Goal: Task Accomplishment & Management: Complete application form

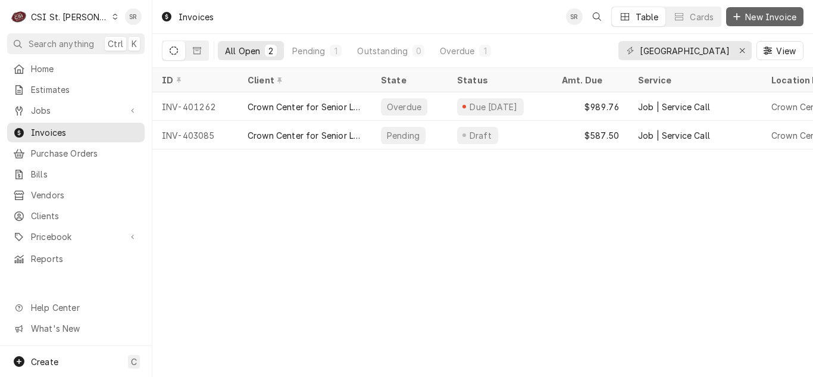
click at [735, 20] on icon "Dynamic Content Wrapper" at bounding box center [736, 17] width 7 height 8
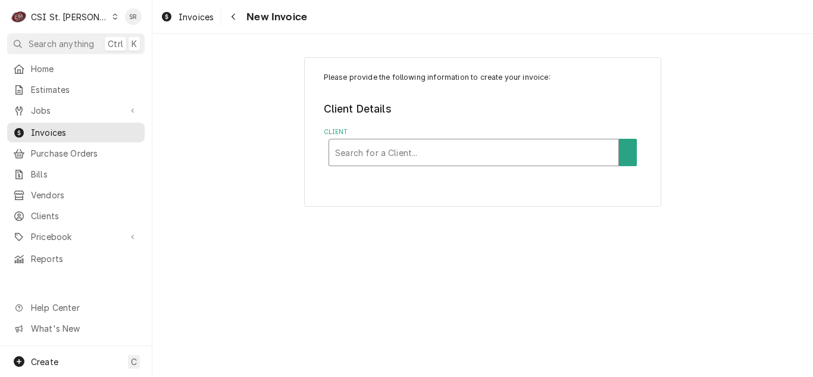
click at [380, 155] on div "Client" at bounding box center [473, 152] width 277 height 21
type input "raising canes"
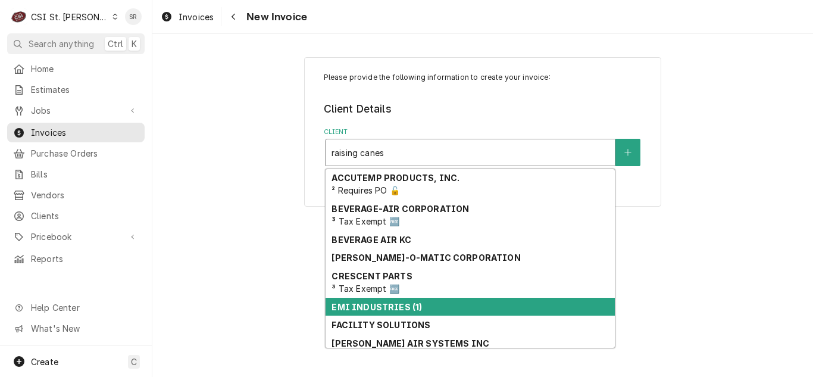
click at [392, 304] on strong "EMI INDUSTRIES (1)" at bounding box center [377, 307] width 90 height 10
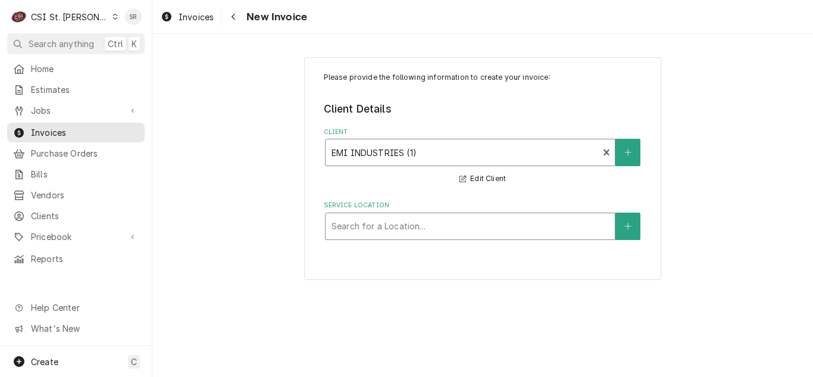
click at [391, 220] on div "Service Location" at bounding box center [470, 226] width 277 height 21
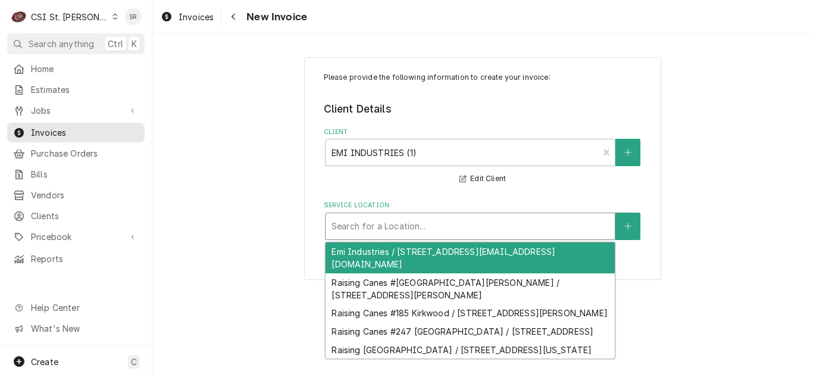
click at [394, 255] on div "Emi Industries / 1316 Tech Blvd Payables@Emiindustries.Com, Tampa, FL 33619" at bounding box center [470, 257] width 289 height 31
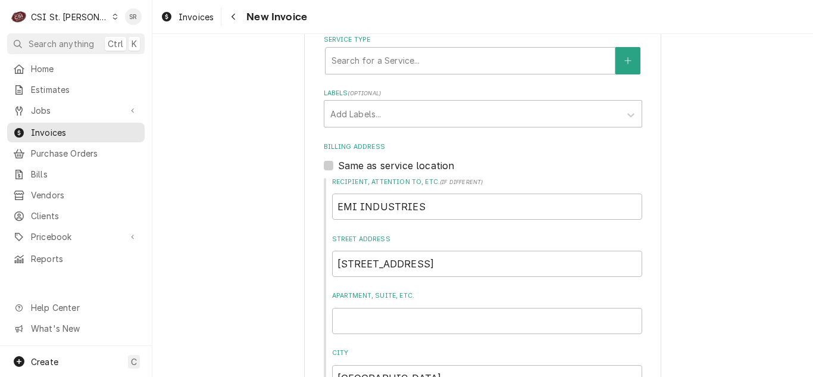
scroll to position [417, 0]
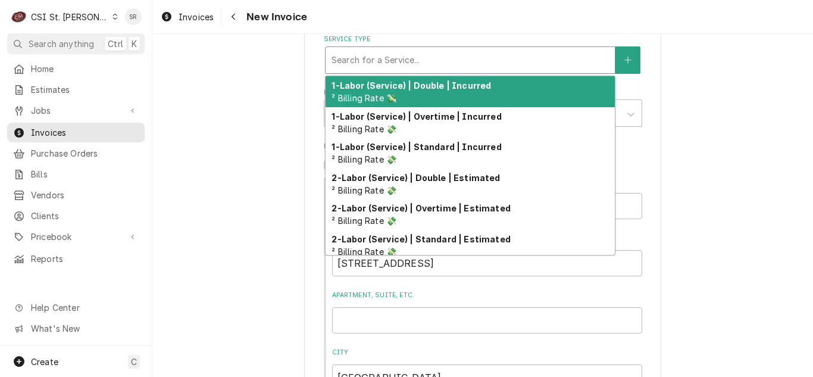
click at [364, 62] on div "Service Type" at bounding box center [470, 59] width 277 height 21
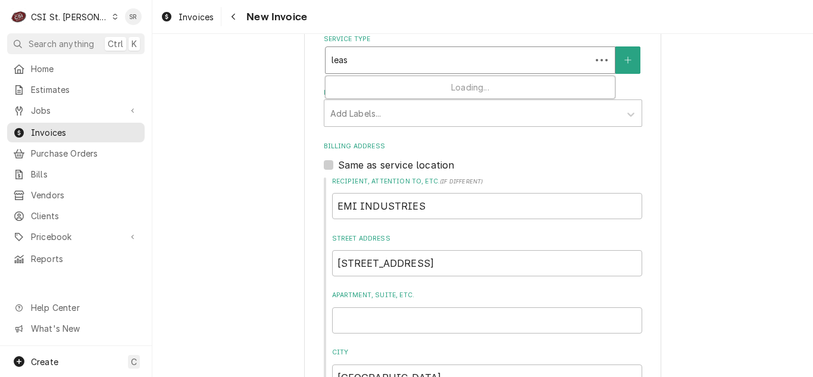
type input "lease"
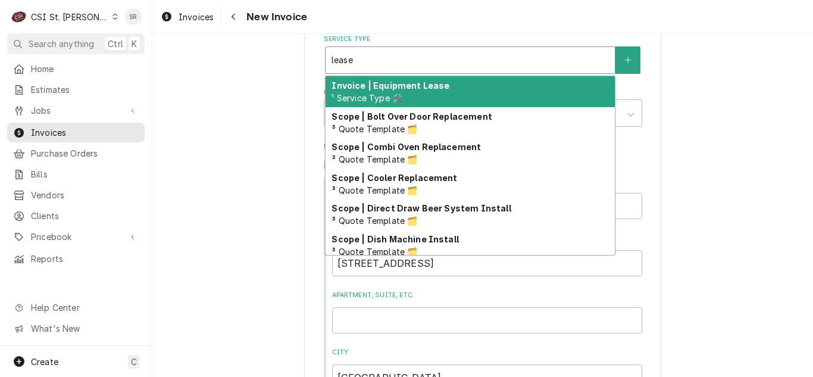
click at [371, 95] on span "¹ Service Type 🛠️" at bounding box center [367, 98] width 71 height 10
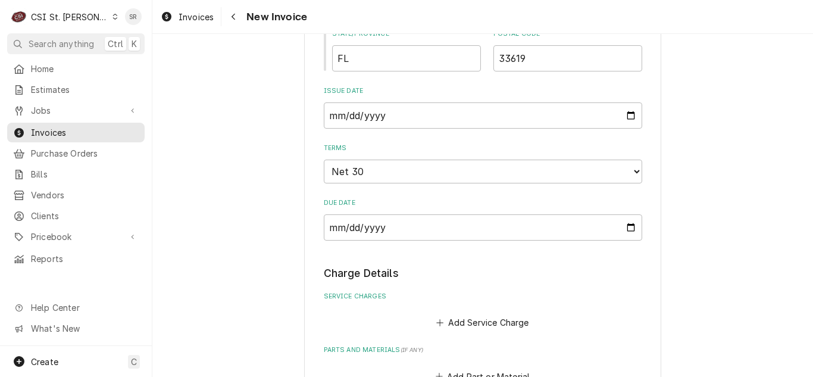
scroll to position [833, 0]
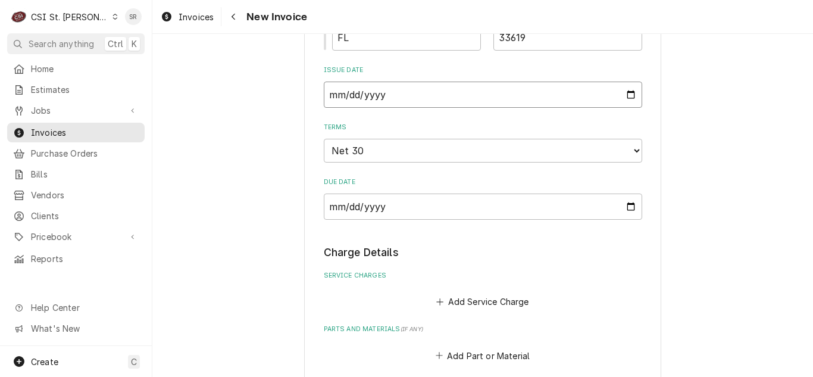
click at [630, 95] on input "2025-08-28" at bounding box center [483, 95] width 319 height 26
type input "2025-09-01"
type textarea "x"
type input "2025-09-01"
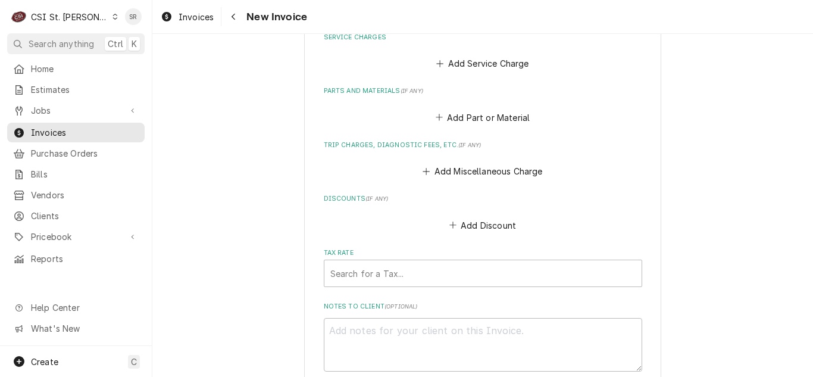
scroll to position [1012, 0]
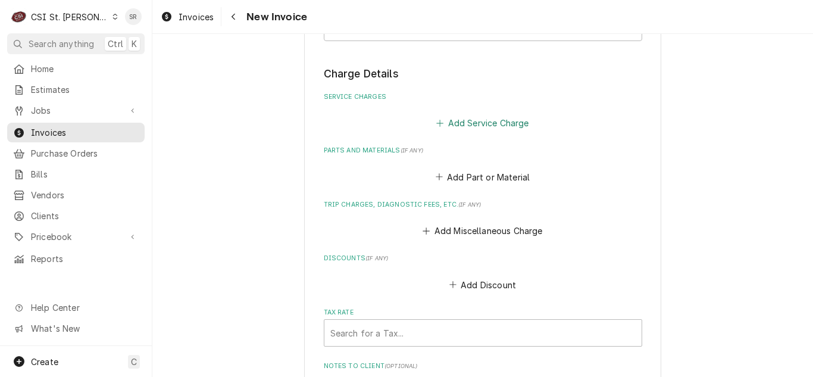
click at [463, 123] on button "Add Service Charge" at bounding box center [483, 123] width 96 height 17
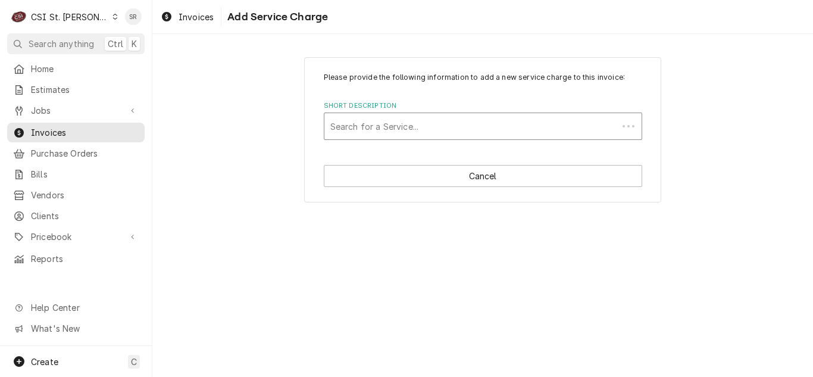
click at [384, 128] on div "Short Description" at bounding box center [471, 125] width 282 height 21
type input "lease"
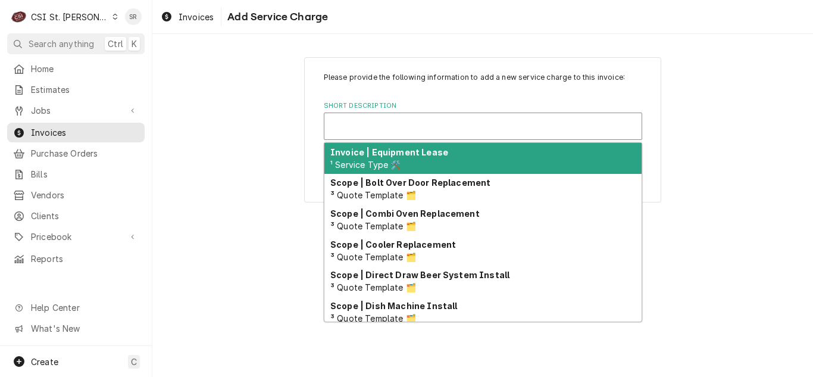
click at [384, 128] on div "Short Description" at bounding box center [482, 125] width 305 height 21
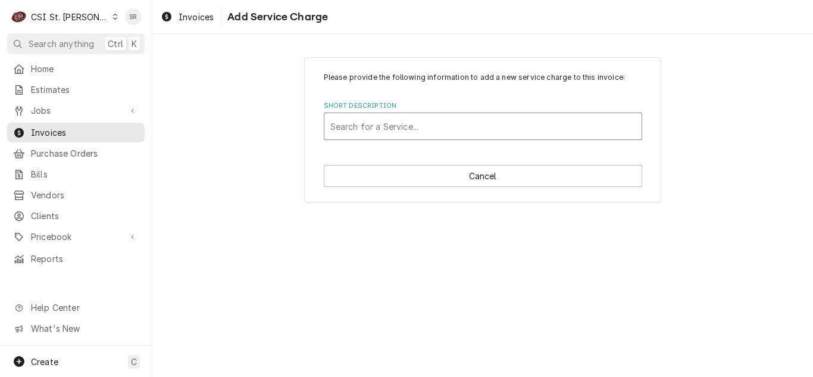
click at [384, 128] on div "Short Description" at bounding box center [482, 125] width 305 height 21
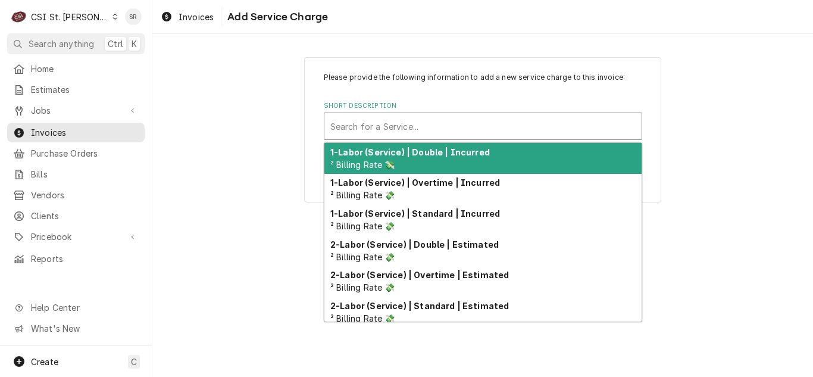
click at [239, 145] on div "Please provide the following information to add a new service charge to this in…" at bounding box center [482, 129] width 661 height 166
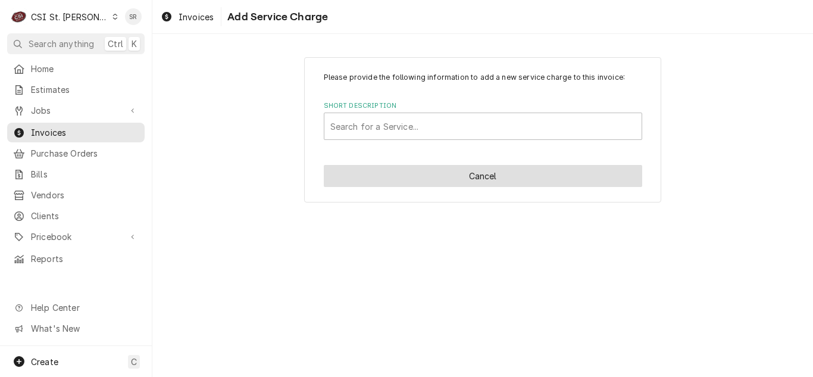
click at [364, 177] on button "Cancel" at bounding box center [483, 176] width 319 height 22
type textarea "x"
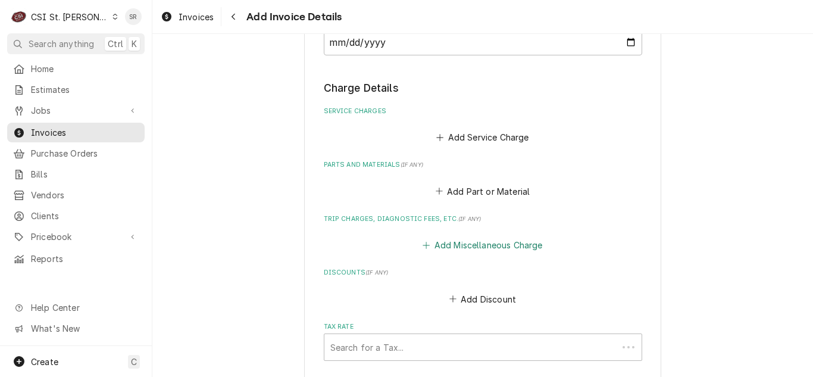
scroll to position [998, 0]
click at [454, 243] on button "Add Miscellaneous Charge" at bounding box center [483, 245] width 124 height 17
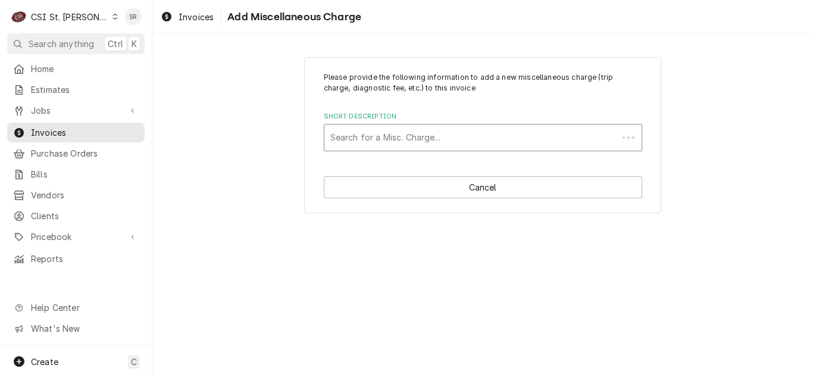
click at [398, 136] on div "Short Description" at bounding box center [471, 137] width 282 height 21
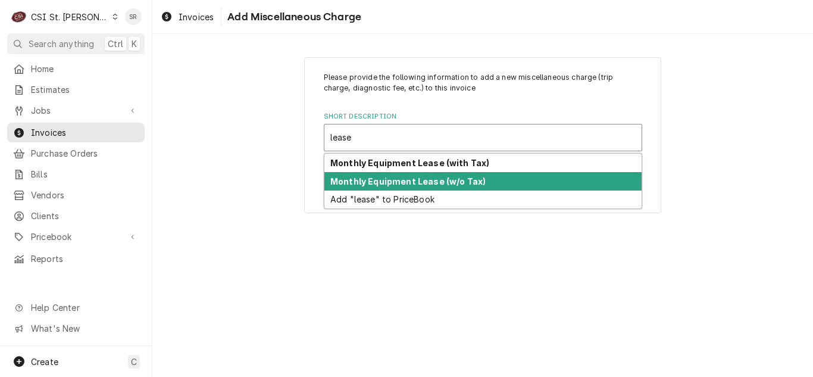
type input "lease"
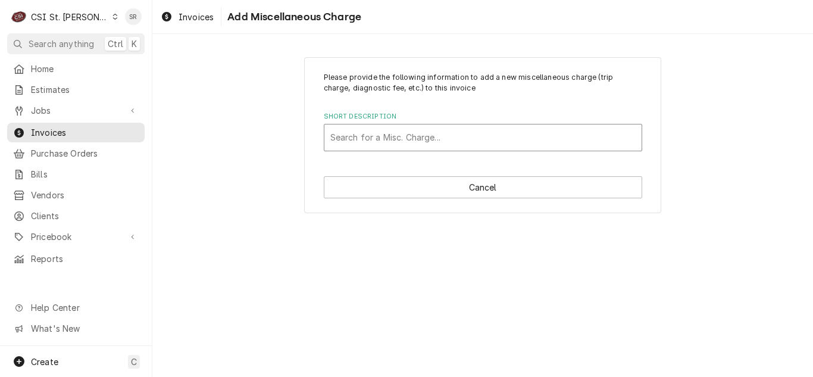
click at [339, 278] on div "Please provide the following information to add a new miscellaneous charge (tri…" at bounding box center [482, 205] width 661 height 343
click at [685, 224] on div "Please provide the following information to add a new miscellaneous charge (tri…" at bounding box center [482, 205] width 661 height 343
click at [358, 133] on div "Short Description" at bounding box center [482, 137] width 305 height 21
type input "monthly"
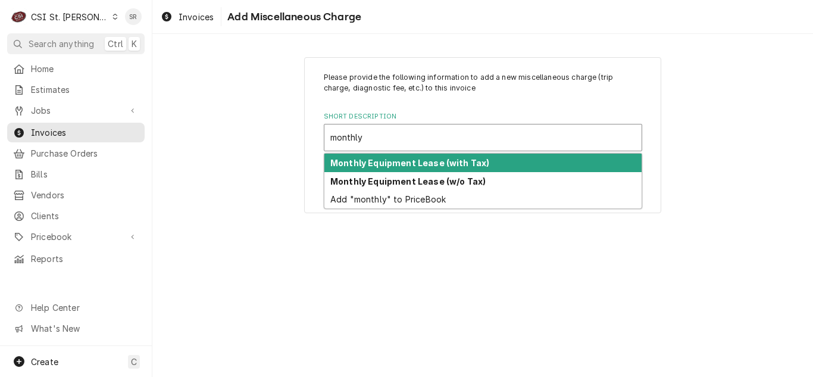
click at [374, 160] on strong "Monthly Equipment Lease (with Tax)" at bounding box center [409, 163] width 159 height 10
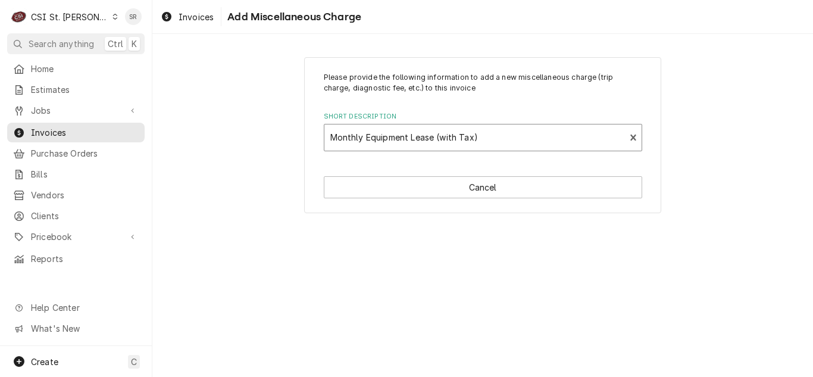
type textarea "x"
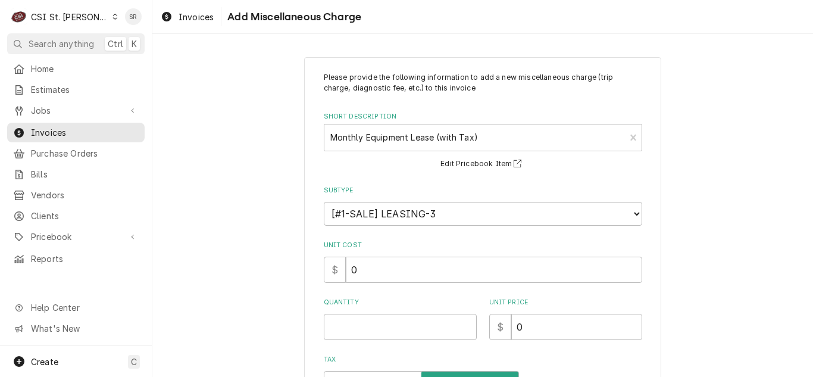
drag, startPoint x: 56, startPoint y: 88, endPoint x: 240, endPoint y: 186, distance: 208.8
click at [56, 88] on span "Estimates" at bounding box center [85, 89] width 108 height 13
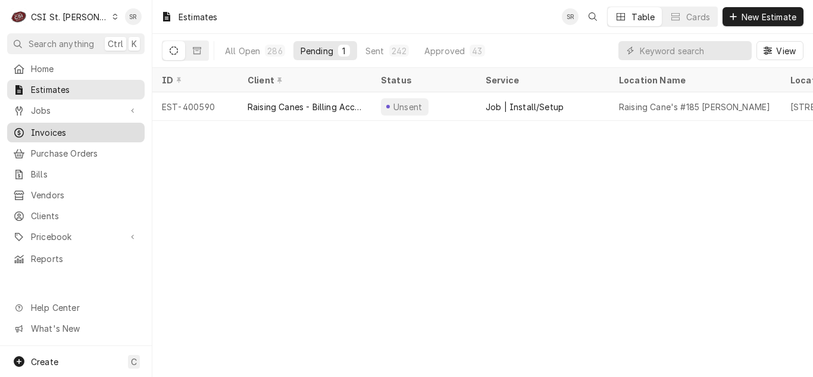
click at [61, 126] on span "Invoices" at bounding box center [85, 132] width 108 height 13
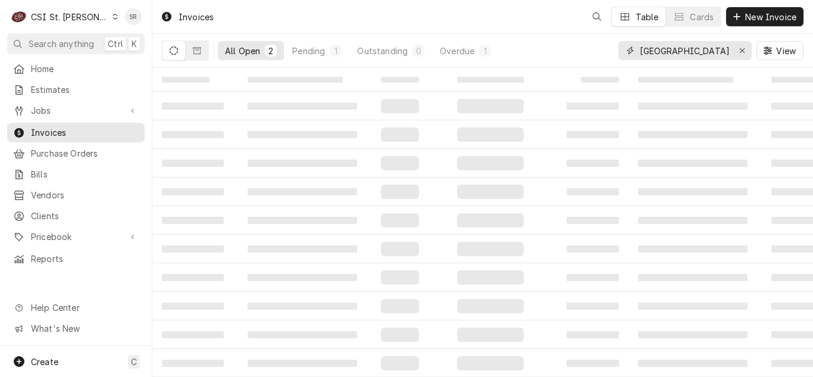
drag, startPoint x: 670, startPoint y: 52, endPoint x: 625, endPoint y: 54, distance: 45.3
click at [625, 54] on div "crown center" at bounding box center [685, 50] width 133 height 19
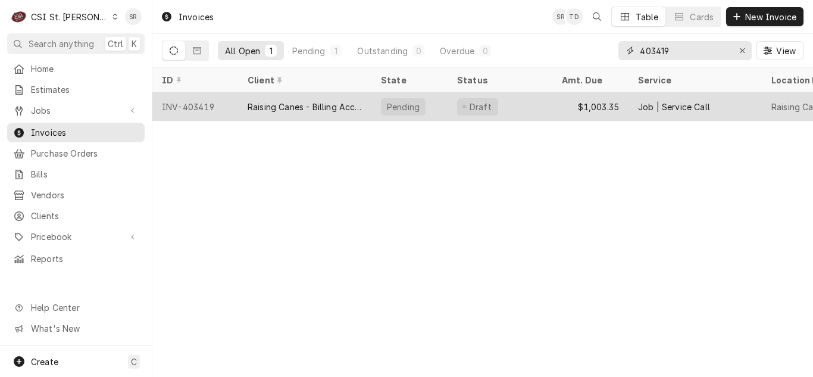
type input "403419"
click at [295, 104] on div "Raising Canes - Billing Account" at bounding box center [305, 107] width 114 height 13
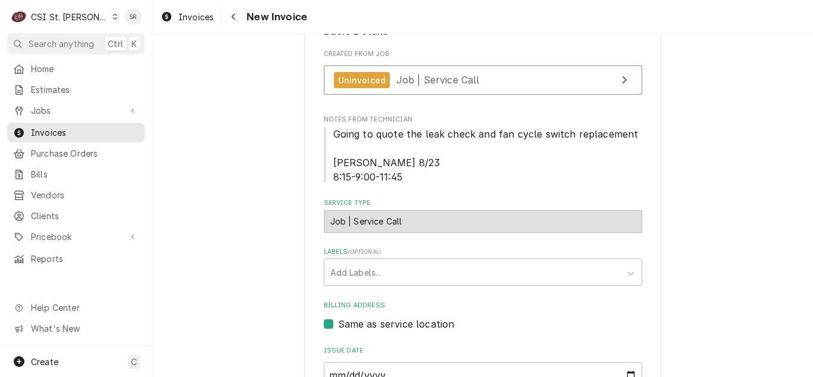
scroll to position [476, 0]
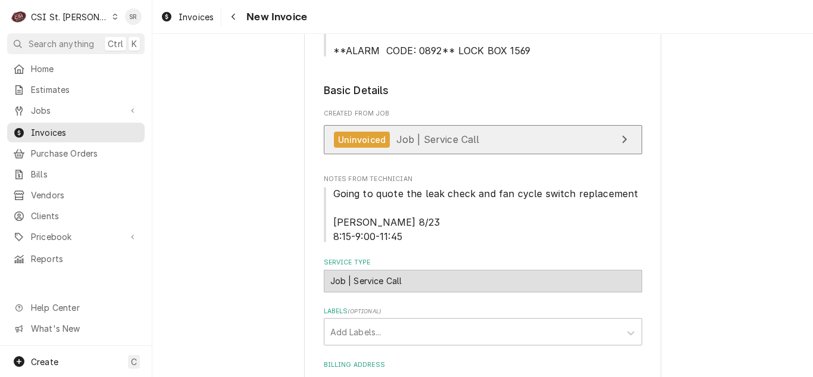
click at [410, 132] on div "Uninvoiced Job | Service Call" at bounding box center [407, 140] width 146 height 16
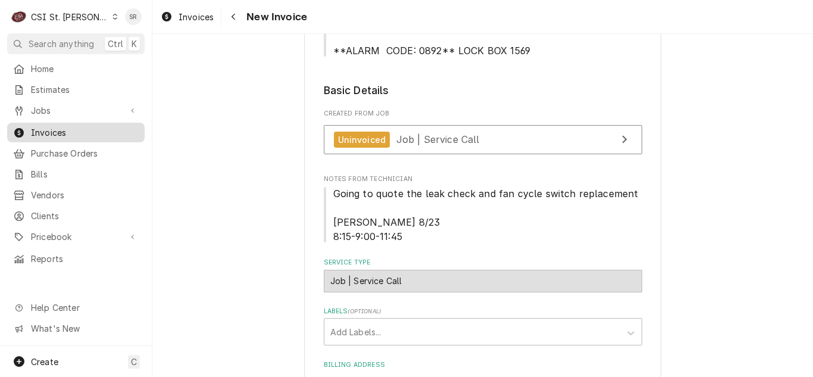
click at [64, 133] on span "Invoices" at bounding box center [85, 132] width 108 height 13
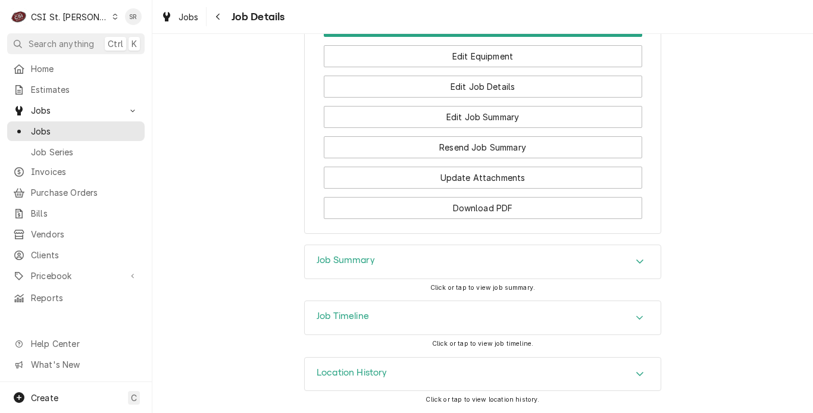
scroll to position [1430, 0]
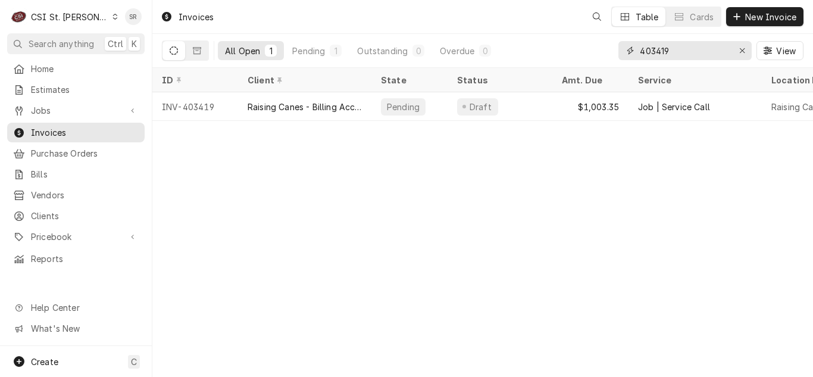
drag, startPoint x: 677, startPoint y: 52, endPoint x: 627, endPoint y: 52, distance: 49.4
click at [627, 52] on div "403419" at bounding box center [685, 50] width 133 height 19
drag, startPoint x: 679, startPoint y: 51, endPoint x: 632, endPoint y: 51, distance: 47.0
click at [632, 51] on div "403428" at bounding box center [685, 50] width 133 height 19
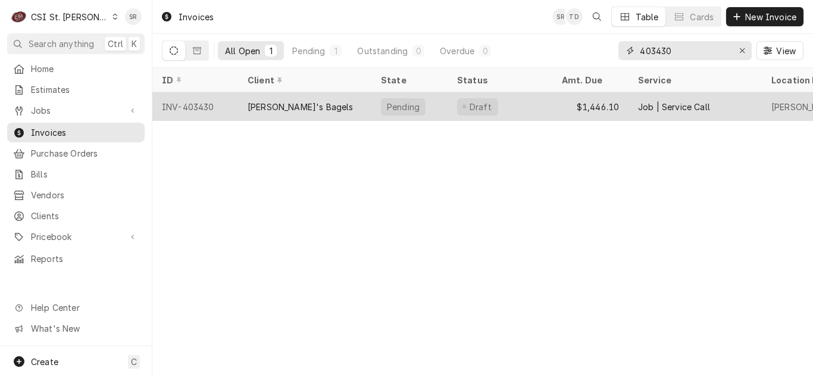
type input "403430"
click at [314, 103] on div "[PERSON_NAME]'s Bagels" at bounding box center [304, 106] width 133 height 29
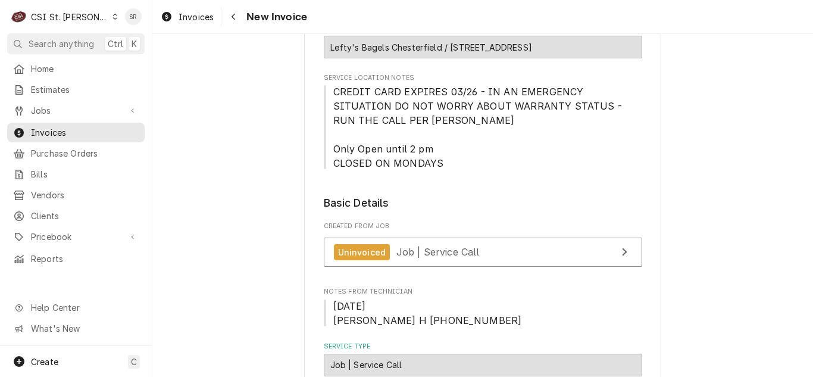
scroll to position [298, 0]
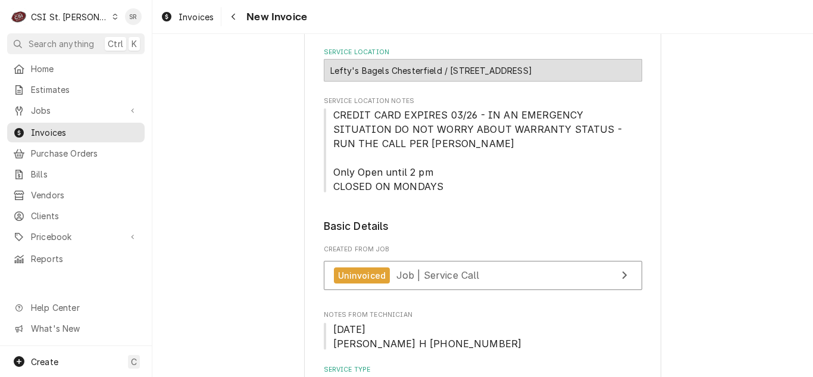
drag, startPoint x: 95, startPoint y: 134, endPoint x: 246, endPoint y: 102, distance: 155.1
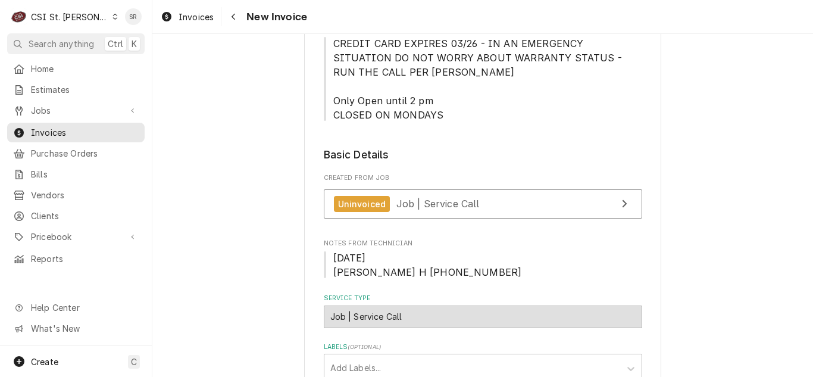
scroll to position [357, 0]
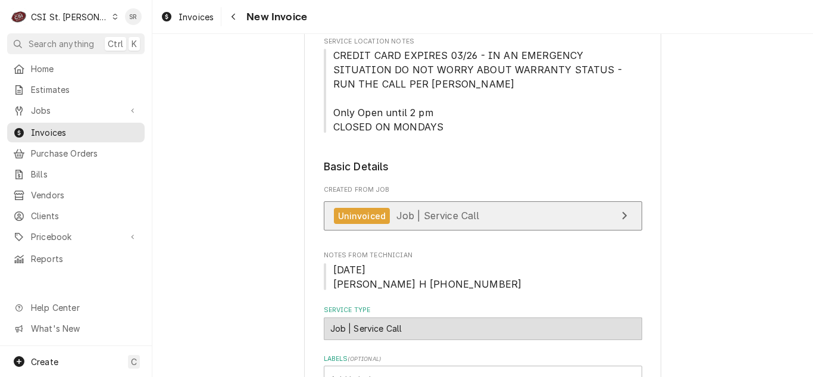
click at [490, 202] on link "Uninvoiced Job | Service Call" at bounding box center [483, 215] width 319 height 29
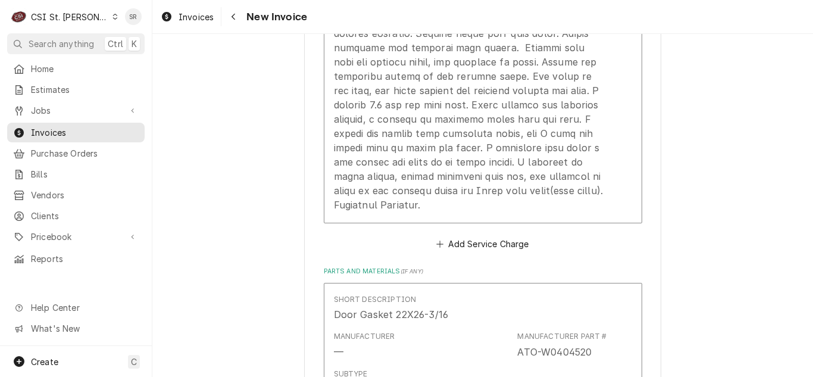
scroll to position [2143, 0]
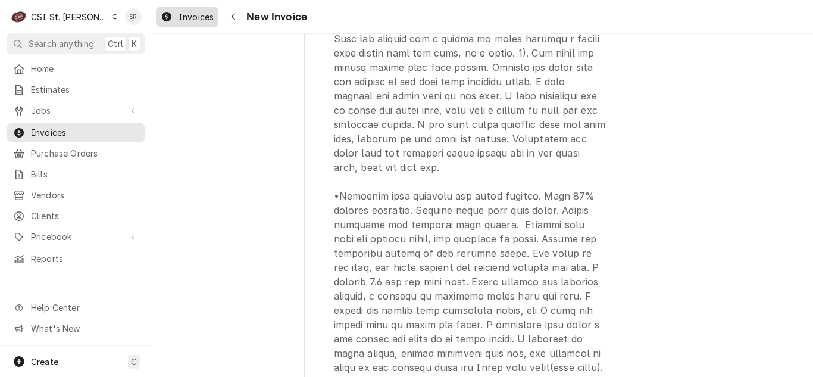
click at [194, 18] on span "Invoices" at bounding box center [196, 17] width 35 height 13
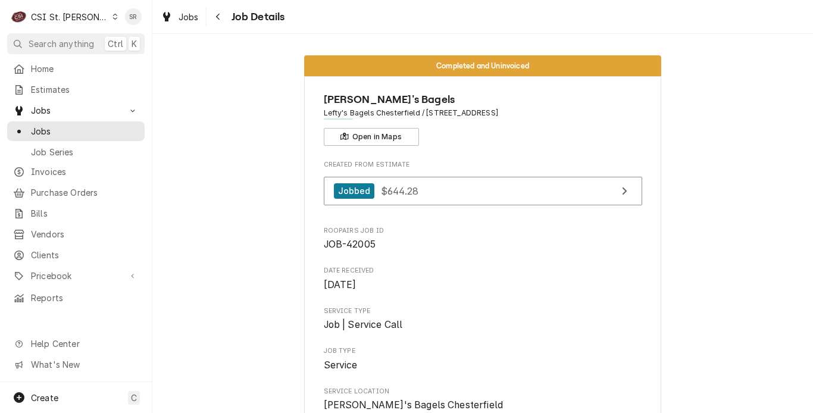
scroll to position [238, 0]
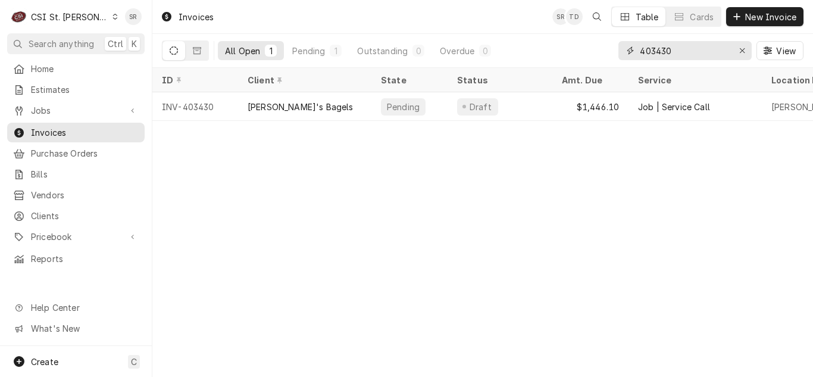
drag, startPoint x: 677, startPoint y: 51, endPoint x: 606, endPoint y: 48, distance: 70.9
click at [606, 48] on div "All Open 1 Pending 1 Outstanding 0 Overdue 0 403430 View" at bounding box center [483, 50] width 642 height 33
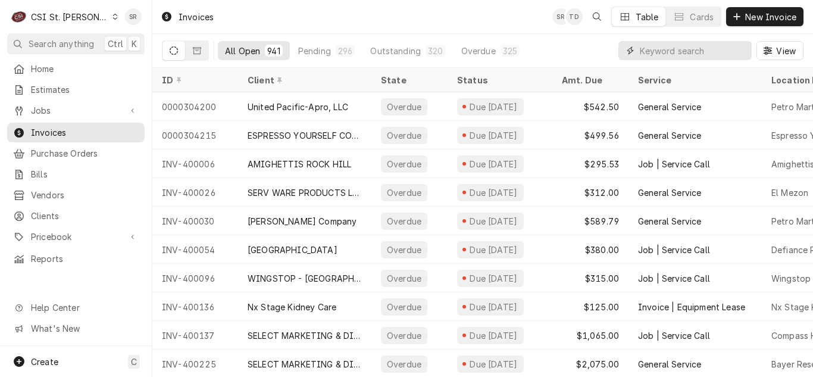
click at [693, 51] on input "Dynamic Content Wrapper" at bounding box center [693, 50] width 106 height 19
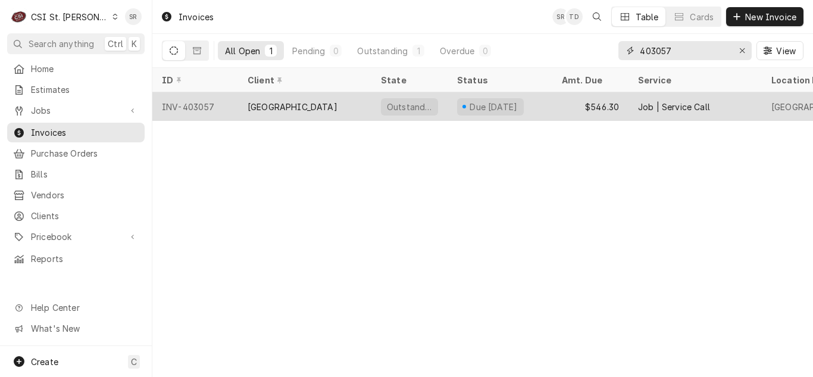
type input "403057"
click at [288, 108] on div "[GEOGRAPHIC_DATA]" at bounding box center [293, 107] width 90 height 13
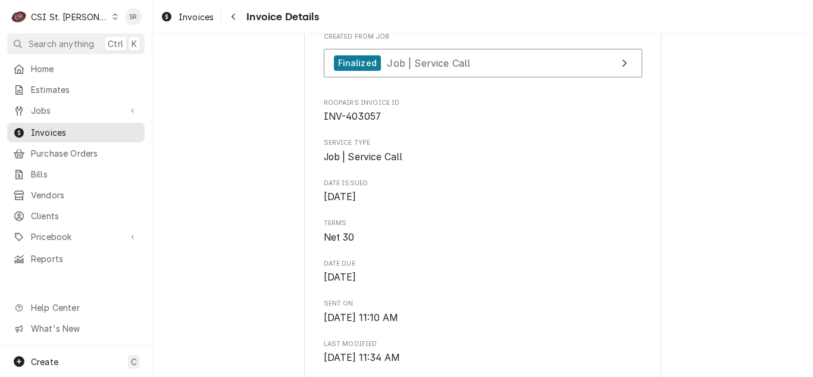
scroll to position [238, 0]
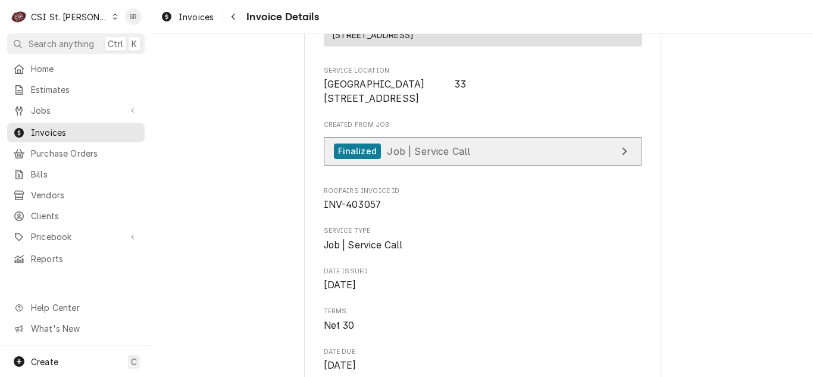
click at [405, 166] on link "Finalized Job | Service Call" at bounding box center [483, 151] width 319 height 29
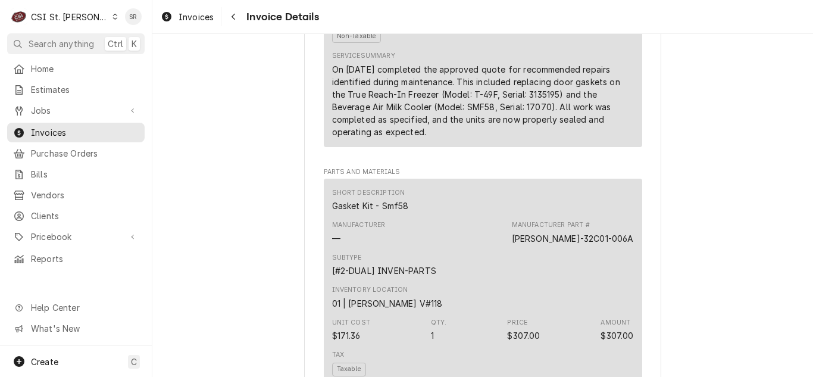
scroll to position [953, 0]
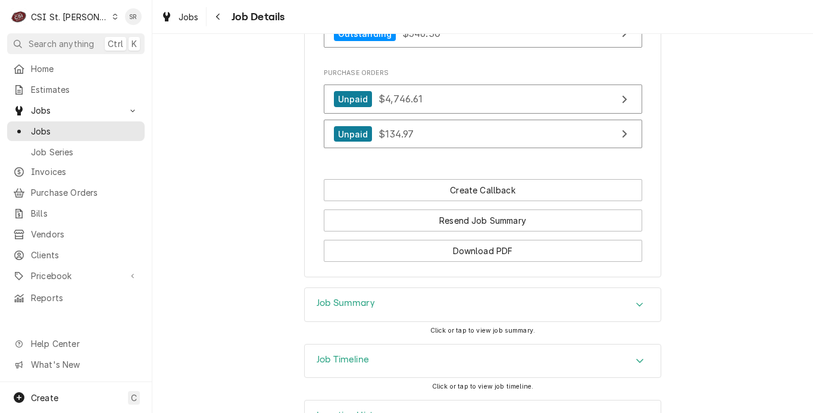
scroll to position [1486, 0]
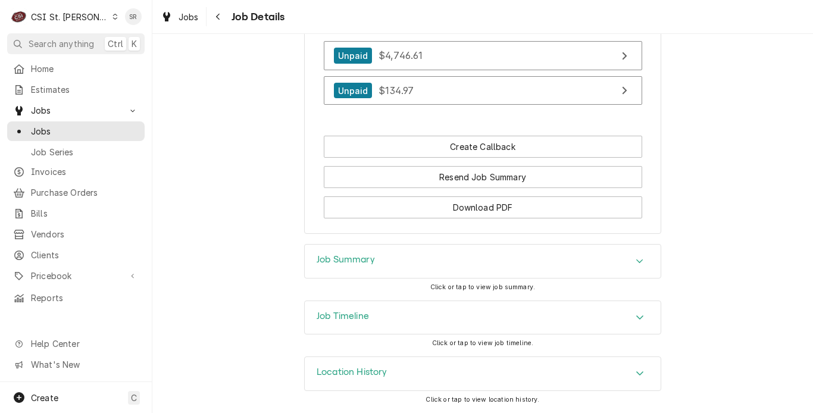
click at [376, 263] on div "Job Summary" at bounding box center [483, 261] width 356 height 33
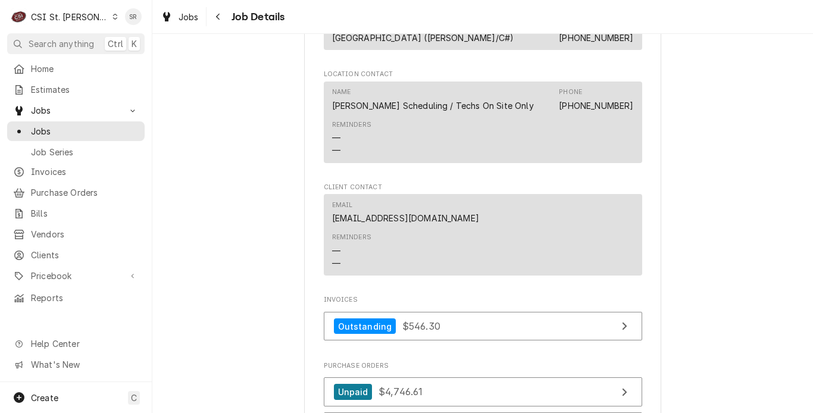
scroll to position [1248, 0]
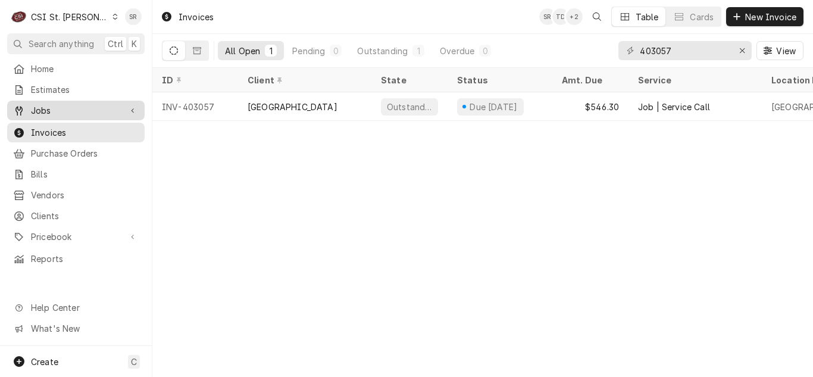
click at [53, 104] on span "Jobs" at bounding box center [76, 110] width 90 height 13
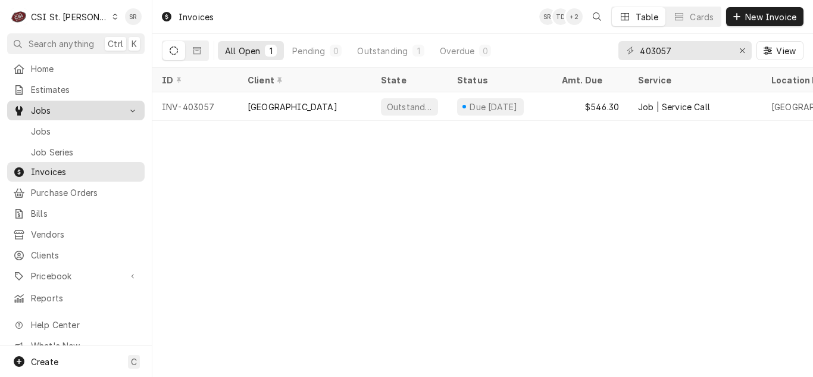
click at [46, 129] on span "Jobs" at bounding box center [85, 131] width 108 height 13
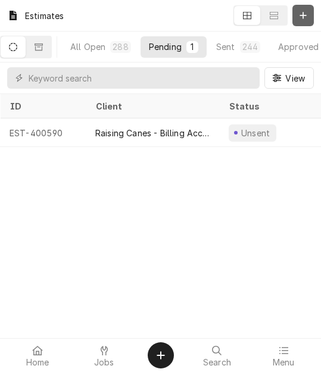
click at [298, 14] on div "Dynamic Content Wrapper" at bounding box center [303, 16] width 12 height 12
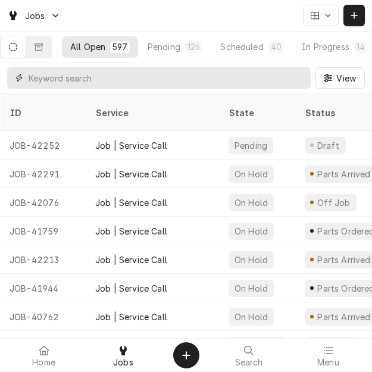
click at [76, 79] on input "Dynamic Content Wrapper" at bounding box center [167, 77] width 276 height 21
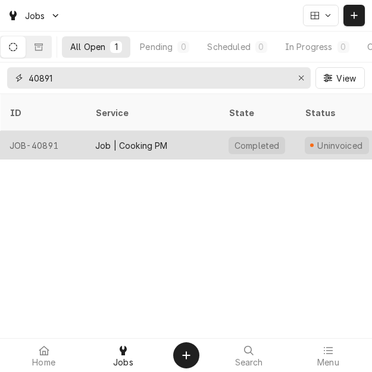
type input "40891"
click at [126, 139] on div "Job | Cooking PM" at bounding box center [131, 145] width 73 height 13
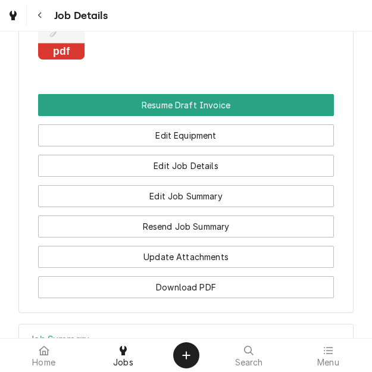
scroll to position [1702, 0]
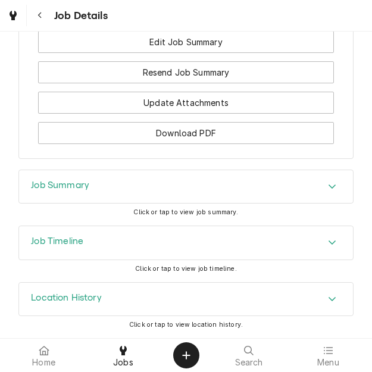
click at [83, 196] on div "Job Summary" at bounding box center [186, 186] width 334 height 33
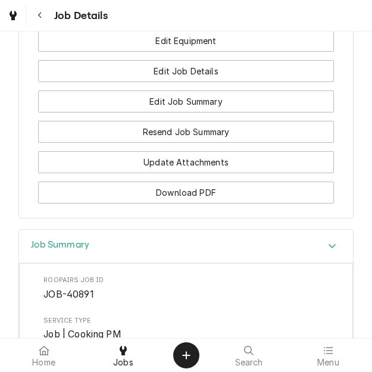
scroll to position [1404, 0]
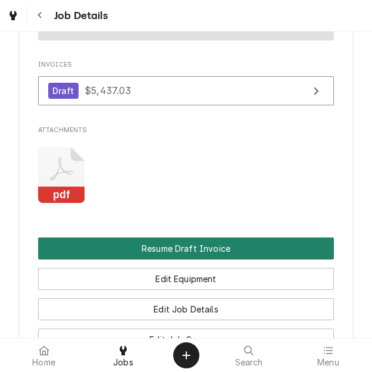
click at [171, 238] on button "Resume Draft Invoice" at bounding box center [186, 249] width 296 height 22
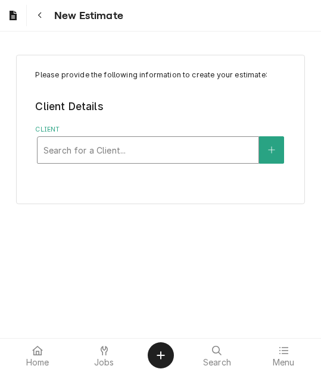
click at [124, 150] on div "Client" at bounding box center [147, 149] width 209 height 21
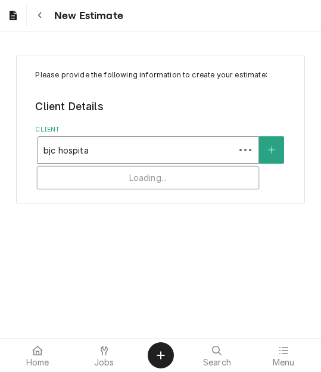
type input "bjc hospital"
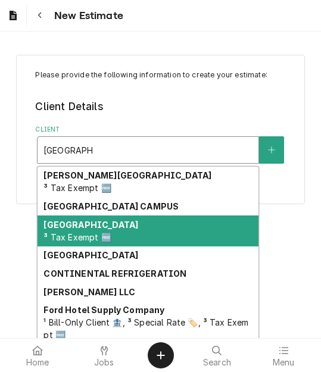
click at [117, 227] on strong "[GEOGRAPHIC_DATA]" at bounding box center [90, 225] width 95 height 10
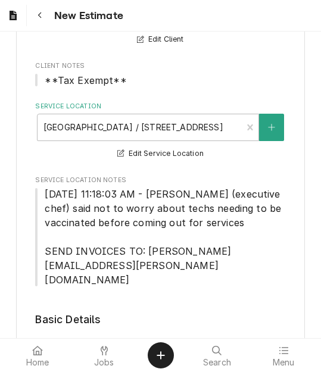
scroll to position [238, 0]
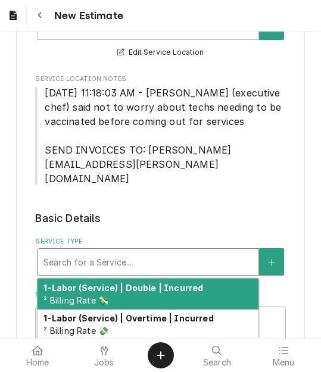
click at [111, 251] on div "Service Type" at bounding box center [147, 261] width 209 height 21
type textarea "x"
type input "s"
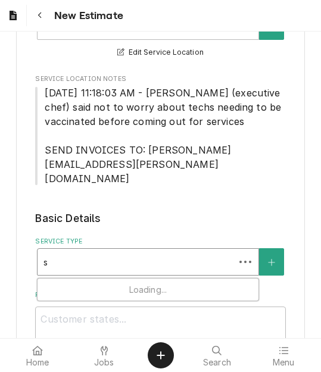
type textarea "x"
type input "se"
type textarea "x"
type input "ser"
type textarea "x"
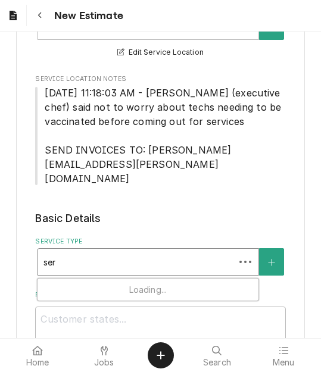
type input "serv"
type textarea "x"
type input "servic"
type textarea "x"
type input "service"
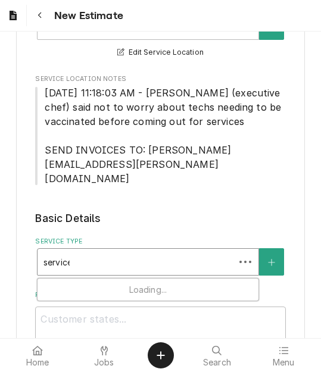
type textarea "x"
type input "service c"
type textarea "x"
type input "service ca"
type textarea "x"
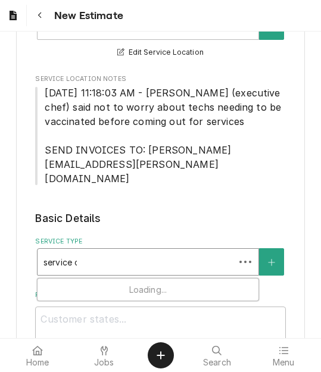
type input "service cal"
type textarea "x"
type input "service call"
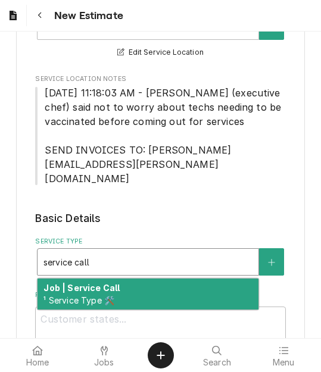
click at [107, 295] on span "¹ Service Type 🛠️" at bounding box center [78, 300] width 71 height 10
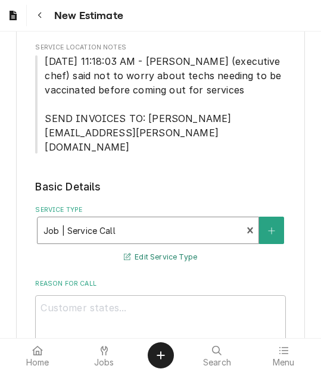
scroll to position [298, 0]
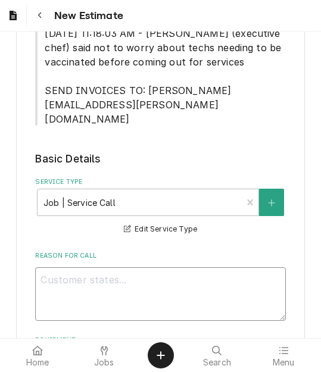
click at [188, 271] on textarea "Reason For Call" at bounding box center [160, 294] width 250 height 54
type textarea "x"
type textarea "Q"
type textarea "x"
type textarea "Qu"
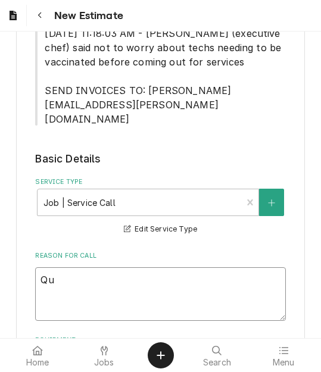
type textarea "x"
type textarea "Quo"
type textarea "x"
type textarea "Quot"
type textarea "x"
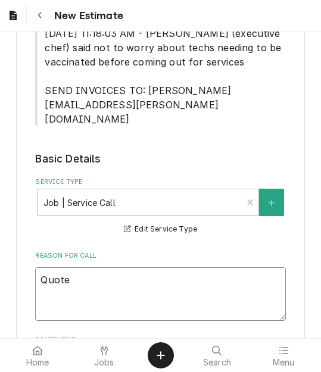
type textarea "Quote"
type textarea "x"
type textarea "Quote o"
type textarea "x"
type textarea "Quote on"
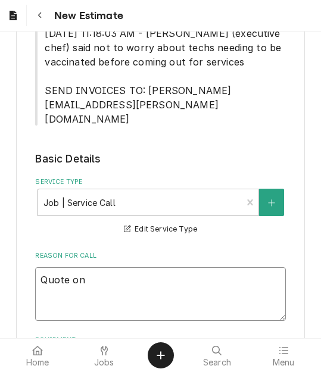
type textarea "x"
type textarea "Quote on r"
type textarea "x"
type textarea "Quote on re"
type textarea "x"
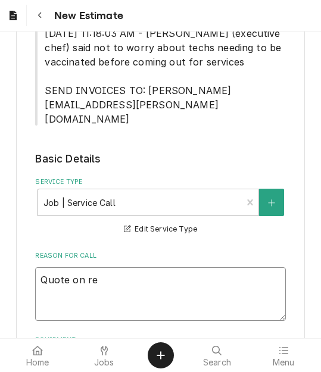
type textarea "Quote on rec"
type textarea "x"
type textarea "Quote on reco"
type textarea "x"
type textarea "Quote on recom"
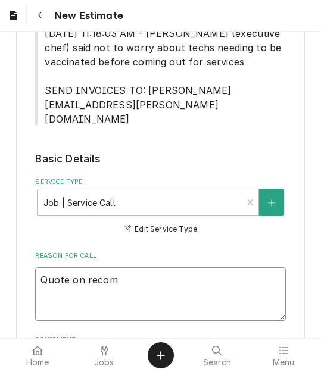
type textarea "x"
type textarea "Quote on recomm"
type textarea "x"
type textarea "Quote on recomme"
type textarea "x"
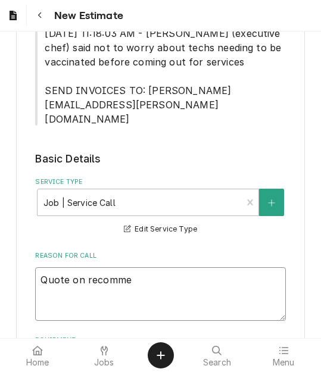
type textarea "Quote on recommen"
type textarea "x"
type textarea "Quote on recommend"
type textarea "x"
type textarea "Quote on recommende"
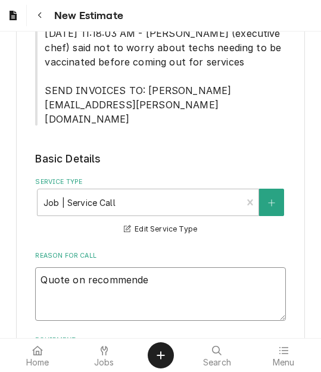
type textarea "x"
type textarea "Quote on recommended"
type textarea "x"
type textarea "Quote on recommended"
type textarea "x"
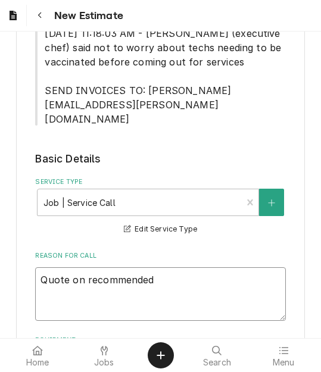
type textarea "Quote on recommended r"
type textarea "x"
type textarea "Quote on recommended rep"
type textarea "x"
type textarea "Quote on recommended repa"
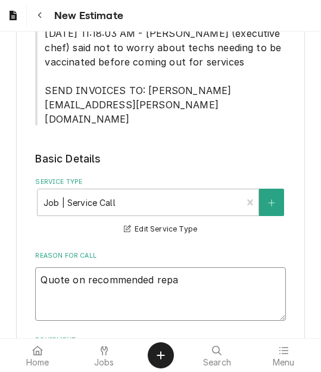
type textarea "x"
type textarea "Quote on recommended repar"
type textarea "x"
type textarea "Quote on recommended repars"
type textarea "x"
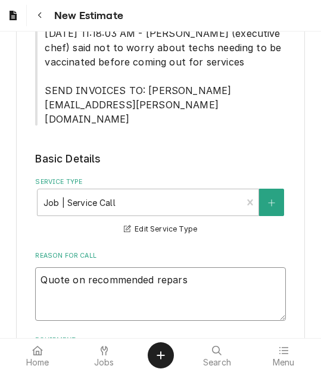
type textarea "Quote on recommended repars"
type textarea "x"
type textarea "Quote on recommended repars"
type textarea "x"
type textarea "Quote on recommended repar"
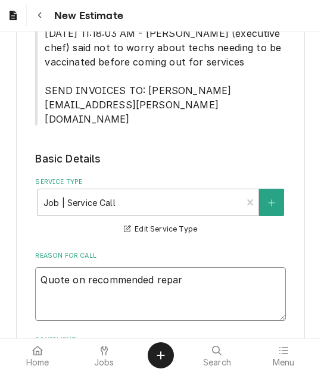
type textarea "x"
type textarea "Quote on recommended repa"
type textarea "x"
type textarea "Quote on recommended repai"
type textarea "x"
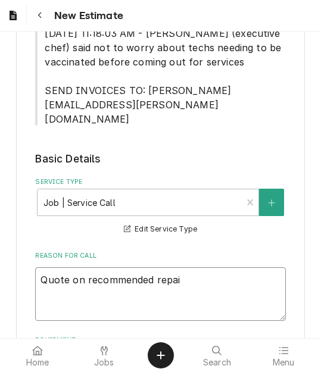
type textarea "Quote on recommended repair"
type textarea "x"
type textarea "Quote on recommended repairs"
type textarea "x"
type textarea "Quote on recommended repairs"
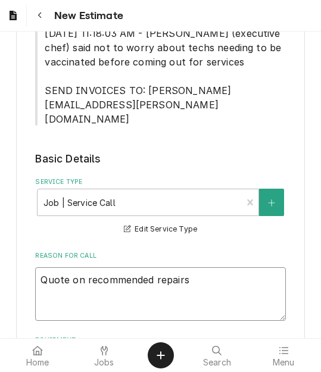
type textarea "x"
type textarea "Quote on recommended repairs fo"
type textarea "x"
type textarea "Quote on recommended repairs fou"
type textarea "x"
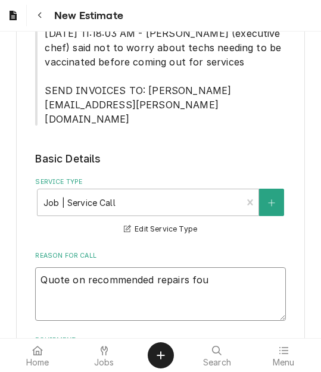
type textarea "Quote on recommended repairs foun"
type textarea "x"
type textarea "Quote on recommended repairs found"
type textarea "x"
type textarea "Quote on recommended repairs found"
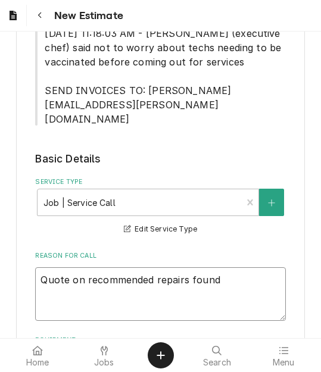
type textarea "x"
type textarea "Quote on recommended repairs found d"
type textarea "x"
type textarea "Quote on recommended repairs found du"
type textarea "x"
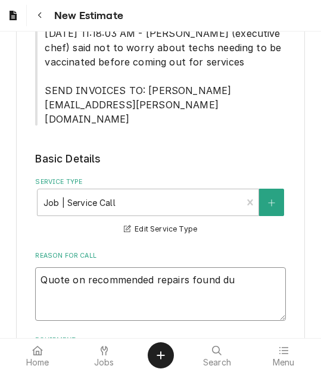
type textarea "Quote on recommended repairs found dui"
type textarea "x"
type textarea "Quote on recommended repairs found duin"
type textarea "x"
type textarea "Quote on recommended repairs found dui"
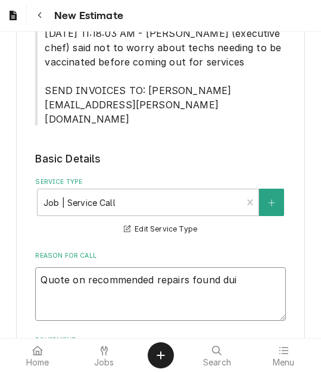
type textarea "x"
type textarea "Quote on recommended repairs found dur"
type textarea "x"
type textarea "Quote on recommended repairs found duri"
type textarea "x"
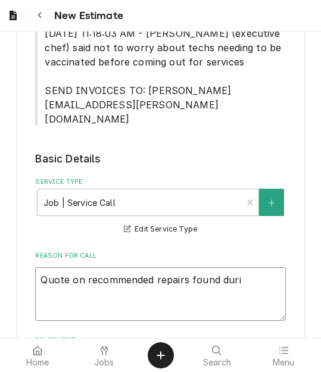
type textarea "Quote on recommended repairs found durin"
type textarea "x"
type textarea "Quote on recommended repairs found during"
type textarea "x"
type textarea "Quote on recommended repairs found during"
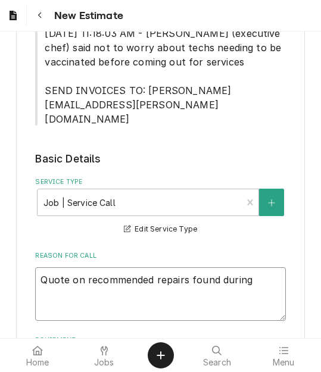
type textarea "x"
type textarea "Quote on recommended repairs found during m"
type textarea "x"
type textarea "Quote on recommended repairs found during ma"
type textarea "x"
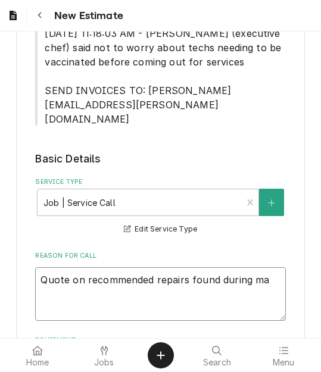
type textarea "Quote on recommended repairs found during mai"
type textarea "x"
type textarea "Quote on recommended repairs found during maint"
type textarea "x"
type textarea "Quote on recommended repairs found during mainte"
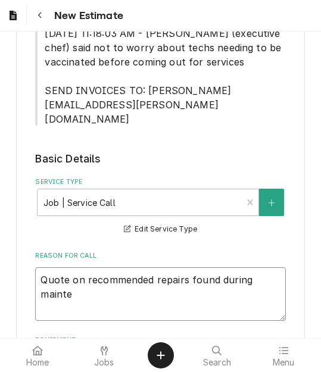
type textarea "x"
type textarea "Quote on recommended repairs found during mainten"
type textarea "x"
type textarea "Quote on recommended repairs found during maintena"
type textarea "x"
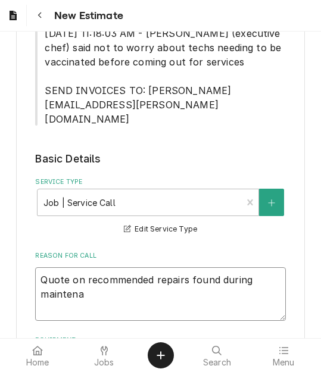
type textarea "Quote on recommended repairs found during maintenan"
type textarea "x"
type textarea "Quote on recommended repairs found during maintenanc"
type textarea "x"
type textarea "Quote on recommended repairs found during maintenance"
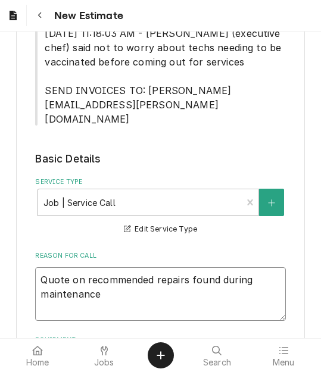
type textarea "x"
type textarea "Quote on recommended repairs found during maintenance"
type textarea "x"
type textarea "Quote on recommended repairs found during maintenance"
type textarea "x"
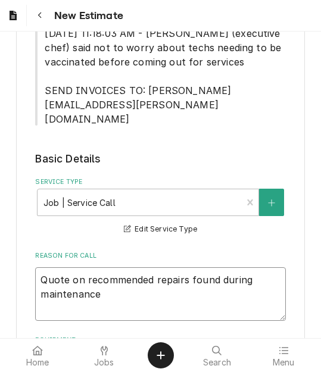
type textarea "Quote on recommended repairs found during maintenance."
type textarea "x"
type textarea "Quote on recommended repairs found during maintenance.T"
type textarea "x"
type textarea "Quote on recommended repairs found during maintenance."
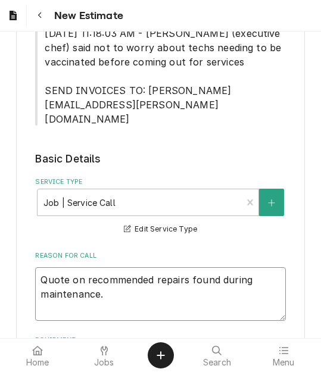
type textarea "x"
type textarea "Quote on recommended repairs found during maintenance."
type textarea "x"
type textarea "Quote on recommended repairs found during maintenance. T"
type textarea "x"
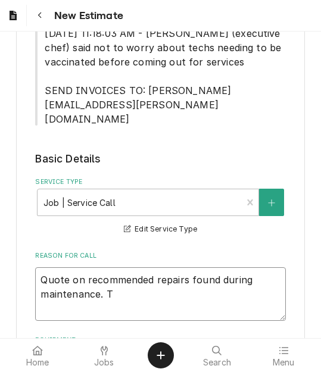
type textarea "Quote on recommended repairs found during maintenance. To"
type textarea "x"
type textarea "Quote on recommended repairs found during maintenance. To"
type textarea "x"
type textarea "Quote on recommended repairs found during maintenance. To r"
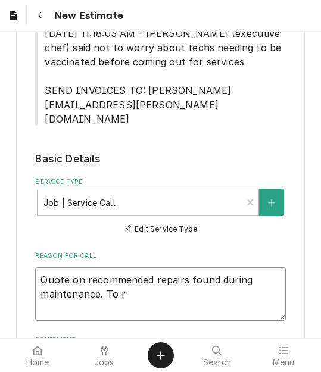
type textarea "x"
type textarea "Quote on recommended repairs found during maintenance. To re"
type textarea "x"
type textarea "Quote on recommended repairs found during maintenance. To repl"
type textarea "x"
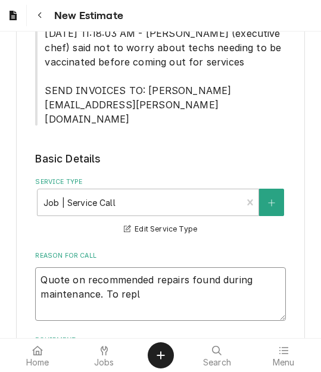
type textarea "Quote on recommended repairs found during maintenance. To repla"
type textarea "x"
type textarea "Quote on recommended repairs found during maintenance. To replac"
type textarea "x"
type textarea "Quote on recommended repairs found during maintenance. To replace"
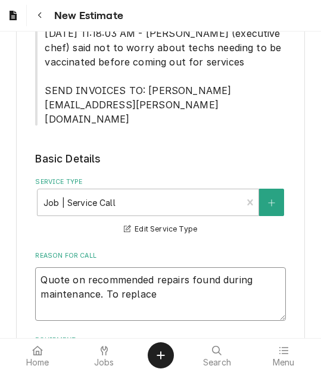
type textarea "x"
type textarea "Quote on recommended repairs found during maintenance. To replace c"
type textarea "x"
type textarea "Quote on recommended repairs found during maintenance. To replace ca"
type textarea "x"
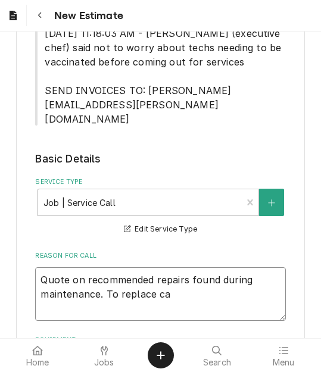
type textarea "Quote on recommended repairs found during maintenance. To replace cap"
type textarea "x"
type textarea "Quote on recommended repairs found during maintenance. To replace cap"
type textarea "x"
type textarea "Quote on recommended repairs found during maintenance. To replace cap t"
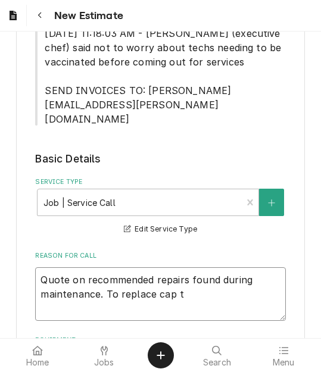
type textarea "x"
type textarea "Quote on recommended repairs found during maintenance. To replace cap tu"
type textarea "x"
type textarea "Quote on recommended repairs found during maintenance. To replace cap tube"
type textarea "x"
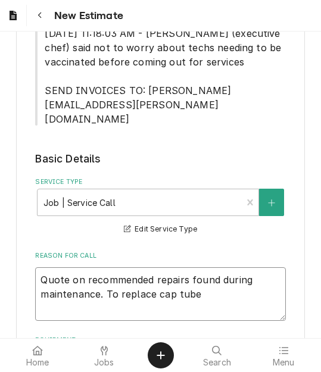
type textarea "Quote on recommended repairs found during maintenance. To replace cap tube"
type textarea "x"
type textarea "Quote on recommended repairs found during maintenance. To replace cap tube a"
type textarea "x"
type textarea "Quote on recommended repairs found during maintenance. To replace cap tube an"
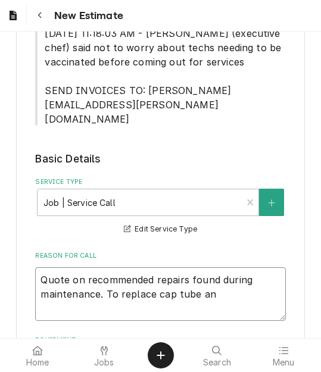
type textarea "x"
type textarea "Quote on recommended repairs found during maintenance. To replace cap tube and"
type textarea "x"
type textarea "Quote on recommended repairs found during maintenance. To replace cap tube and"
type textarea "x"
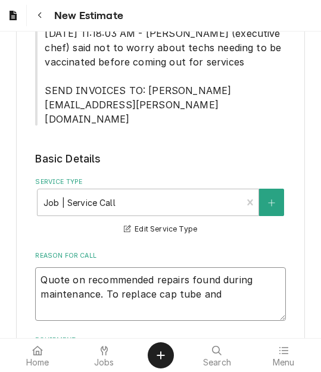
type textarea "Quote on recommended repairs found during maintenance. To replace cap tube and d"
type textarea "x"
type textarea "Quote on recommended repairs found during maintenance. To replace cap tube and …"
type textarea "x"
type textarea "Quote on recommended repairs found during maintenance. To replace cap tube and …"
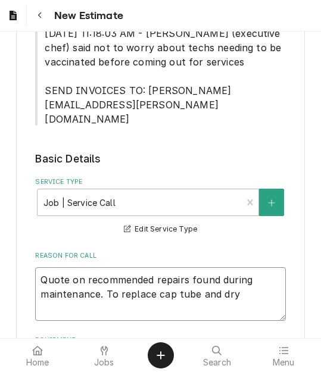
type textarea "x"
type textarea "Quote on recommended repairs found during maintenance. To replace cap tube and …"
type textarea "x"
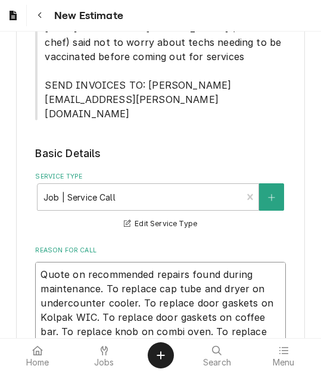
scroll to position [323, 0]
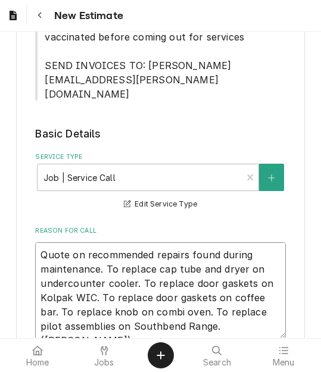
drag, startPoint x: 216, startPoint y: 332, endPoint x: -13, endPoint y: 241, distance: 245.5
click at [0, 241] on html "New Estimate Please provide the following information to create your estimate: …" at bounding box center [160, 186] width 321 height 372
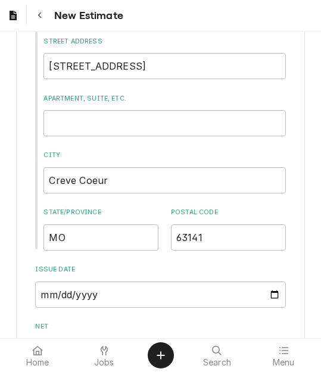
scroll to position [976, 0]
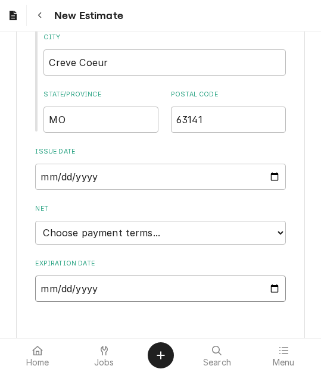
click at [269, 276] on input "Expiration Date" at bounding box center [160, 289] width 250 height 26
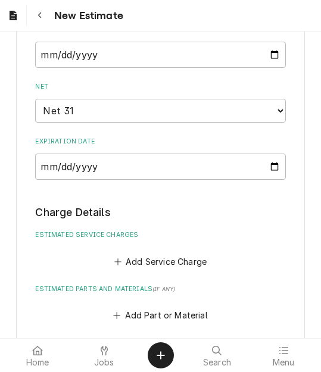
scroll to position [1219, 0]
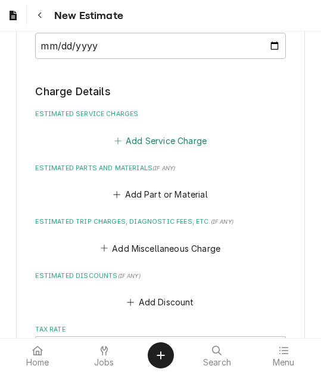
click at [147, 132] on button "Add Service Charge" at bounding box center [160, 140] width 96 height 17
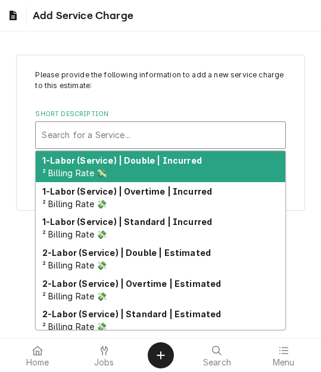
click at [104, 129] on div "Short Description" at bounding box center [160, 134] width 237 height 21
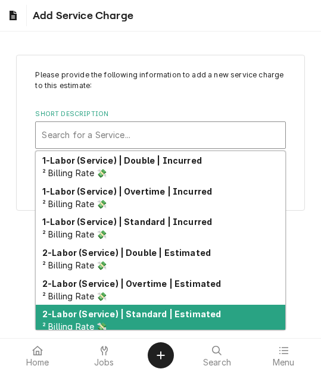
click at [151, 314] on strong "2-Labor (Service) | Standard | Estimated" at bounding box center [131, 314] width 179 height 10
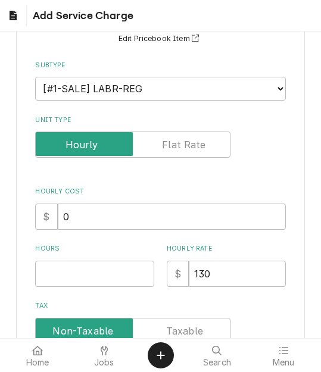
scroll to position [238, 0]
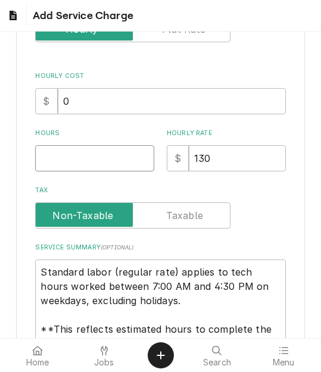
click at [61, 164] on input "Hours" at bounding box center [94, 158] width 119 height 26
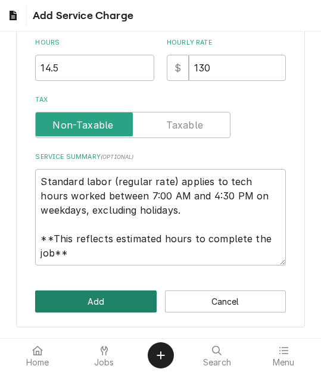
click at [87, 293] on button "Add" at bounding box center [95, 302] width 121 height 22
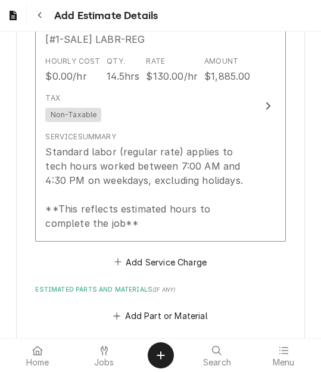
scroll to position [1443, 0]
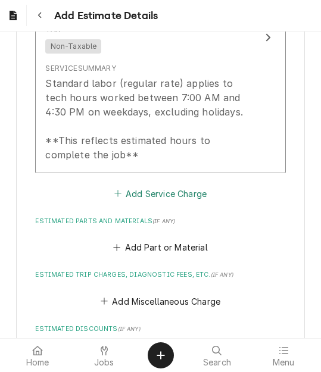
click at [133, 185] on button "Add Service Charge" at bounding box center [160, 193] width 96 height 17
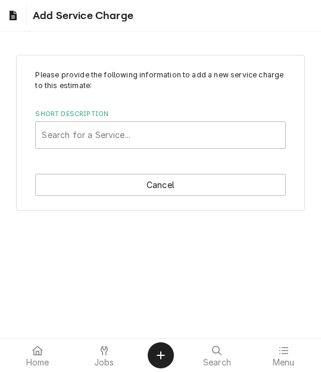
click at [101, 115] on label "Short Description" at bounding box center [160, 115] width 250 height 10
click at [108, 134] on div "Short Description" at bounding box center [160, 134] width 237 height 21
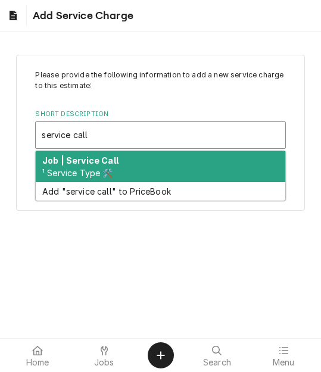
click at [100, 171] on span "¹ Service Type 🛠️" at bounding box center [77, 173] width 71 height 10
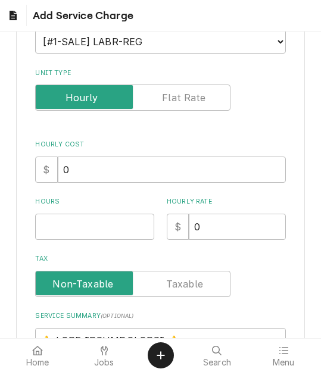
scroll to position [179, 0]
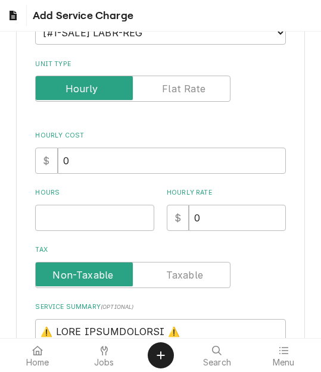
click at [73, 203] on div "Hours" at bounding box center [94, 209] width 119 height 42
click at [73, 205] on input "Hours" at bounding box center [94, 218] width 119 height 26
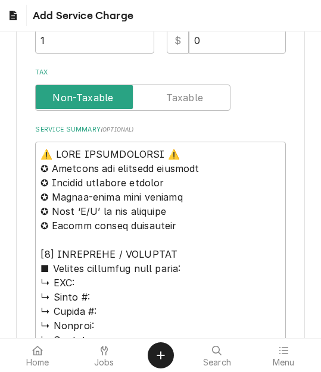
scroll to position [357, 0]
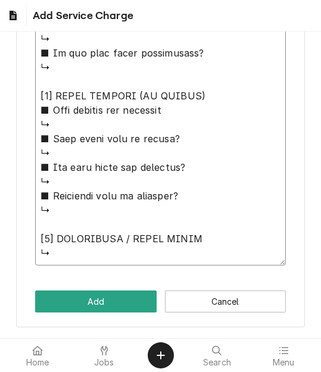
drag, startPoint x: 43, startPoint y: 151, endPoint x: 178, endPoint y: 336, distance: 228.4
paste textarea "Quote on recommended repairs found during maintenance. To replace cap tube and …"
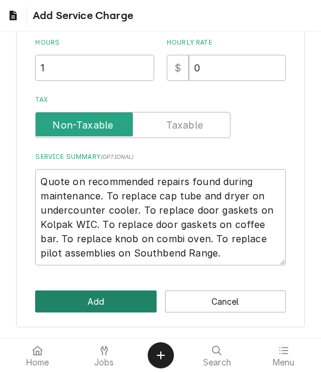
click at [101, 298] on button "Add" at bounding box center [95, 302] width 121 height 22
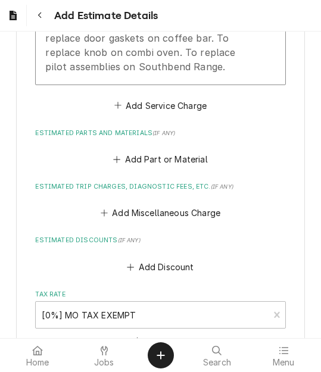
scroll to position [1824, 0]
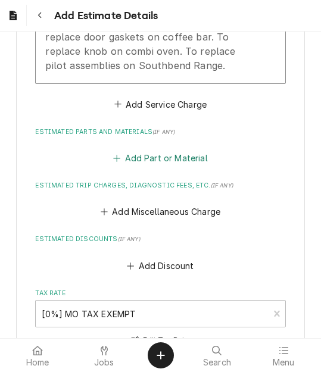
click at [159, 150] on button "Add Part or Material" at bounding box center [160, 158] width 98 height 17
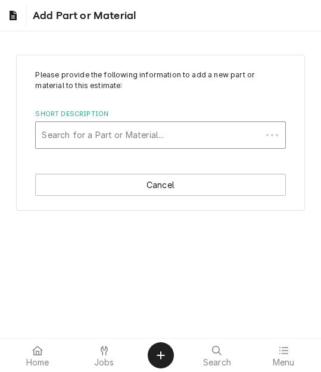
click at [141, 135] on div "Short Description" at bounding box center [148, 134] width 213 height 21
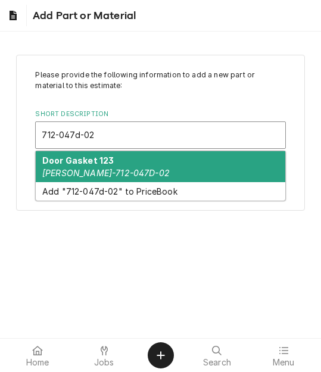
click at [122, 164] on div "Door Gasket 123 BEV-712-047D-02" at bounding box center [160, 166] width 249 height 31
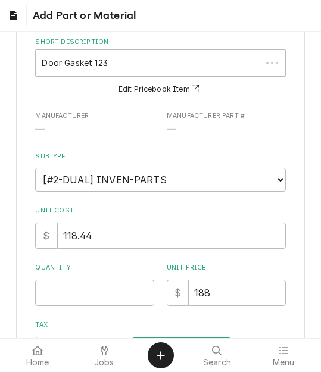
scroll to position [179, 0]
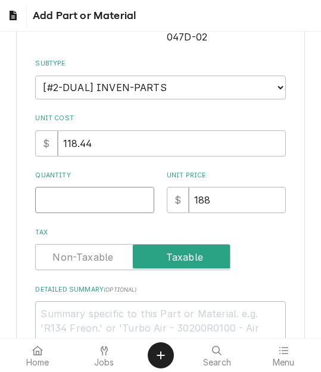
click at [63, 187] on input "Quantity" at bounding box center [94, 200] width 119 height 26
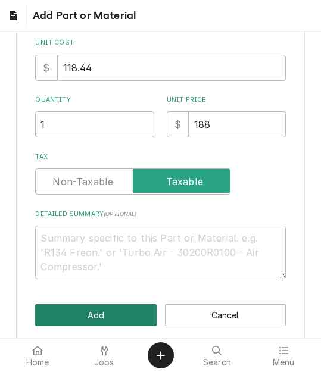
click at [87, 304] on button "Add" at bounding box center [95, 315] width 121 height 22
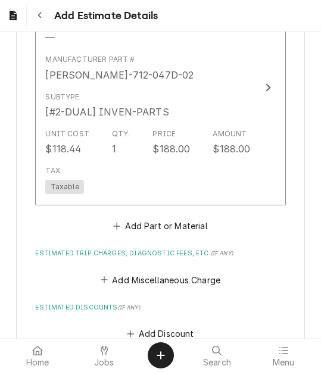
scroll to position [2003, 0]
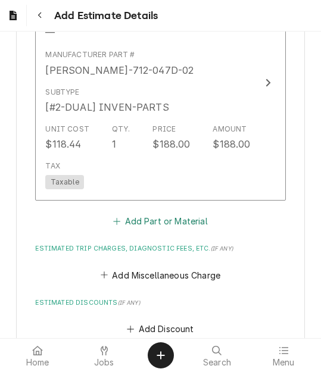
click at [178, 161] on div "Short Description Door Gasket 123 Manufacturer — Manufacturer Part # BEV-712-04…" at bounding box center [160, 97] width 250 height 266
click at [158, 213] on button "Add Part or Material" at bounding box center [160, 221] width 98 height 17
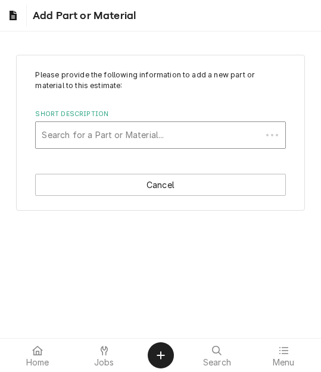
click at [130, 130] on div "Short Description" at bounding box center [148, 134] width 213 height 21
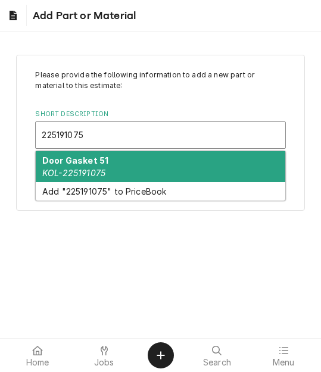
click at [119, 170] on div "Door Gasket 51 KOL-225191075" at bounding box center [160, 166] width 249 height 31
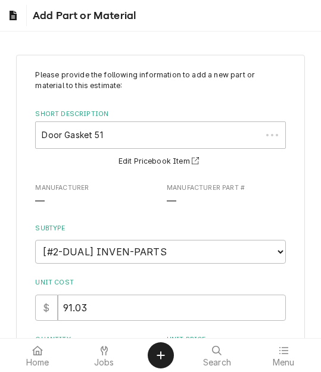
scroll to position [119, 0]
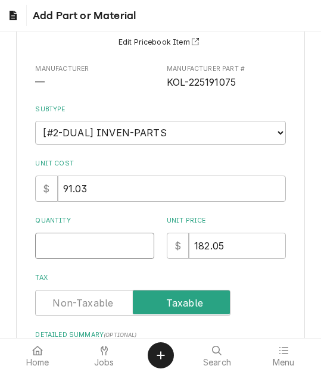
click at [63, 241] on input "Quantity" at bounding box center [94, 246] width 119 height 26
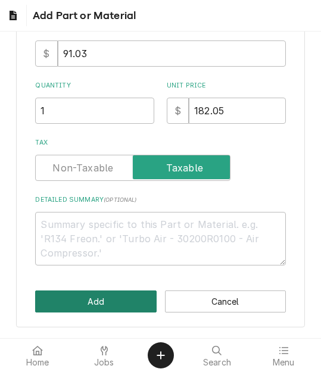
click at [104, 299] on button "Add" at bounding box center [95, 302] width 121 height 22
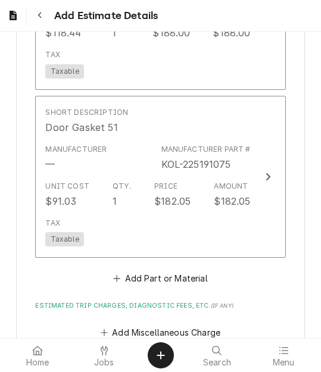
scroll to position [2100, 0]
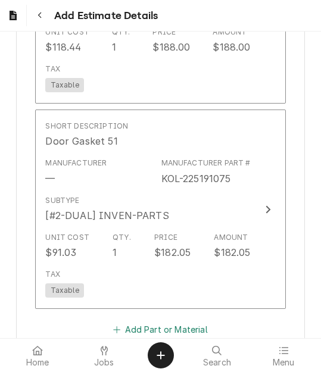
click at [175, 321] on button "Add Part or Material" at bounding box center [160, 329] width 98 height 17
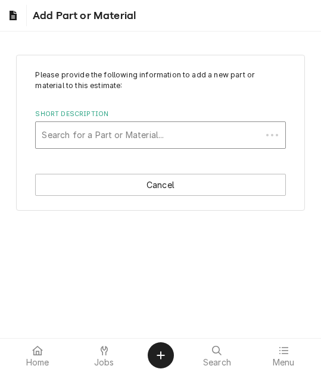
click at [134, 128] on div "Short Description" at bounding box center [148, 134] width 213 height 21
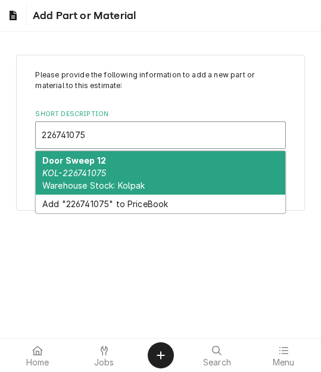
click at [127, 163] on div "Door Sweep 12 KOL-226741075 Warehouse Stock: Kolpak" at bounding box center [160, 172] width 249 height 43
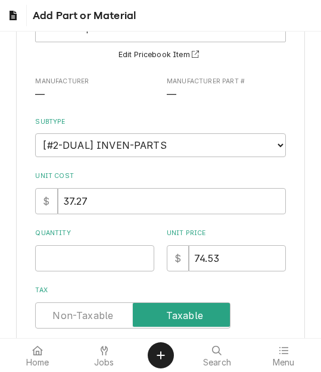
scroll to position [119, 0]
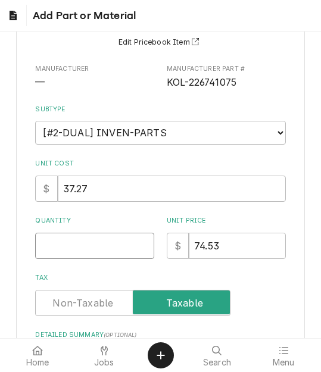
click at [54, 240] on input "Quantity" at bounding box center [94, 246] width 119 height 26
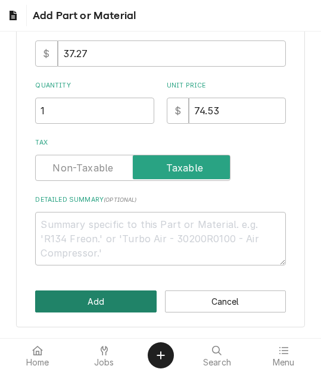
click at [79, 296] on button "Add" at bounding box center [95, 302] width 121 height 22
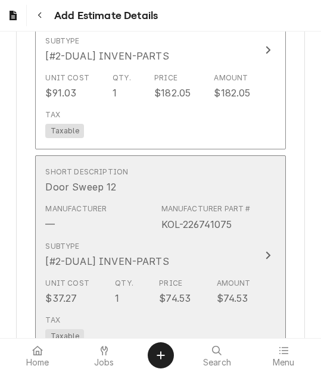
scroll to position [2315, 0]
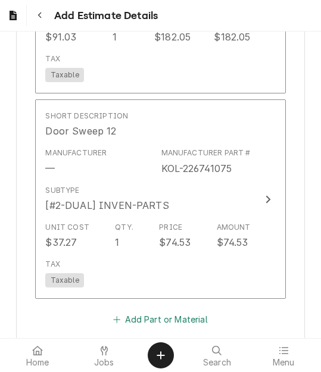
click at [152, 311] on button "Add Part or Material" at bounding box center [160, 319] width 98 height 17
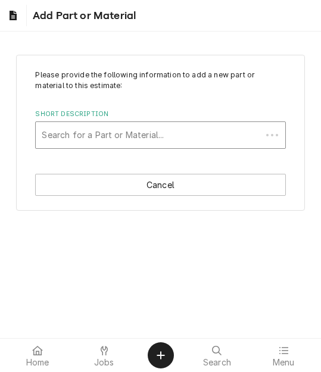
click at [143, 124] on div "Short Description" at bounding box center [148, 134] width 213 height 21
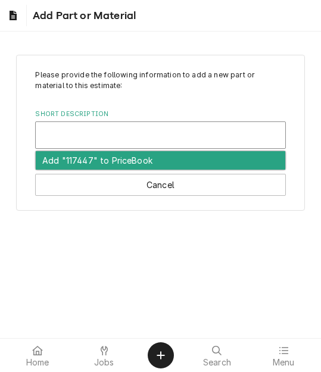
click at [111, 133] on div "Short Description" at bounding box center [160, 134] width 237 height 21
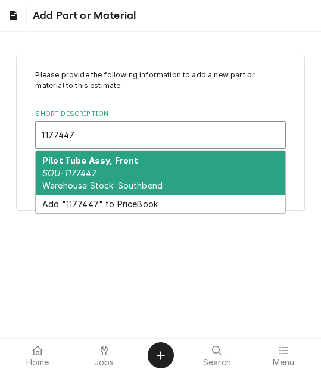
click at [99, 160] on strong "Pilot Tube Assy, Front" at bounding box center [90, 160] width 96 height 10
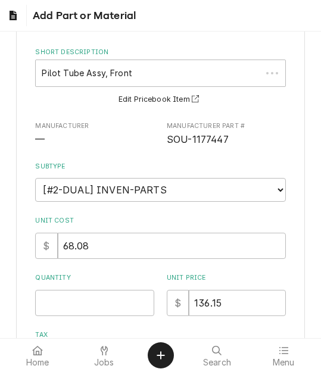
scroll to position [119, 0]
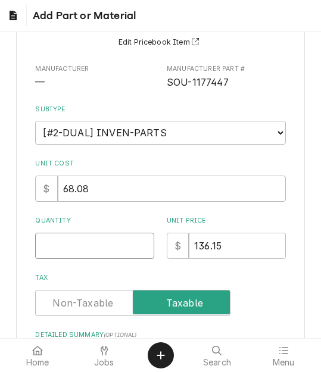
click at [69, 251] on input "Quantity" at bounding box center [94, 246] width 119 height 26
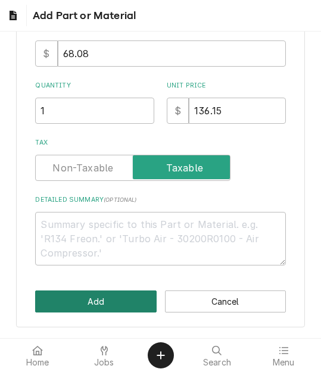
click at [95, 295] on button "Add" at bounding box center [95, 302] width 121 height 22
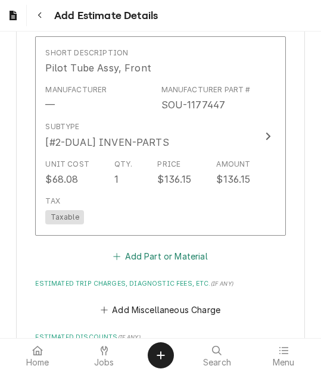
scroll to position [2605, 0]
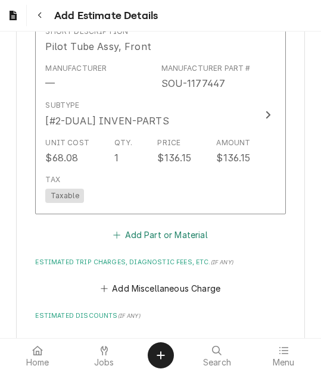
click at [185, 227] on button "Add Part or Material" at bounding box center [160, 235] width 98 height 17
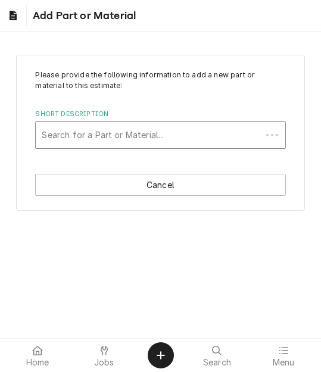
click at [111, 134] on div "Short Description" at bounding box center [148, 134] width 213 height 21
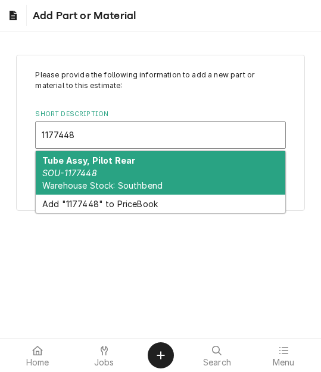
click at [115, 175] on div "Tube Assy, Pilot Rear SOU-1177448 Warehouse Stock: Southbend" at bounding box center [160, 172] width 249 height 43
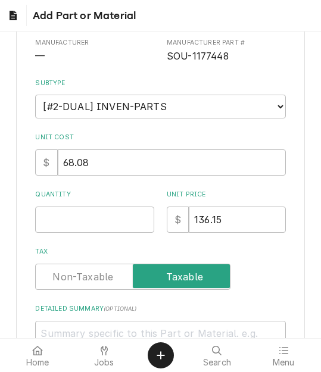
scroll to position [179, 0]
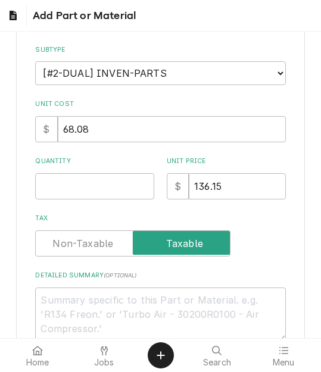
click at [77, 199] on div "Please provide the following information to add a new part or material to this …" at bounding box center [160, 116] width 250 height 450
click at [76, 186] on input "Quantity" at bounding box center [94, 186] width 119 height 26
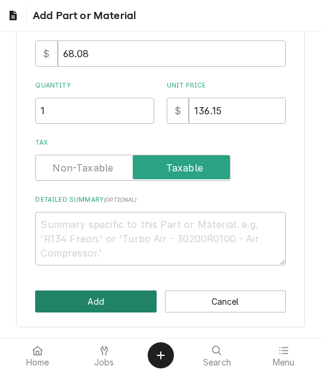
click at [95, 299] on button "Add" at bounding box center [95, 302] width 121 height 22
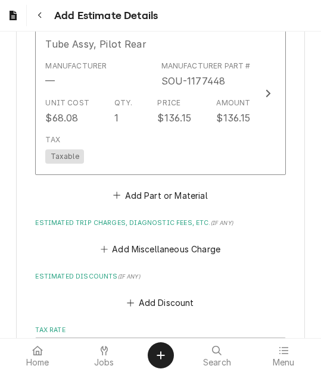
scroll to position [2813, 0]
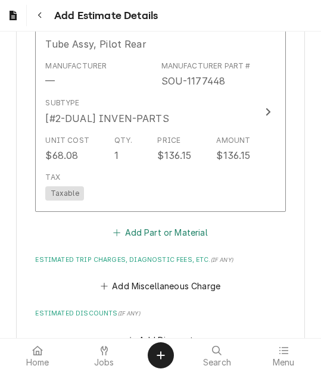
click at [179, 224] on button "Add Part or Material" at bounding box center [160, 232] width 98 height 17
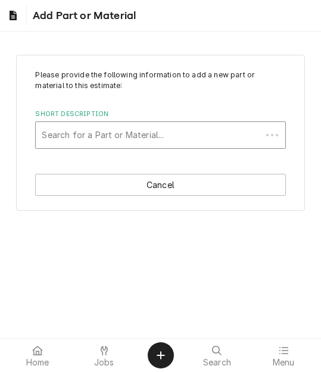
click at [125, 134] on div "Short Description" at bounding box center [148, 134] width 213 height 21
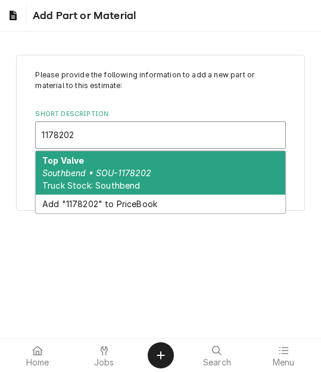
click at [126, 168] on em "Southbend • SOU-1178202" at bounding box center [97, 173] width 110 height 10
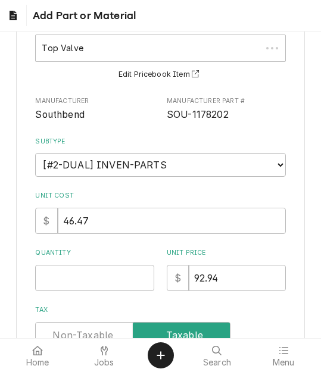
scroll to position [179, 0]
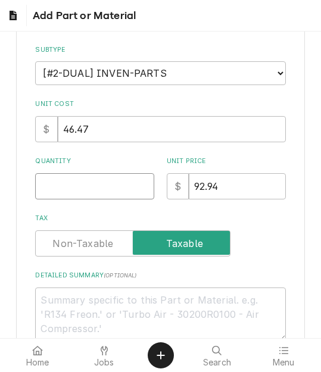
click at [63, 193] on input "Quantity" at bounding box center [94, 186] width 119 height 26
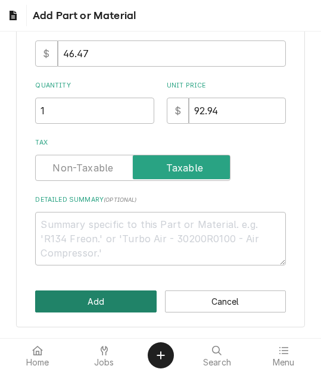
click at [79, 302] on button "Add" at bounding box center [95, 302] width 121 height 22
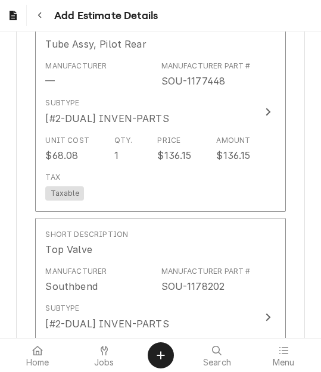
scroll to position [3095, 0]
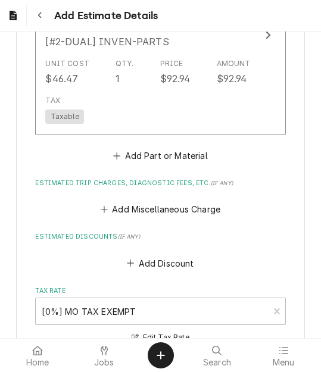
click at [177, 147] on button "Add Part or Material" at bounding box center [160, 155] width 98 height 17
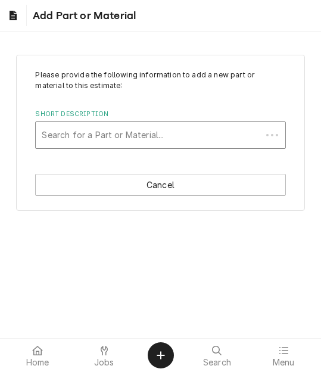
click at [84, 132] on div "Short Description" at bounding box center [148, 134] width 213 height 21
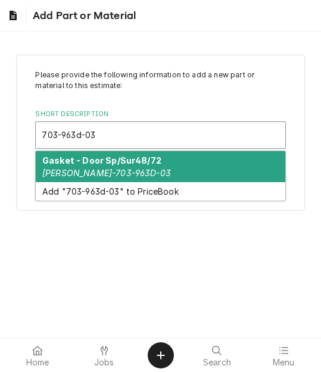
click at [110, 161] on strong "Gasket - Door Sp/Sur48/72" at bounding box center [101, 160] width 119 height 10
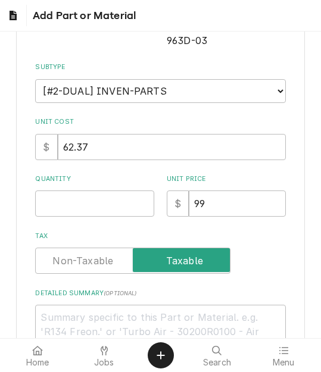
scroll to position [179, 0]
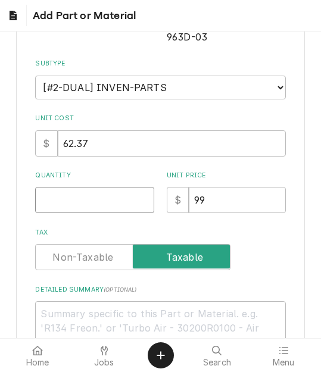
click at [73, 193] on input "Quantity" at bounding box center [94, 200] width 119 height 26
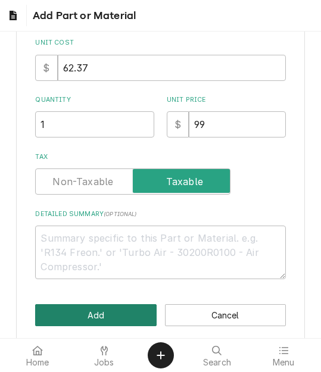
click at [88, 304] on button "Add" at bounding box center [95, 315] width 121 height 22
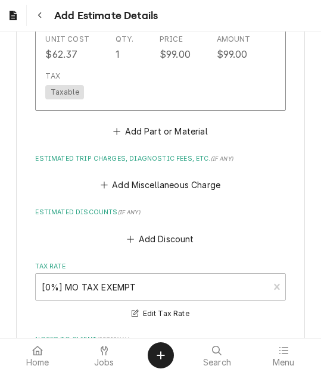
scroll to position [3355, 0]
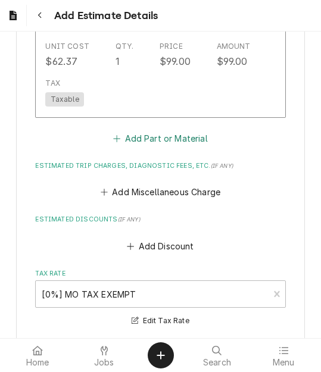
click at [154, 130] on button "Add Part or Material" at bounding box center [160, 138] width 98 height 17
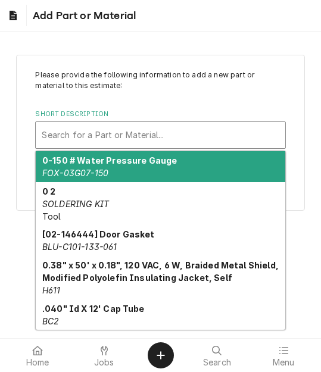
click at [133, 125] on div "Short Description" at bounding box center [160, 134] width 237 height 21
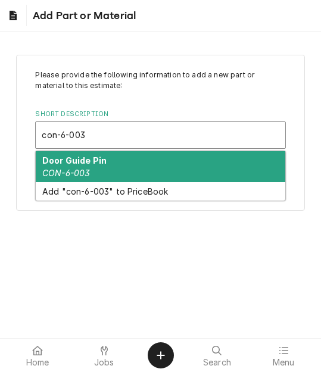
click at [118, 163] on div "Door Guide Pin CON-6-003" at bounding box center [160, 166] width 249 height 31
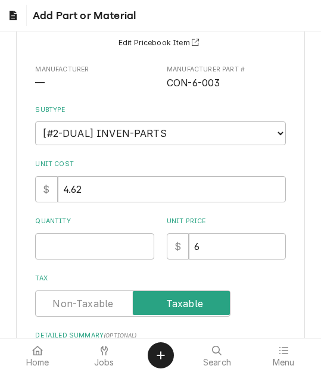
scroll to position [119, 0]
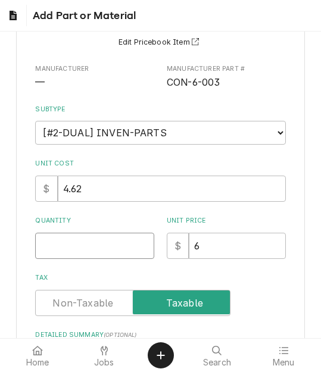
click at [82, 248] on input "Quantity" at bounding box center [94, 246] width 119 height 26
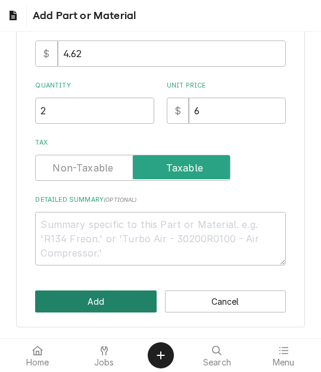
click at [103, 296] on button "Add" at bounding box center [95, 302] width 121 height 22
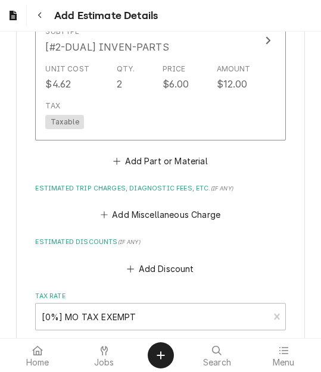
scroll to position [3532, 0]
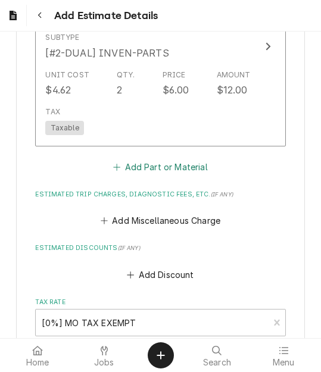
click at [141, 158] on button "Add Part or Material" at bounding box center [160, 166] width 98 height 17
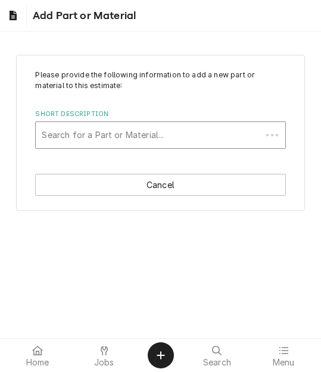
click at [95, 133] on div "Short Description" at bounding box center [148, 134] width 213 height 21
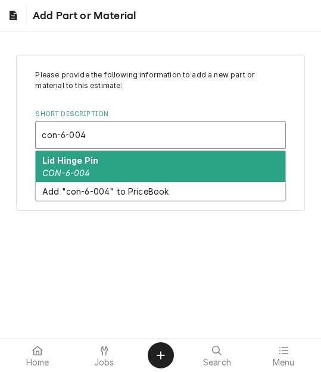
click at [92, 161] on strong "Lid Hinge Pin" at bounding box center [70, 160] width 56 height 10
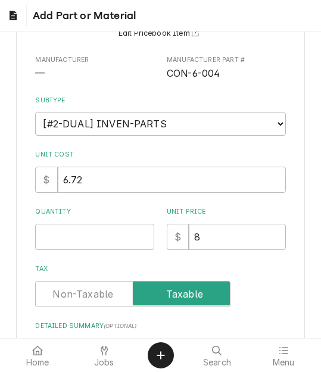
scroll to position [179, 0]
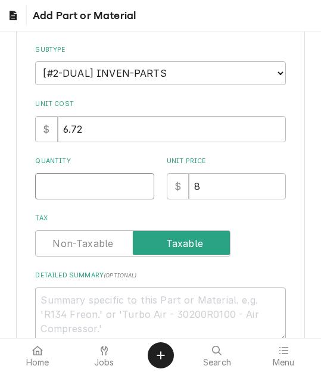
click at [57, 193] on input "Quantity" at bounding box center [94, 186] width 119 height 26
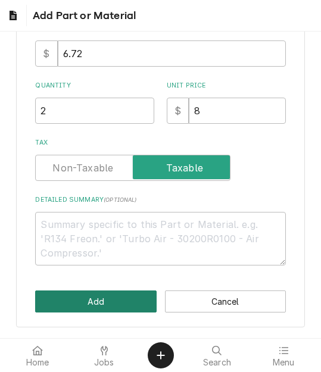
click at [75, 298] on button "Add" at bounding box center [95, 302] width 121 height 22
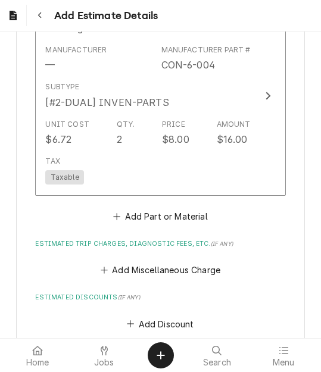
scroll to position [3686, 0]
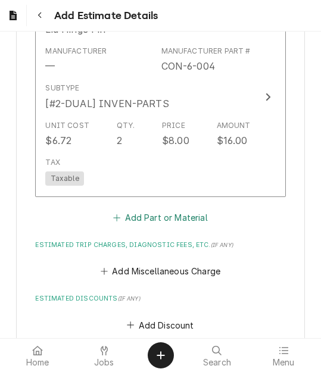
click at [176, 209] on button "Add Part or Material" at bounding box center [160, 217] width 98 height 17
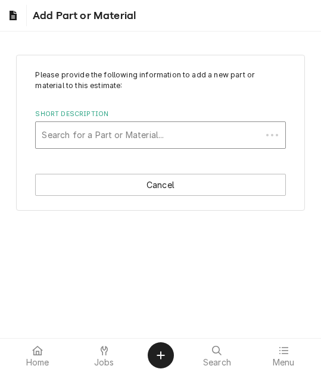
click at [136, 137] on div "Short Description" at bounding box center [148, 134] width 213 height 21
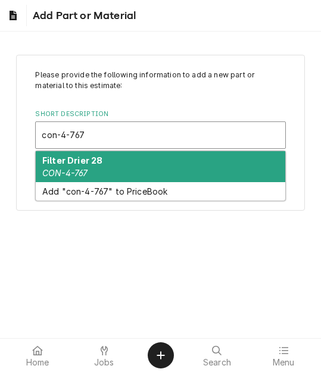
click at [109, 171] on div "Filter Drier 28 CON-4-767" at bounding box center [160, 166] width 249 height 31
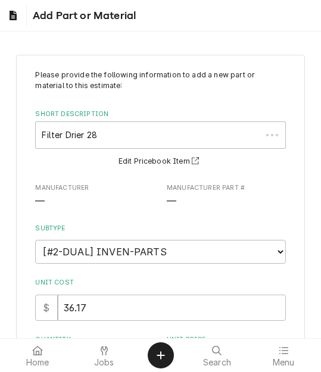
scroll to position [179, 0]
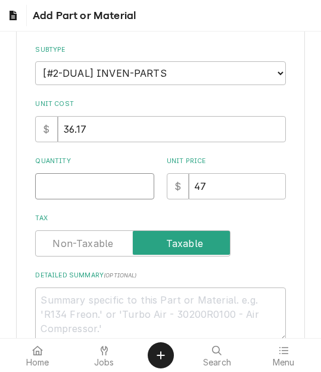
click at [75, 194] on input "Quantity" at bounding box center [94, 186] width 119 height 26
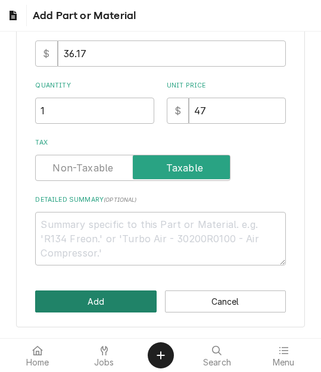
click at [97, 298] on button "Add" at bounding box center [95, 302] width 121 height 22
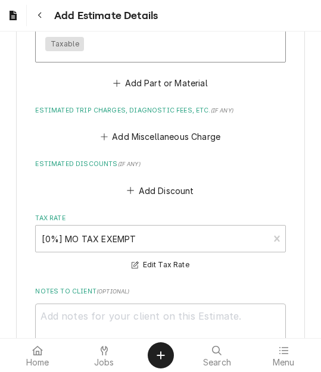
scroll to position [3938, 0]
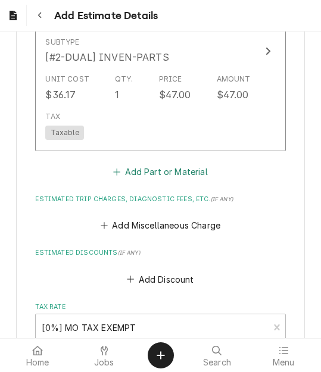
click at [149, 163] on button "Add Part or Material" at bounding box center [160, 171] width 98 height 17
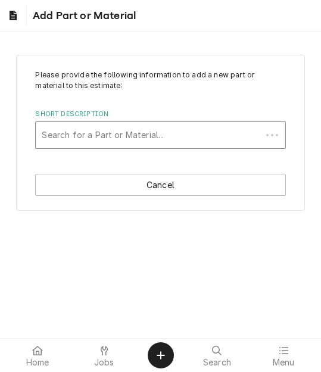
click at [111, 135] on div "Short Description" at bounding box center [148, 134] width 213 height 21
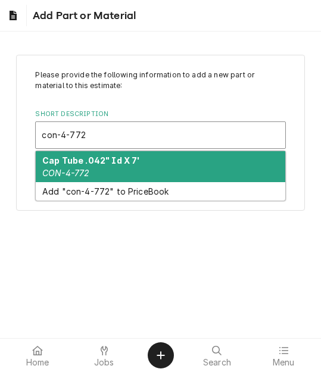
click at [98, 160] on strong "Cap Tube .042" Id X 7'" at bounding box center [91, 160] width 98 height 10
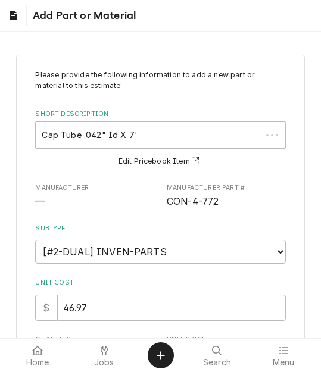
scroll to position [179, 0]
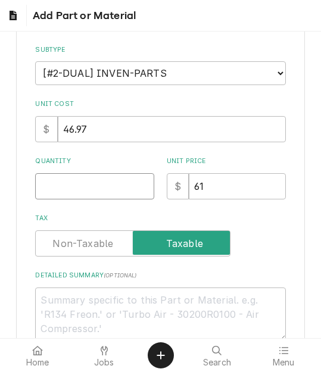
click at [70, 188] on input "Quantity" at bounding box center [94, 186] width 119 height 26
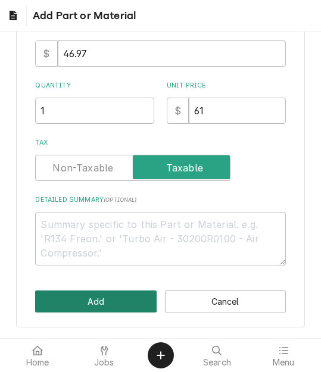
click at [82, 291] on button "Add" at bounding box center [95, 302] width 121 height 22
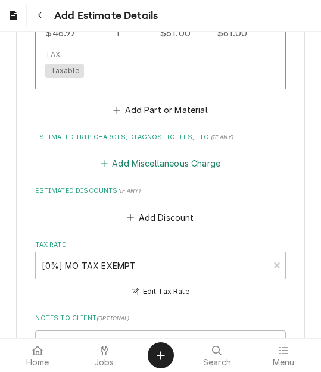
scroll to position [4167, 0]
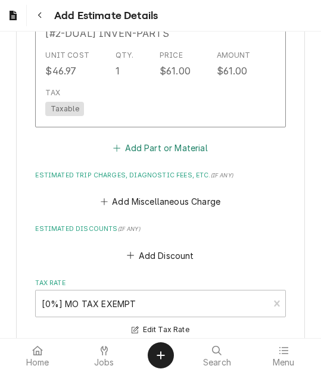
click at [149, 139] on button "Add Part or Material" at bounding box center [160, 147] width 98 height 17
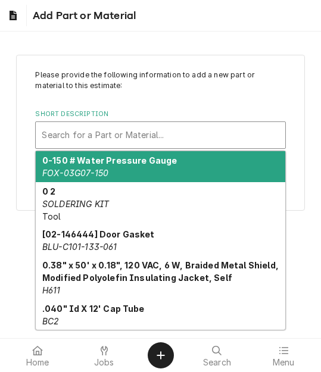
click at [127, 129] on div "Short Description" at bounding box center [160, 134] width 237 height 21
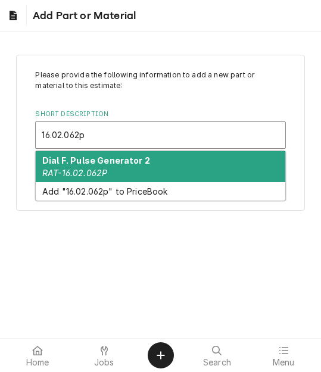
click at [102, 170] on em "RAT-16.02.062P" at bounding box center [74, 173] width 65 height 10
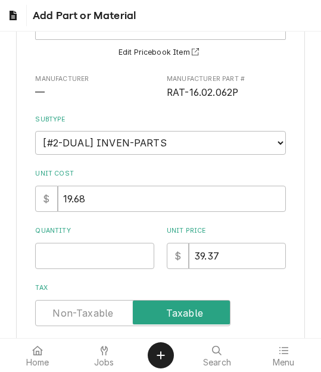
scroll to position [119, 0]
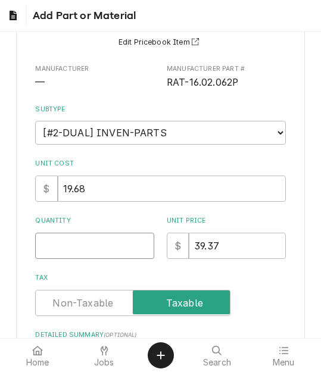
click at [73, 241] on input "Quantity" at bounding box center [94, 246] width 119 height 26
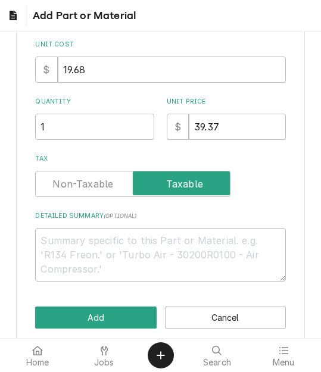
scroll to position [254, 0]
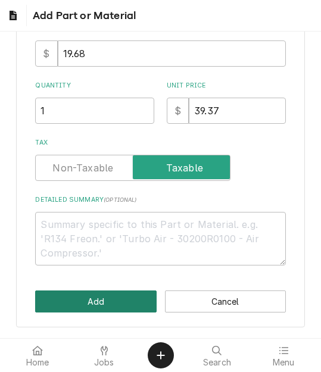
click at [82, 297] on button "Add" at bounding box center [95, 302] width 121 height 22
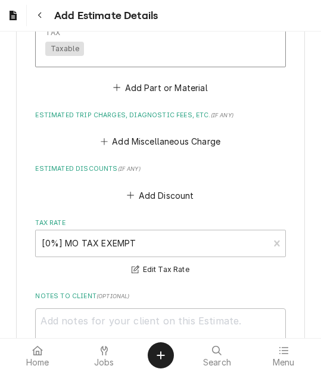
scroll to position [4313, 0]
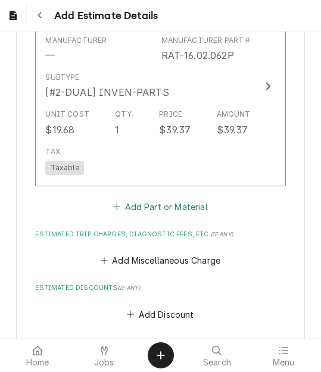
click at [140, 198] on button "Add Part or Material" at bounding box center [160, 206] width 98 height 17
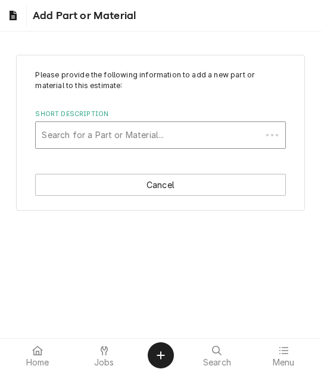
click at [105, 135] on div "Short Description" at bounding box center [148, 134] width 213 height 21
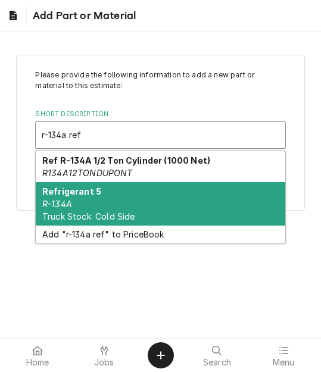
click at [82, 201] on div "Refrigerant 5 R-134A Truck Stock: Cold Side" at bounding box center [160, 203] width 249 height 43
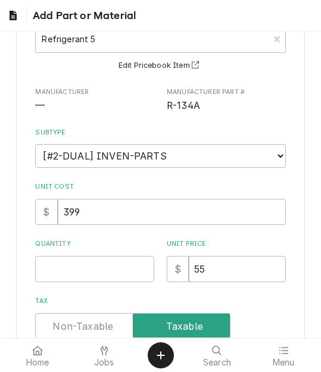
scroll to position [119, 0]
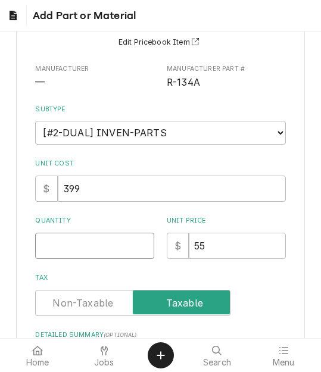
click at [71, 246] on input "Quantity" at bounding box center [94, 246] width 119 height 26
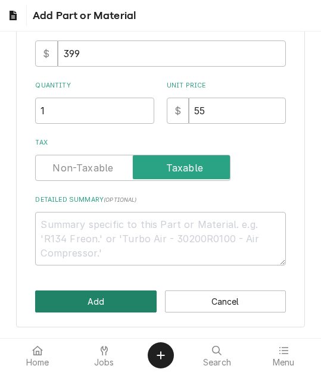
click at [90, 296] on button "Add" at bounding box center [95, 302] width 121 height 22
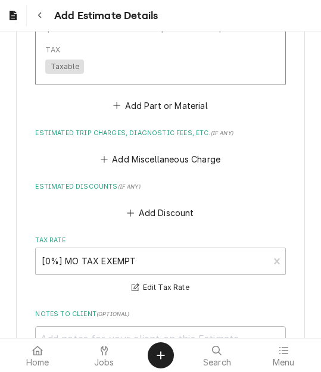
scroll to position [4616, 0]
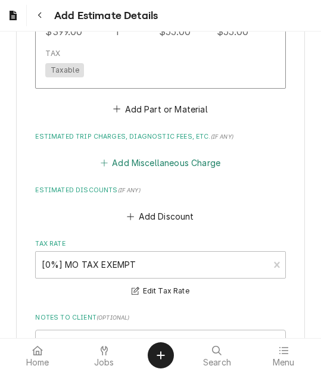
click at [146, 155] on button "Add Miscellaneous Charge" at bounding box center [160, 163] width 124 height 17
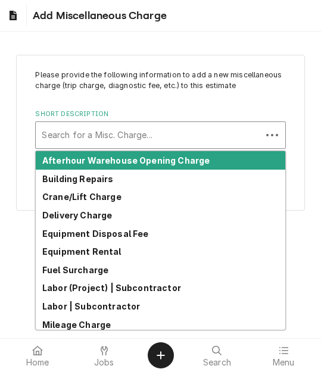
click at [105, 143] on div "Short Description" at bounding box center [148, 134] width 213 height 21
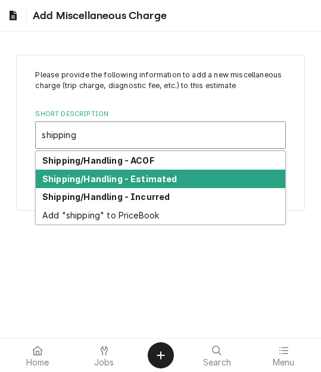
click at [114, 174] on strong "Shipping/Handling - Estimated" at bounding box center [109, 179] width 135 height 10
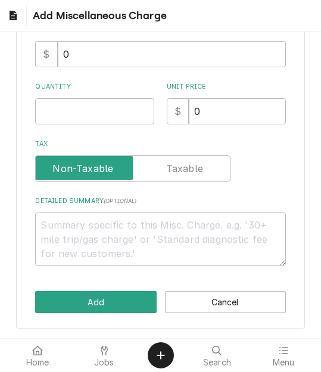
scroll to position [224, 0]
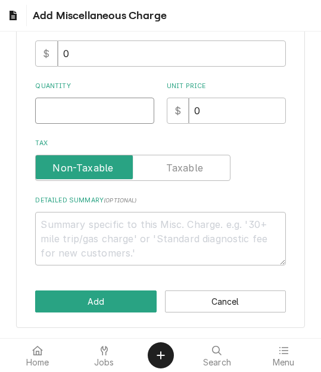
click at [76, 117] on input "Quantity" at bounding box center [94, 111] width 119 height 26
drag, startPoint x: 214, startPoint y: 111, endPoint x: 191, endPoint y: 112, distance: 22.7
click at [191, 112] on input "0" at bounding box center [237, 111] width 96 height 26
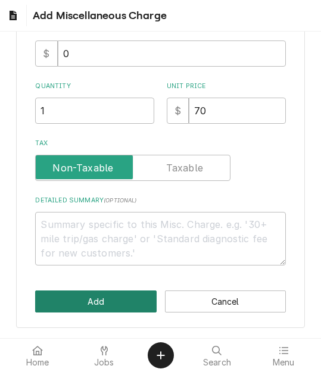
click at [86, 309] on button "Add" at bounding box center [95, 302] width 121 height 22
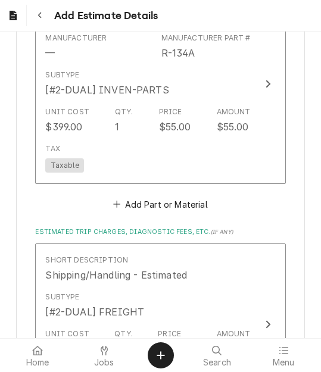
scroll to position [5099, 0]
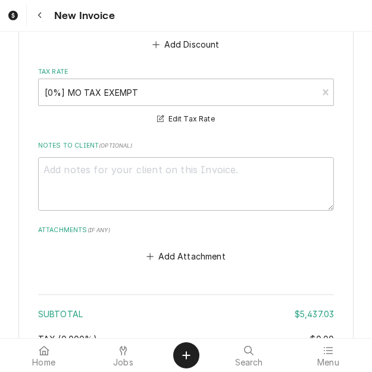
scroll to position [8513, 0]
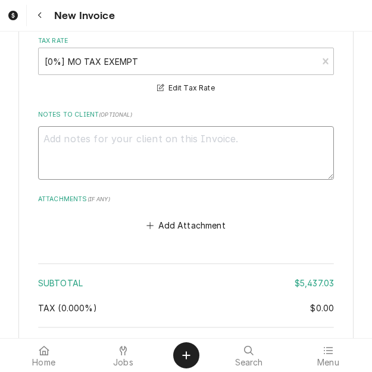
click at [118, 158] on textarea "Notes to Client ( optional )" at bounding box center [186, 153] width 296 height 54
type textarea "x"
type textarea "q"
type textarea "x"
type textarea "qu"
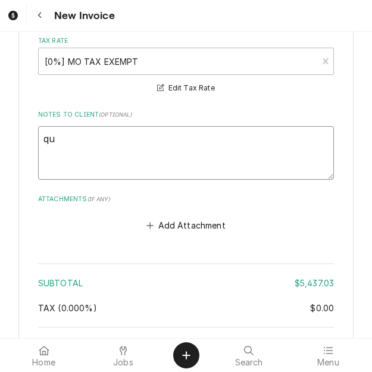
type textarea "x"
type textarea "quot"
type textarea "x"
type textarea "quote"
type textarea "x"
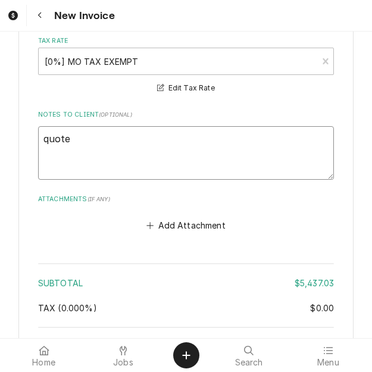
type textarea "quoted"
type textarea "x"
type textarea "quoted"
type textarea "x"
type textarea "quoted o"
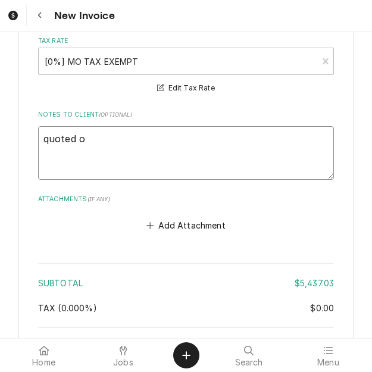
type textarea "x"
type textarea "quoted o"
type textarea "x"
type textarea "quoted o"
type textarea "x"
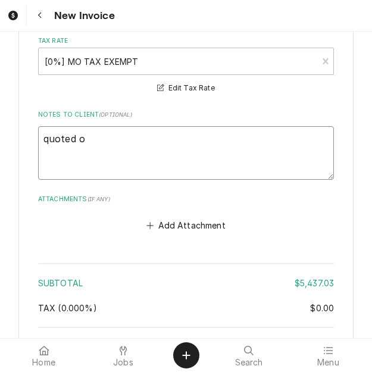
type textarea "quoted on"
type textarea "x"
type textarea "quoted on"
type textarea "x"
type textarea "quoted on 4"
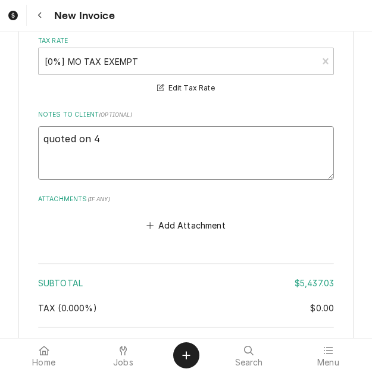
type textarea "x"
type textarea "quoted on 40"
type textarea "x"
type textarea "quoted on 400"
type textarea "x"
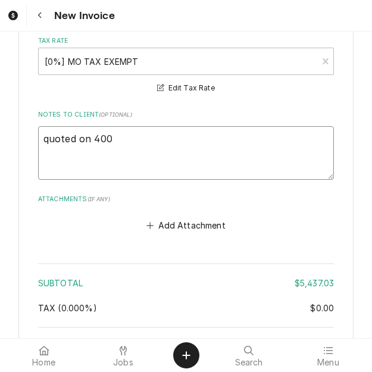
type textarea "quoted on 4006"
type textarea "x"
type textarea "quoted on 40067"
type textarea "x"
type textarea "quoted on 400674"
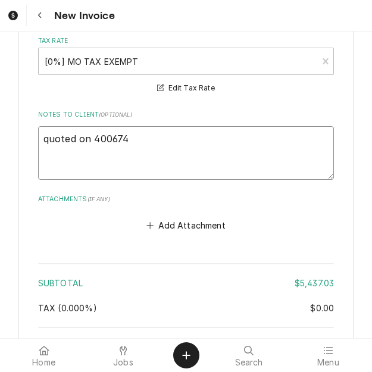
type textarea "x"
type textarea "quoted on 40067"
type textarea "x"
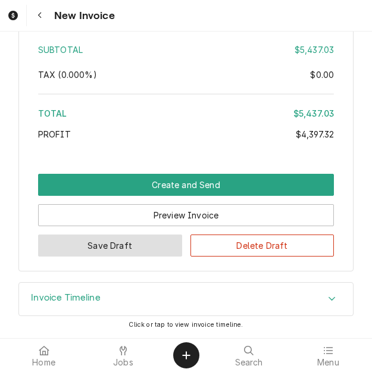
type textarea "quoted on 400676"
drag, startPoint x: 136, startPoint y: 255, endPoint x: 118, endPoint y: 310, distance: 57.6
click at [136, 254] on button "Save Draft" at bounding box center [110, 246] width 144 height 22
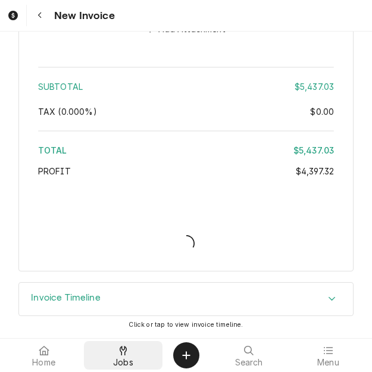
type textarea "x"
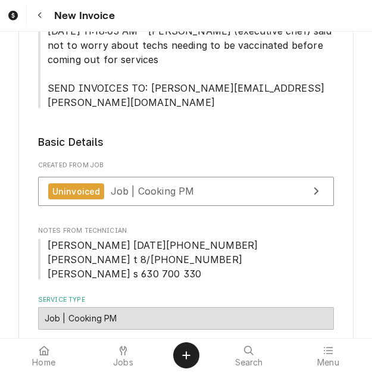
scroll to position [191, 0]
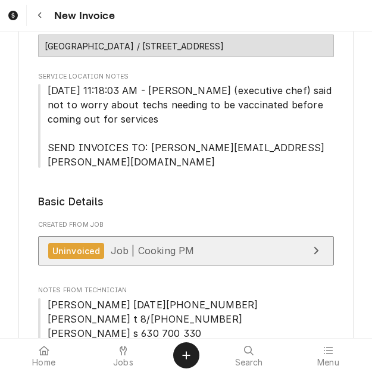
click at [143, 243] on div "Uninvoiced Job | Cooking PM" at bounding box center [121, 251] width 146 height 16
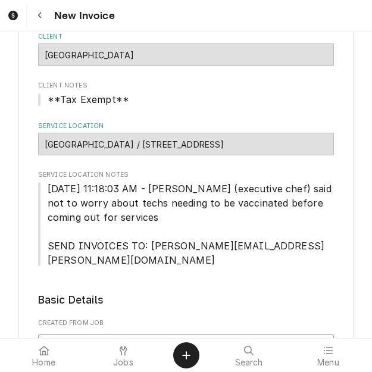
scroll to position [0, 0]
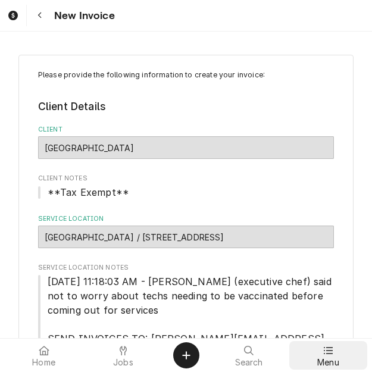
click at [320, 344] on div "Menu" at bounding box center [328, 356] width 73 height 24
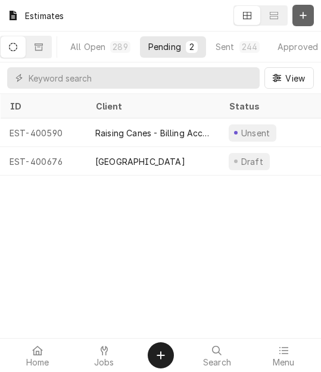
click at [307, 14] on icon "Dynamic Content Wrapper" at bounding box center [302, 15] width 7 height 8
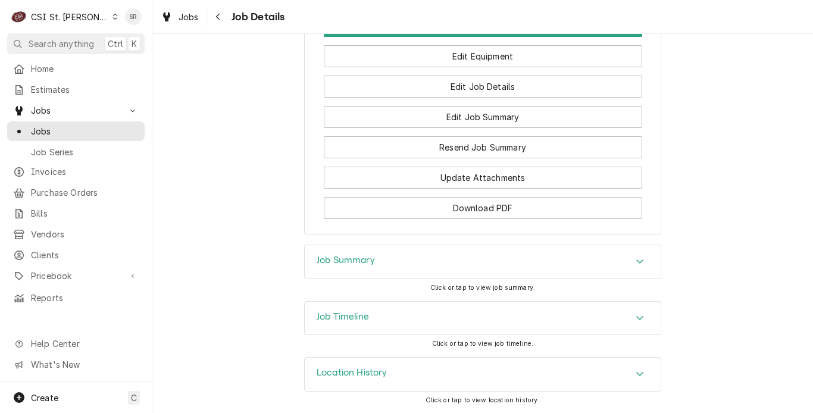
drag, startPoint x: 379, startPoint y: 264, endPoint x: 399, endPoint y: 267, distance: 20.6
click at [379, 264] on div "Job Summary" at bounding box center [483, 261] width 356 height 33
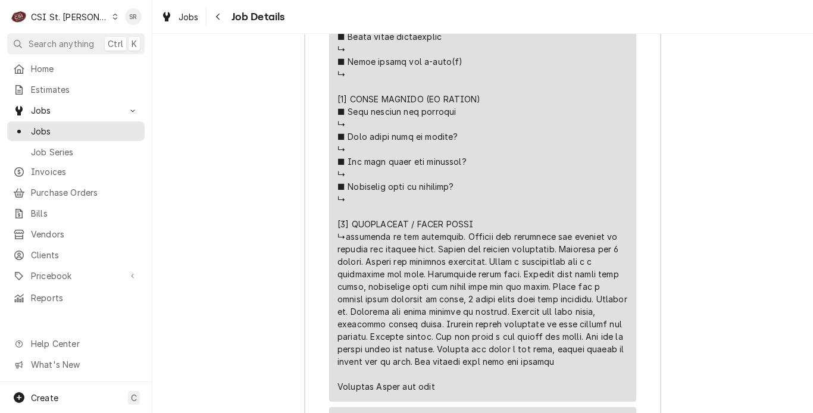
scroll to position [3823, 0]
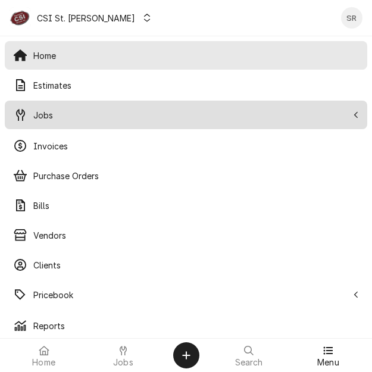
click at [57, 117] on span "Jobs" at bounding box center [190, 115] width 314 height 13
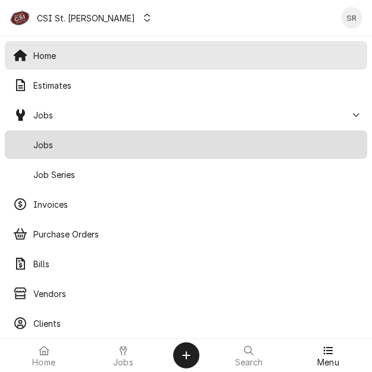
click at [57, 137] on div "Jobs" at bounding box center [186, 145] width 358 height 24
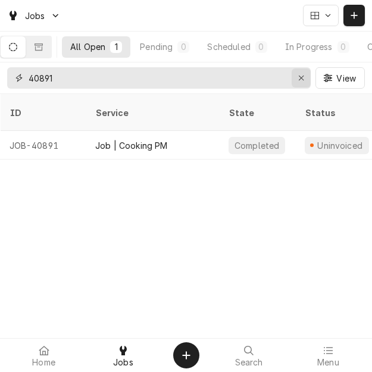
click at [298, 74] on icon "Erase input" at bounding box center [301, 78] width 7 height 8
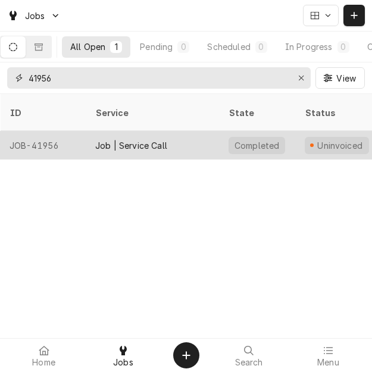
type input "41956"
click at [61, 131] on div "JOB-41956" at bounding box center [43, 145] width 86 height 29
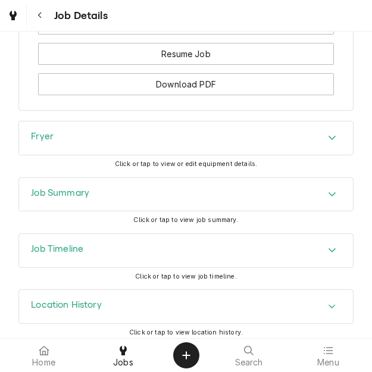
click at [62, 193] on div "Job Summary" at bounding box center [60, 195] width 58 height 14
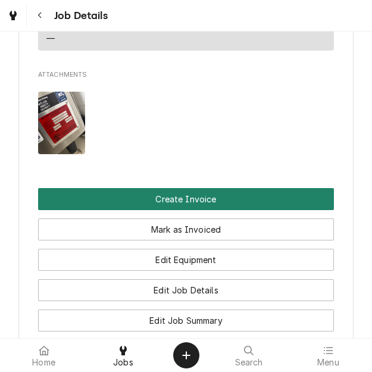
scroll to position [1171, 0]
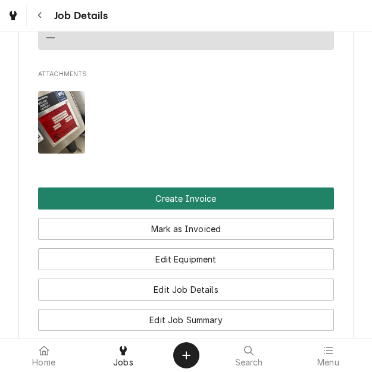
click at [174, 188] on button "Create Invoice" at bounding box center [186, 199] width 296 height 22
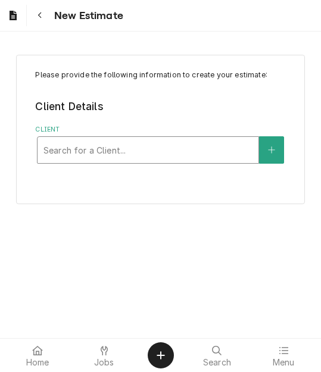
click at [133, 143] on div "Client" at bounding box center [147, 149] width 209 height 21
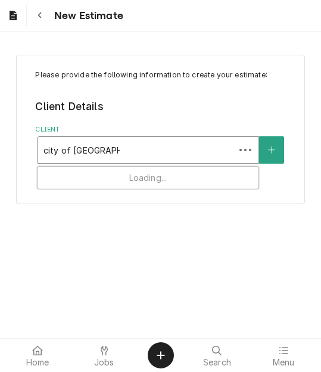
type input "city of [GEOGRAPHIC_DATA]"
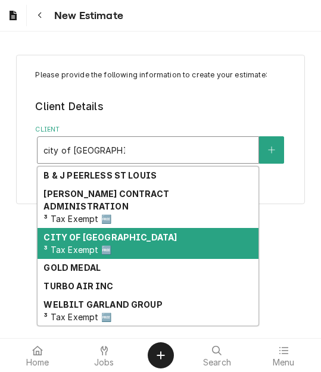
click at [109, 232] on strong "CITY OF [GEOGRAPHIC_DATA]" at bounding box center [109, 237] width 133 height 10
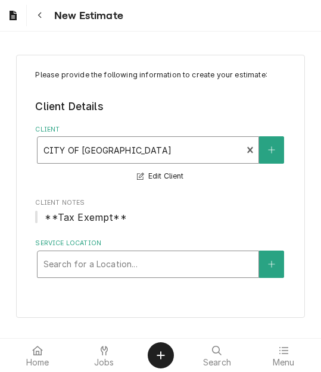
click at [104, 260] on div "Service Location" at bounding box center [147, 264] width 209 height 21
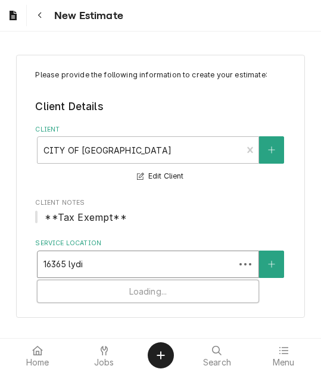
type input "16365 [PERSON_NAME]"
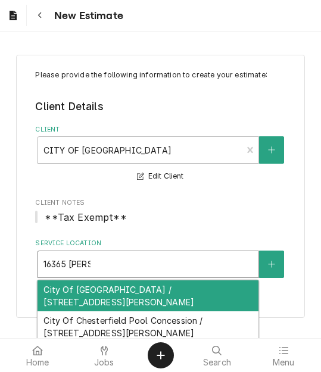
click at [102, 292] on div "City Of [GEOGRAPHIC_DATA] / [STREET_ADDRESS][PERSON_NAME]" at bounding box center [148, 295] width 221 height 31
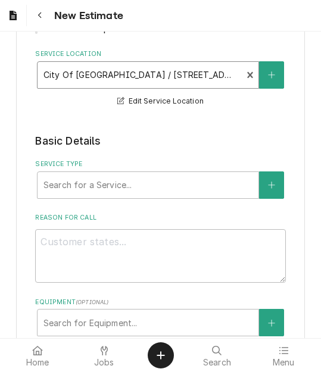
scroll to position [238, 0]
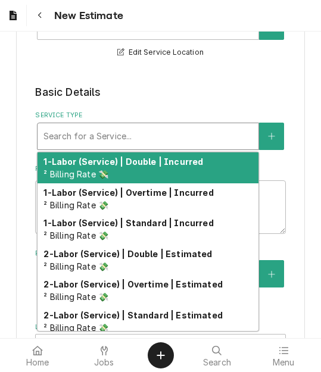
click at [107, 136] on div "Service Type" at bounding box center [147, 136] width 209 height 21
type textarea "x"
type input "s"
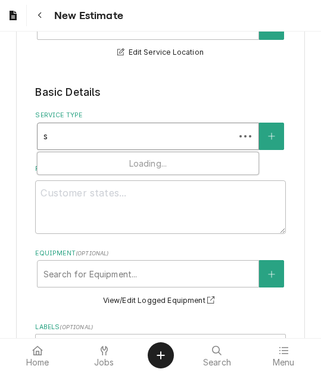
type textarea "x"
type input "se"
type textarea "x"
type input "ser"
type textarea "x"
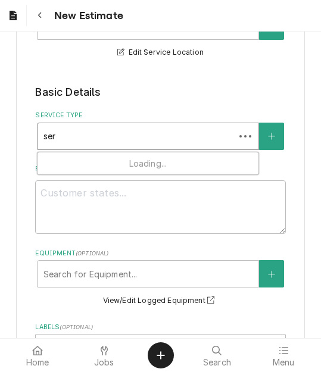
type input "serv"
type textarea "x"
type input "servi"
type textarea "x"
type input "servive"
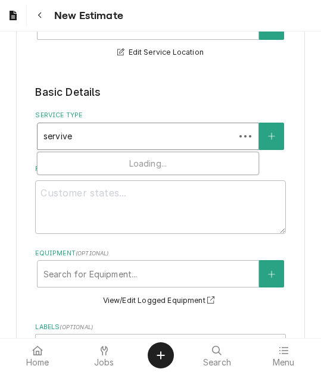
type textarea "x"
type input "serviv"
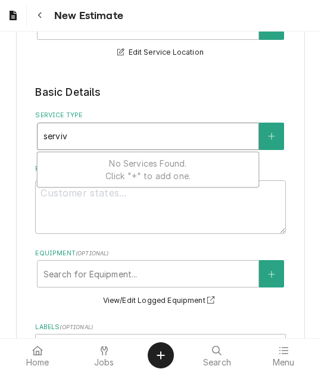
type textarea "x"
type input "servivc"
type textarea "x"
type input "servivce"
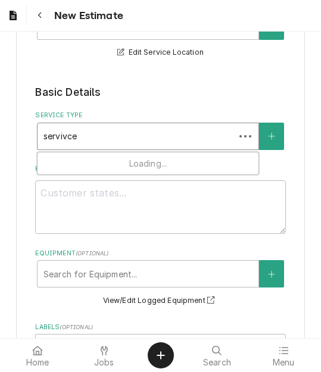
type textarea "x"
type input "servivce c"
type textarea "x"
type input "servivce ca"
type textarea "x"
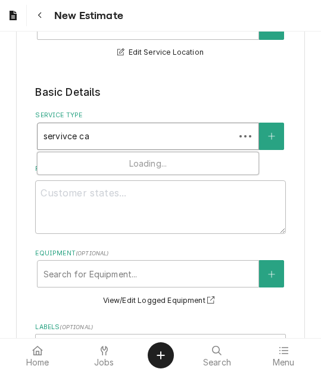
type input "servivce c"
type textarea "x"
type input "servivce"
type textarea "x"
type input "servivce"
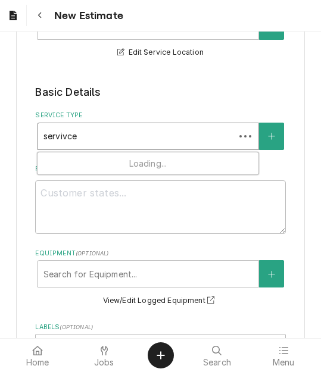
type textarea "x"
type input "servivc"
type textarea "x"
type input "serviv"
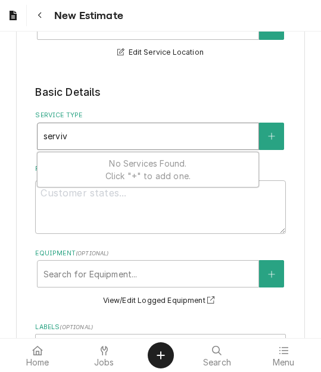
type textarea "x"
type input "servivc"
type textarea "x"
type input "servivce"
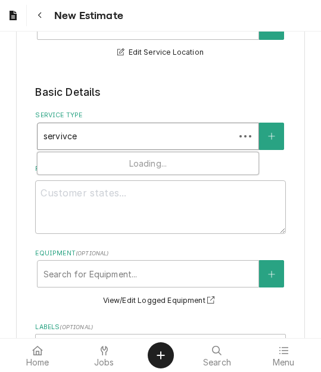
type textarea "x"
type input "servivc"
type textarea "x"
type input "serviv"
type textarea "x"
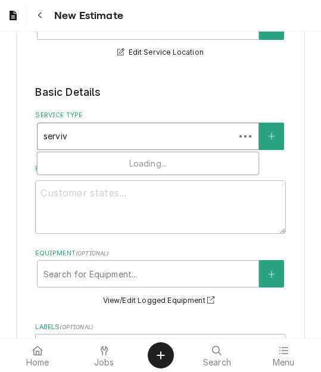
type input "servi"
type textarea "x"
type input "servic"
type textarea "x"
type input "service"
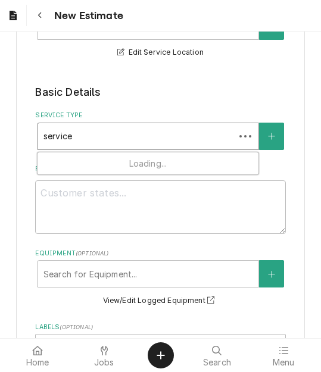
type textarea "x"
type input "service c"
type textarea "x"
type input "service ca"
type textarea "x"
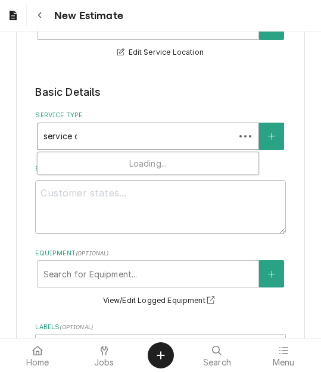
type input "service cal"
type textarea "x"
type input "service call"
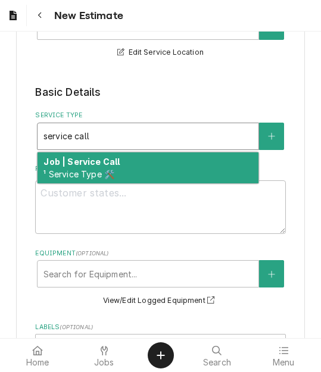
click at [101, 164] on strong "Job | Service Call" at bounding box center [81, 162] width 76 height 10
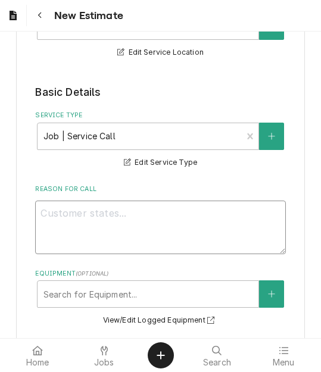
click at [179, 218] on textarea "Reason For Call" at bounding box center [160, 228] width 250 height 54
type textarea "x"
type textarea "Q"
type textarea "x"
type textarea "Qu"
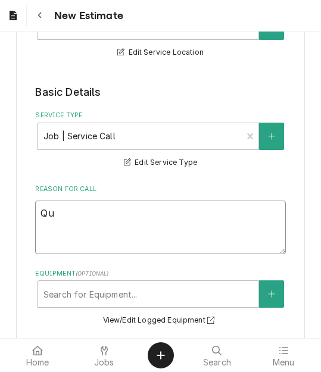
type textarea "x"
type textarea "Quo"
type textarea "x"
type textarea "Quot"
type textarea "x"
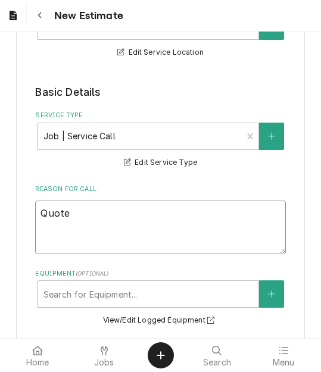
type textarea "Quote"
type textarea "x"
type textarea "Quote t"
type textarea "x"
type textarea "Quote to"
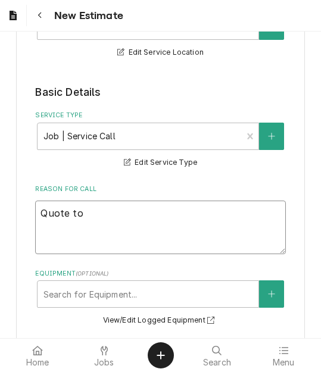
type textarea "x"
type textarea "Quote to"
type textarea "x"
type textarea "Quote to r"
type textarea "x"
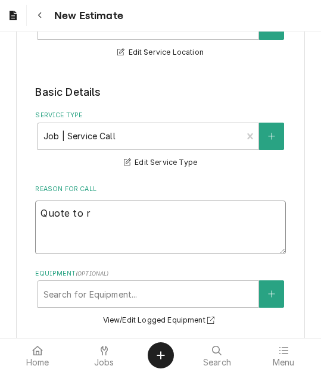
type textarea "Quote to re"
type textarea "x"
type textarea "Quote to repl"
type textarea "x"
type textarea "Quote to replac"
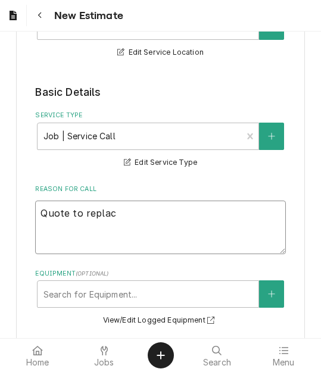
type textarea "x"
type textarea "Quote to replace"
type textarea "x"
type textarea "Quote to replace t"
type textarea "x"
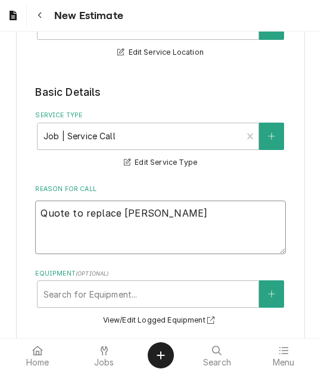
type textarea "Quote to replace tem"
type textarea "x"
type textarea "Quote to replace temp"
type textarea "x"
type textarea "Quote to replace tempe"
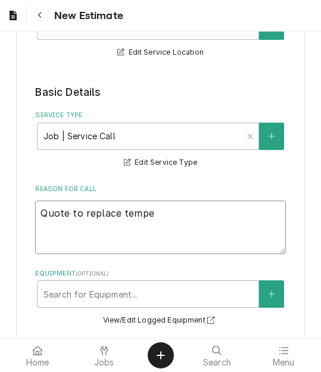
type textarea "x"
type textarea "Quote to replace temper"
type textarea "x"
type textarea "Quote to replace temperat"
type textarea "x"
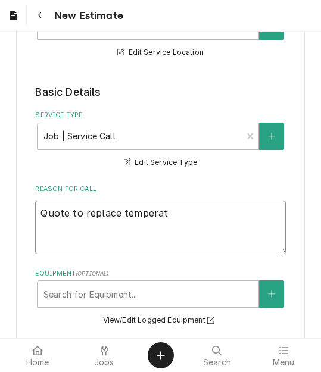
type textarea "Quote to replace temperatu"
type textarea "x"
type textarea "Quote to replace temperatur"
type textarea "x"
type textarea "Quote to replace temperature"
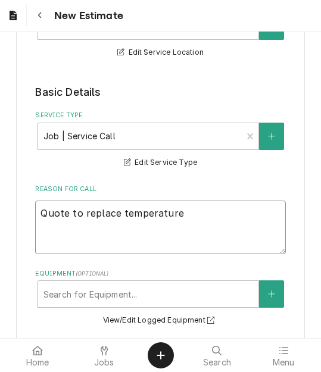
type textarea "x"
type textarea "Quote to replace temperature"
type textarea "x"
type textarea "Quote to replace temperature pr"
type textarea "x"
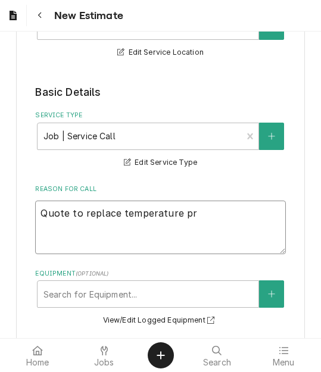
type textarea "Quote to replace temperature pro"
type textarea "x"
type textarea "Quote to replace temperature proe"
type textarea "x"
type textarea "Quote to replace temperature pro"
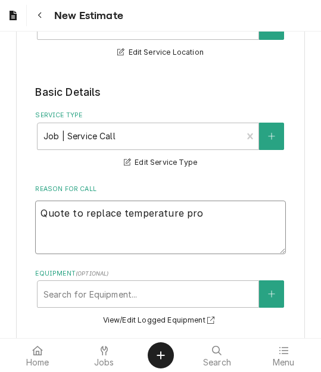
type textarea "x"
type textarea "Quote to replace temperature prob"
type textarea "x"
type textarea "Quote to replace temperature probe"
type textarea "x"
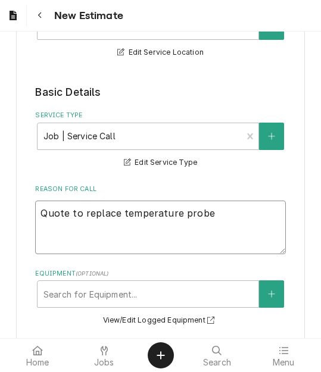
type textarea "Quote to replace temperature probe"
type textarea "x"
type textarea "Quote to replace temperature probe o"
type textarea "x"
type textarea "Quote to replace temperature probe on"
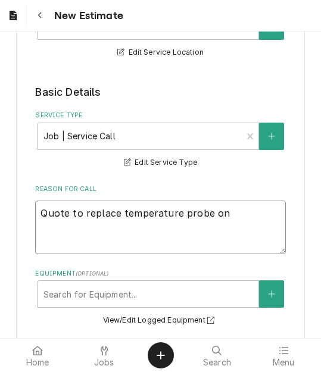
type textarea "x"
type textarea "Quote to replace temperature probe on"
type textarea "x"
type textarea "Quote to replace temperature probe on A"
type textarea "x"
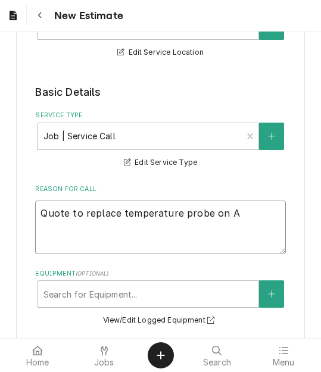
type textarea "Quote to replace temperature probe on Au"
type textarea "x"
type textarea "Quote to replace temperature probe on Aut"
type textarea "x"
type textarea "Quote to replace temperature probe on Auto"
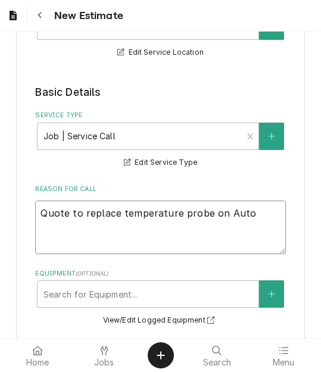
type textarea "x"
type textarea "Quote to replace temperature probe on Autof"
type textarea "x"
type textarea "Quote to replace temperature probe on Autofr"
type textarea "x"
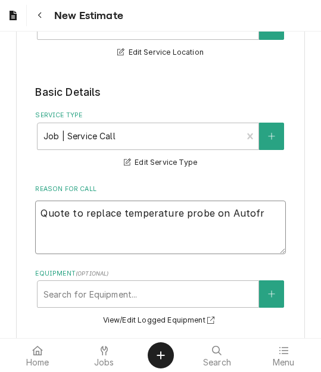
type textarea "Quote to replace temperature probe on Autofry"
type textarea "x"
type textarea "Quote to replace temperature probe on Autofry"
type textarea "x"
type textarea "Quote to replace temperature probe on Autofry /"
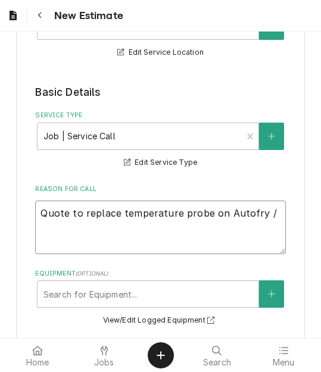
type textarea "x"
type textarea "Quote to replace temperature probe on Autofry /"
type textarea "x"
type textarea "Quote to replace temperature probe on Autofry / M"
type textarea "x"
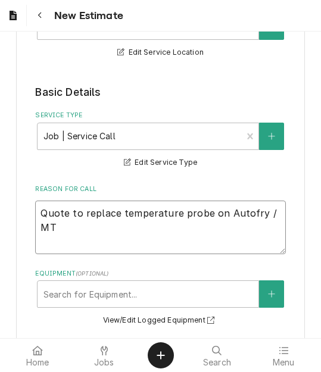
type textarea "Quote to replace temperature probe on Autofry / MTI"
type textarea "x"
type textarea "Quote to replace temperature probe on Autofry / MTI-"
type textarea "x"
type textarea "Quote to replace temperature probe on Autofry / MTI-10"
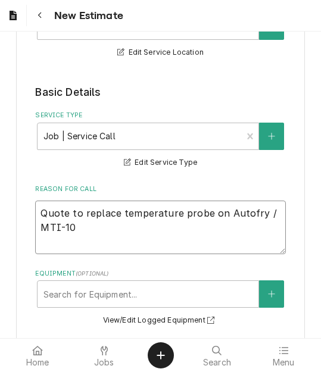
type textarea "x"
type textarea "Quote to replace temperature probe on Autofry / MTI-10X"
type textarea "x"
type textarea "Quote to replace temperature probe on Autofry / MTI-10X"
type textarea "x"
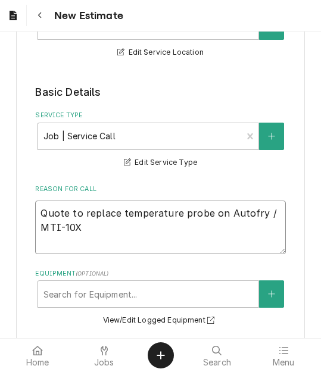
type textarea "Quote to replace temperature probe on Autofry / MTI-10X /"
type textarea "x"
type textarea "Quote to replace temperature probe on Autofry / MTI-10X /"
type textarea "x"
type textarea "Quote to replace temperature probe on Autofry / MTI-10X / S"
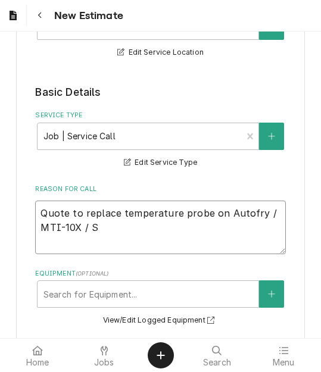
type textarea "x"
type textarea "Quote to replace temperature probe on Autofry / MTI-10X / Ser"
type textarea "x"
type textarea "Quote to replace temperature probe on Autofry / MTI-10X / Seri"
type textarea "x"
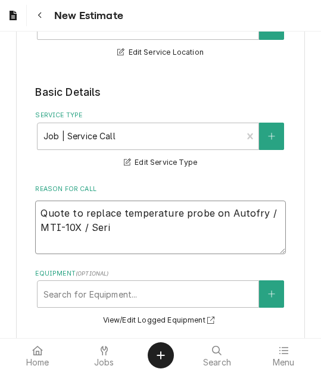
type textarea "Quote to replace temperature probe on Autofry / MTI-10X / Seria"
type textarea "x"
type textarea "Quote to replace temperature probe on Autofry / MTI-10X / Serial"
type textarea "x"
type textarea "Quote to replace temperature probe on Autofry / MTI-10X / Serial:"
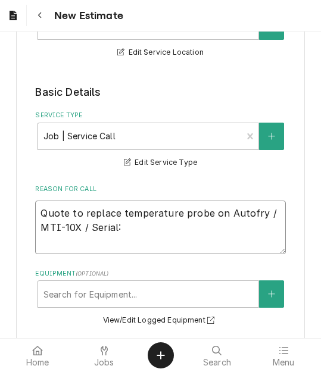
type textarea "x"
type textarea "Quote to replace temperature probe on Autofry / MTI-10X / Serial:"
type textarea "x"
type textarea "Quote to replace temperature probe on Autofry / MTI-10X / Serial: 3"
type textarea "x"
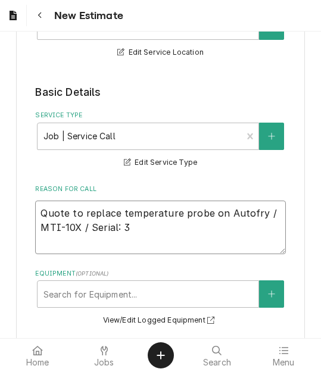
type textarea "Quote to replace temperature probe on Autofry / MTI-10X / Serial: 37"
type textarea "x"
type textarea "Quote to replace temperature probe on Autofry / MTI-10X / Serial: 370"
type textarea "x"
type textarea "Quote to replace temperature probe on Autofry / MTI-10X / Serial: 3706"
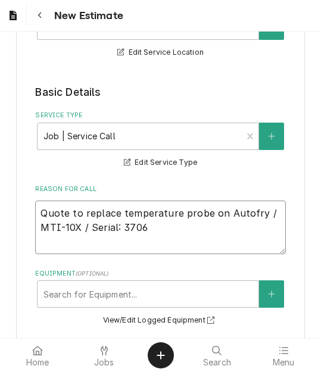
type textarea "x"
type textarea "Quote to replace temperature probe on Autofry / MTI-10X / Serial: 37062"
type textarea "x"
type textarea "Quote to replace temperature probe on Autofry / MTI-10X / Serial: 37062-"
type textarea "x"
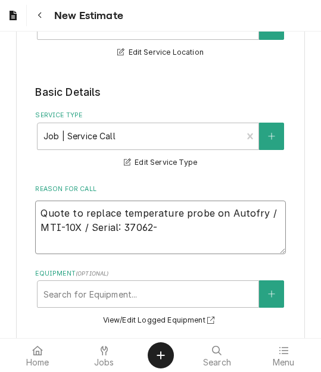
type textarea "Quote to replace temperature probe on Autofry / MTI-10X / Serial: 37062-1"
type textarea "x"
type textarea "Quote to replace temperature probe on Autofry / MTI-10X / Serial: 37062-10"
type textarea "x"
type textarea "Quote to replace temperature probe on Autofry / MTI-10X / Serial: 37062-10"
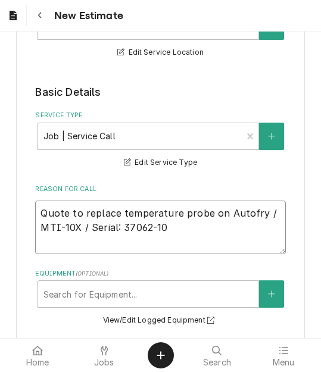
type textarea "x"
type textarea "Quote to replace temperature probe on Autofry / MTI-10X / Serial: 37062-10 ("
type textarea "x"
type textarea "Quote to replace temperature probe on Autofry / MTI-10X / Serial: 37062-10 ("
click at [185, 234] on textarea "Quote to replace temperature probe on Autofry / MTI-10X / Serial: 37062-10 (" at bounding box center [160, 228] width 250 height 54
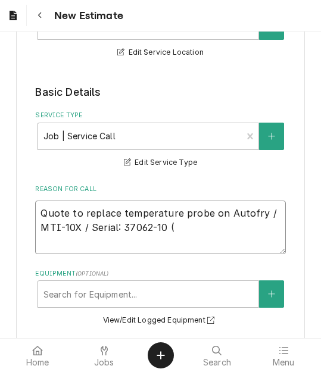
type textarea "x"
type textarea "Quote to replace temperature probe on Autofry / MTI-10X / Serial: 37062-10 (M"
type textarea "x"
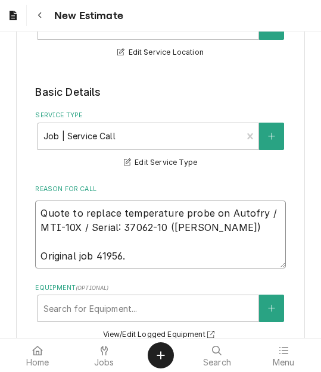
drag, startPoint x: 165, startPoint y: 230, endPoint x: 17, endPoint y: 208, distance: 150.0
click at [17, 208] on div "Please provide the following information to create your estimate: Client Detail…" at bounding box center [160, 371] width 289 height 1109
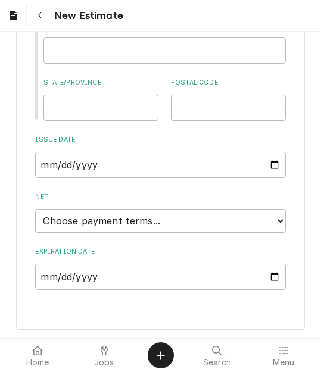
scroll to position [836, 0]
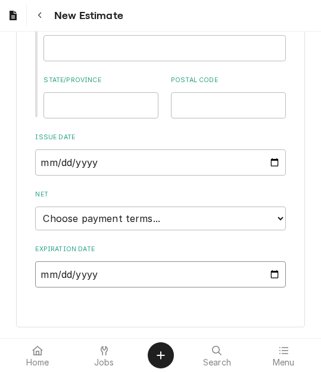
click at [265, 273] on input "Expiration Date" at bounding box center [160, 274] width 250 height 26
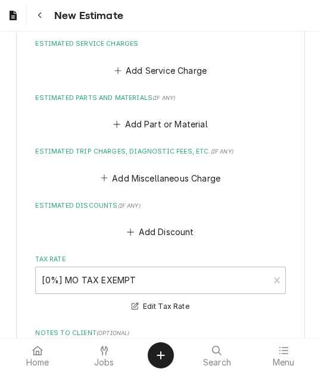
scroll to position [1138, 0]
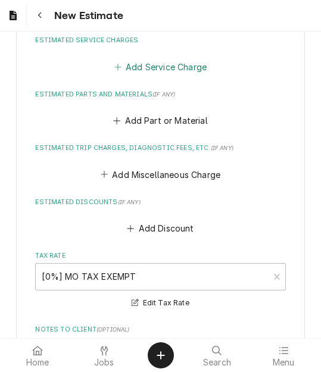
click at [146, 67] on button "Add Service Charge" at bounding box center [160, 66] width 96 height 17
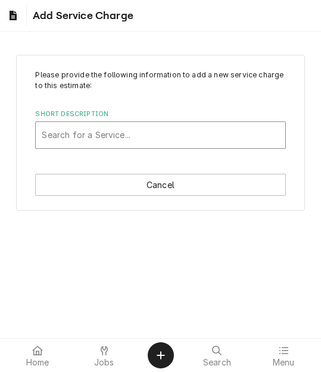
click at [99, 130] on div "Short Description" at bounding box center [160, 134] width 237 height 21
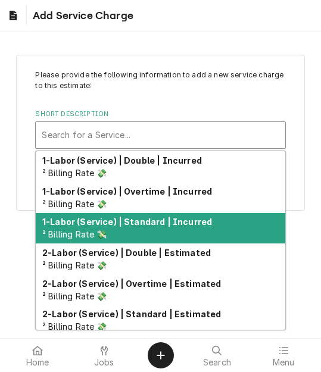
click at [121, 227] on div "1-Labor (Service) | Standard | Incurred ² Billing Rate 💸" at bounding box center [160, 228] width 249 height 31
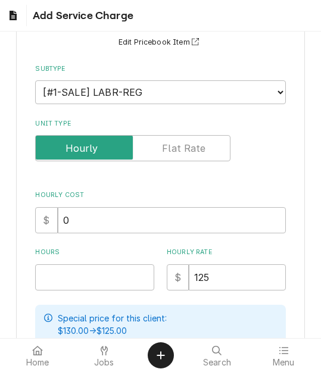
scroll to position [179, 0]
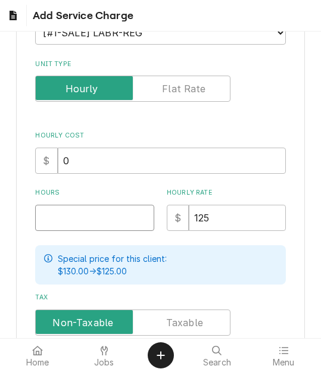
click at [65, 211] on input "Hours" at bounding box center [94, 218] width 119 height 26
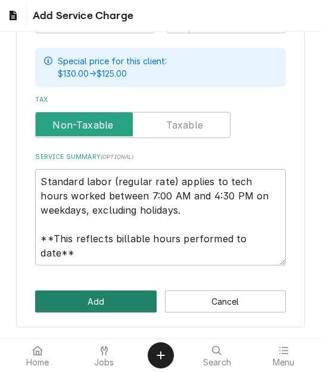
click at [85, 299] on button "Add" at bounding box center [95, 302] width 121 height 22
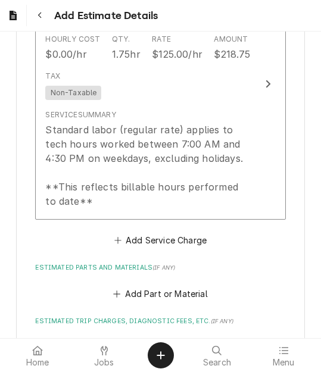
scroll to position [1243, 0]
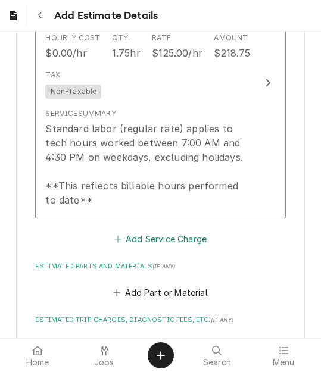
click at [144, 243] on button "Add Service Charge" at bounding box center [160, 238] width 96 height 17
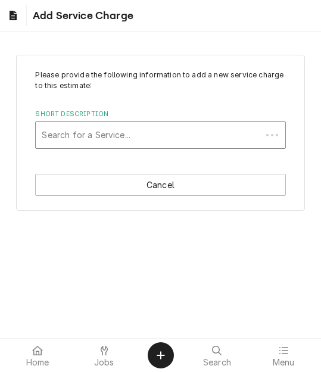
click at [116, 123] on div "Search for a Service..." at bounding box center [148, 135] width 225 height 26
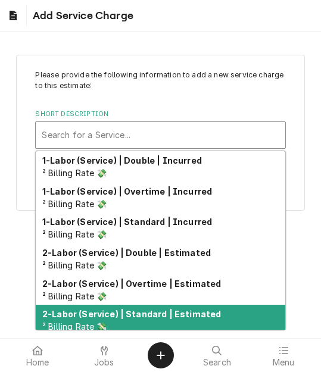
click at [141, 319] on strong "2-Labor (Service) | Standard | Estimated" at bounding box center [131, 314] width 179 height 10
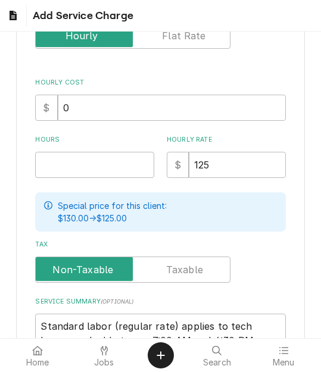
scroll to position [238, 0]
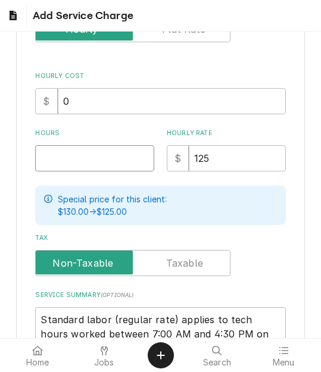
click at [60, 160] on input "Hours" at bounding box center [94, 158] width 119 height 26
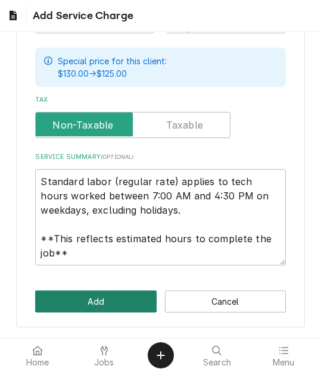
click at [95, 307] on button "Add" at bounding box center [95, 302] width 121 height 22
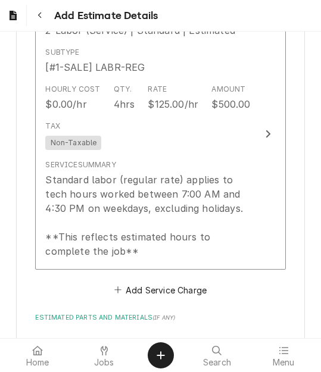
scroll to position [1504, 0]
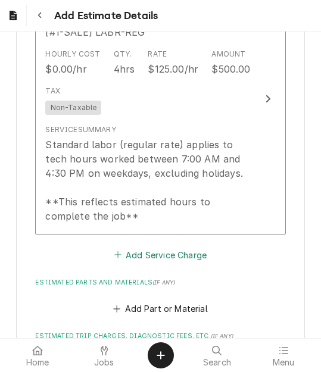
click at [134, 252] on button "Add Service Charge" at bounding box center [160, 254] width 96 height 17
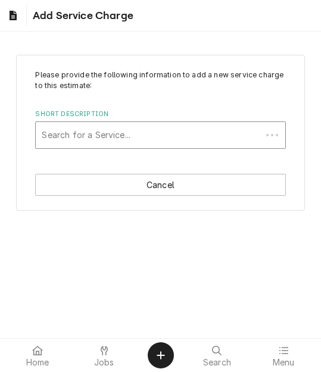
click at [104, 142] on div "Short Description" at bounding box center [148, 134] width 213 height 21
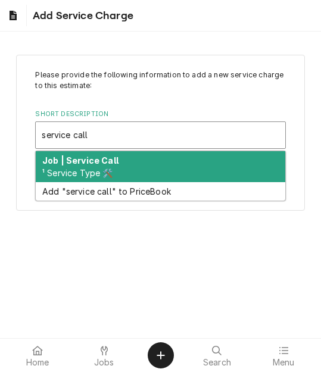
click at [92, 167] on div "Job | Service Call ¹ Service Type 🛠️" at bounding box center [160, 166] width 249 height 31
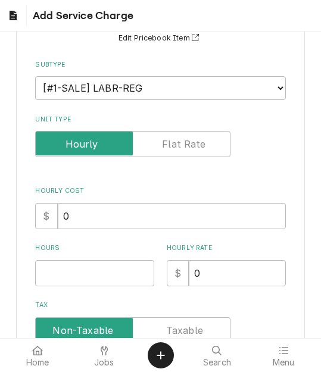
scroll to position [179, 0]
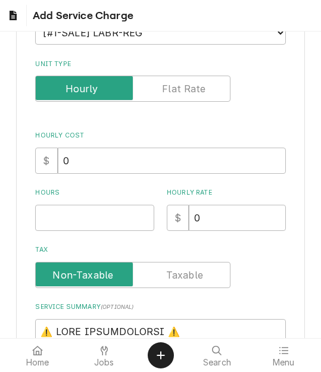
click at [72, 217] on input "Hours" at bounding box center [94, 218] width 119 height 26
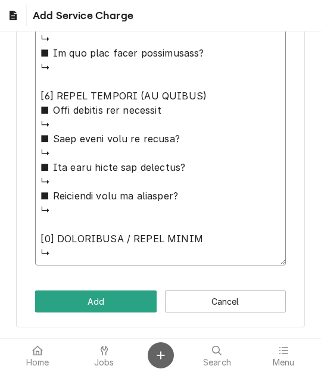
drag, startPoint x: 43, startPoint y: 90, endPoint x: 170, endPoint y: 351, distance: 289.7
click at [170, 351] on body "Add Service Charge Please provide the following information to add a new servic…" at bounding box center [160, 186] width 321 height 372
paste textarea "Quote to replace temperature probe on Autofry / MTI-10X / Serial: 37062-10"
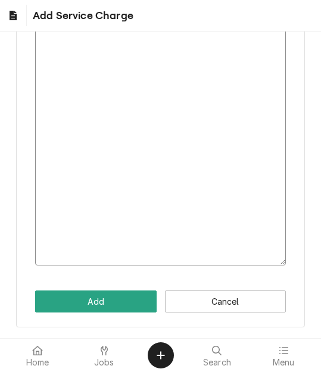
scroll to position [257, 0]
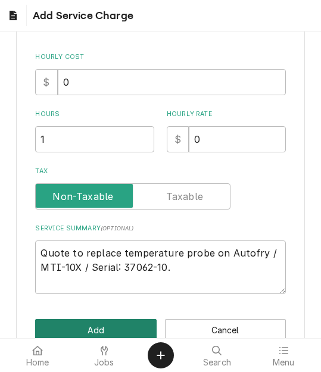
click at [96, 319] on button "Add" at bounding box center [95, 330] width 121 height 22
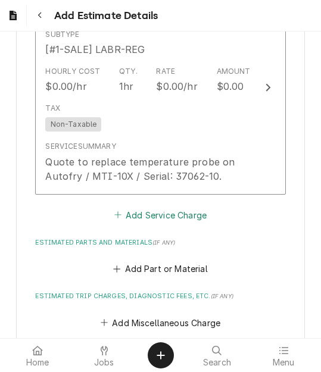
scroll to position [1802, 0]
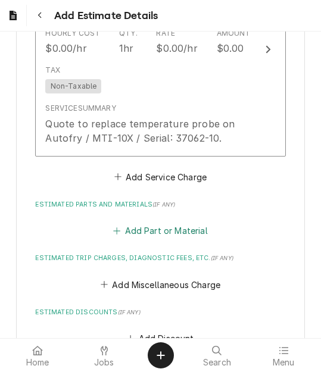
click at [138, 234] on button "Add Part or Material" at bounding box center [160, 231] width 98 height 17
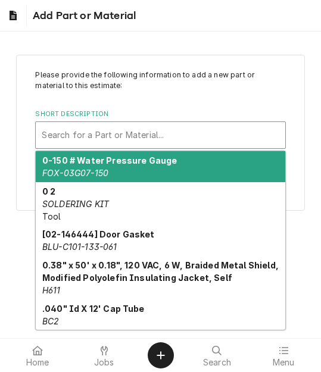
click at [111, 142] on div "Short Description" at bounding box center [160, 134] width 237 height 21
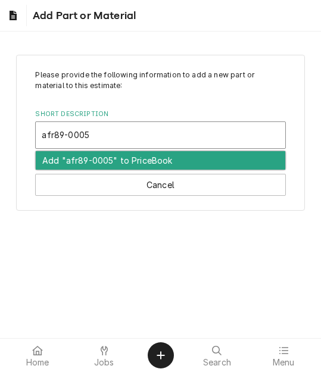
click at [90, 134] on input "afr89-0005" at bounding box center [67, 135] width 50 height 19
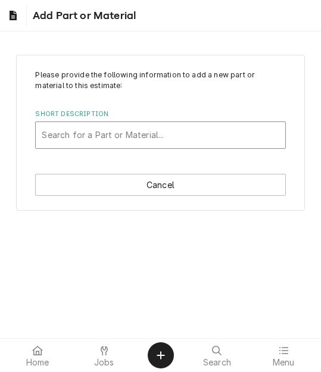
drag, startPoint x: 93, startPoint y: 134, endPoint x: 38, endPoint y: 133, distance: 55.4
click at [38, 133] on div "Search for a Part or Material..." at bounding box center [160, 135] width 249 height 26
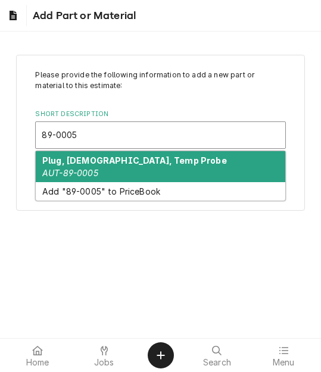
click at [97, 164] on strong "Plug, Male, Temp Probe" at bounding box center [134, 160] width 185 height 10
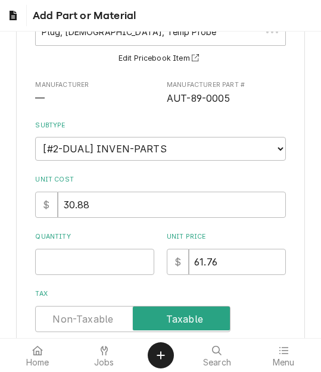
scroll to position [179, 0]
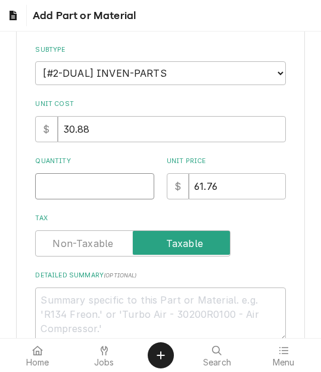
click at [81, 189] on input "Quantity" at bounding box center [94, 186] width 119 height 26
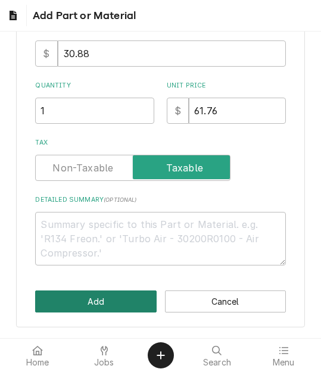
click at [98, 299] on button "Add" at bounding box center [95, 302] width 121 height 22
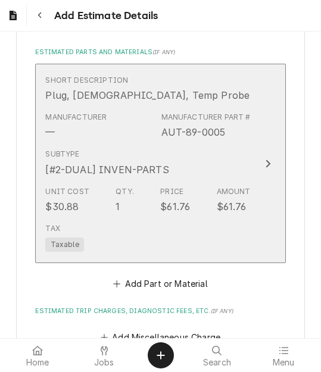
scroll to position [2018, 0]
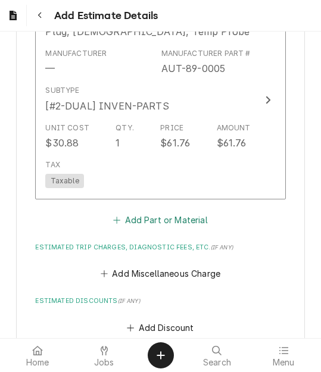
click at [152, 215] on button "Add Part or Material" at bounding box center [160, 220] width 98 height 17
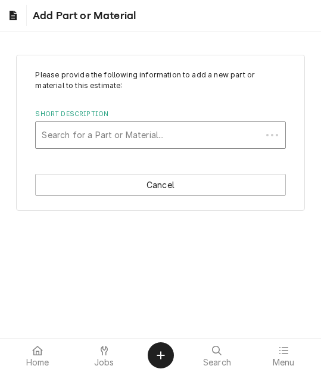
click at [124, 133] on div "Short Description" at bounding box center [148, 134] width 213 height 21
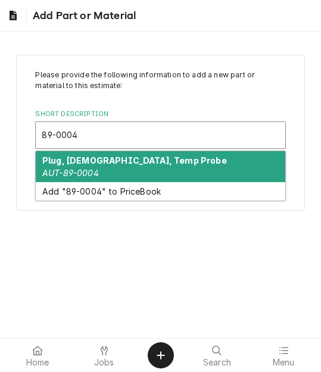
click at [117, 171] on div "Plug, Female, Temp Probe AUT-89-0004" at bounding box center [160, 166] width 249 height 31
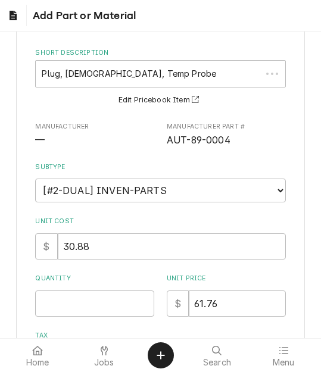
scroll to position [119, 0]
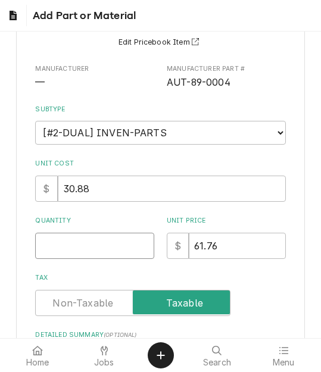
click at [67, 248] on input "Quantity" at bounding box center [94, 246] width 119 height 26
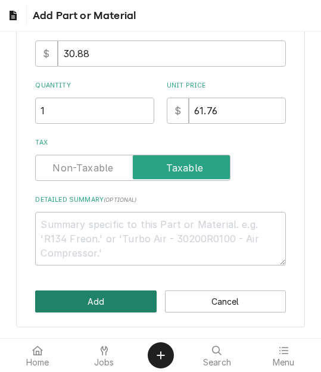
click at [92, 312] on button "Add" at bounding box center [95, 302] width 121 height 22
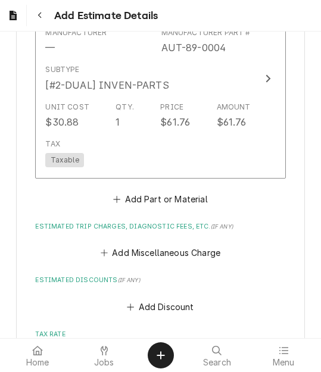
scroll to position [2271, 0]
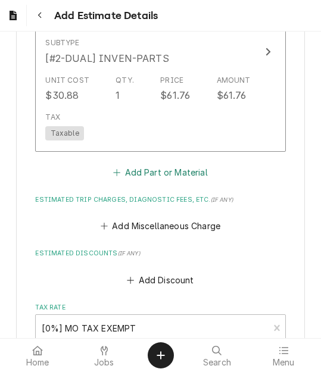
click at [136, 176] on button "Add Part or Material" at bounding box center [160, 172] width 98 height 17
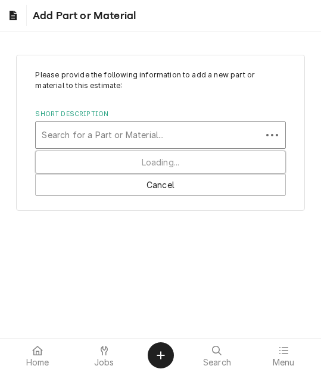
click at [94, 130] on div "Short Description" at bounding box center [148, 134] width 213 height 21
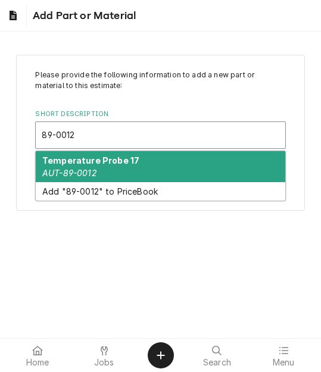
click at [92, 164] on strong "Temperature Probe 17" at bounding box center [90, 160] width 97 height 10
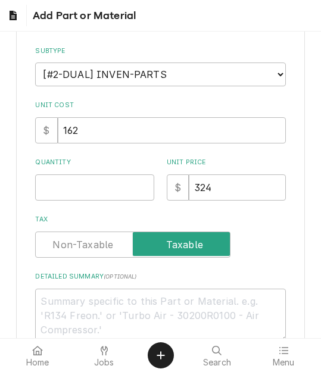
scroll to position [179, 0]
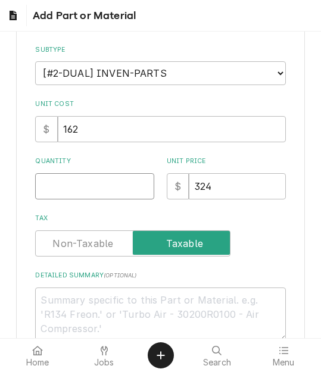
click at [88, 179] on input "Quantity" at bounding box center [94, 186] width 119 height 26
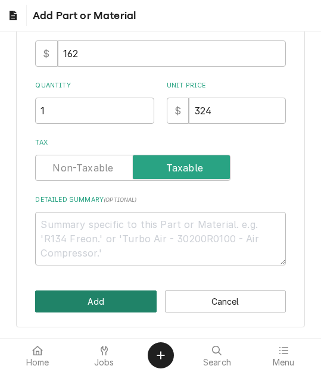
click at [89, 302] on button "Add" at bounding box center [95, 302] width 121 height 22
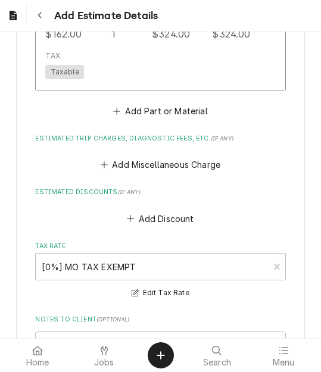
scroll to position [2561, 0]
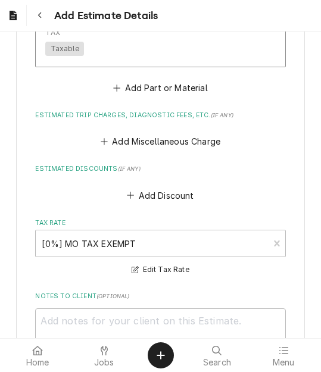
click at [142, 132] on div "Add Miscellaneous Charge" at bounding box center [160, 138] width 250 height 23
click at [122, 148] on button "Add Miscellaneous Charge" at bounding box center [160, 141] width 124 height 17
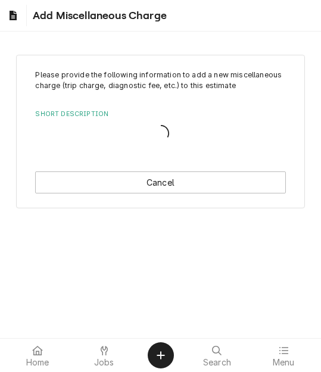
click at [102, 133] on div "Short Description" at bounding box center [160, 133] width 250 height 25
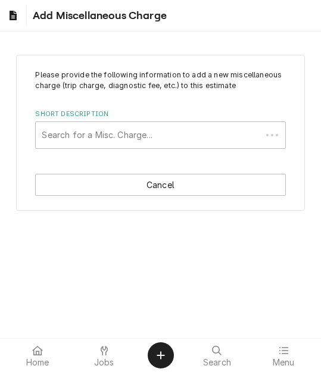
click at [102, 133] on div "Short Description" at bounding box center [148, 134] width 213 height 21
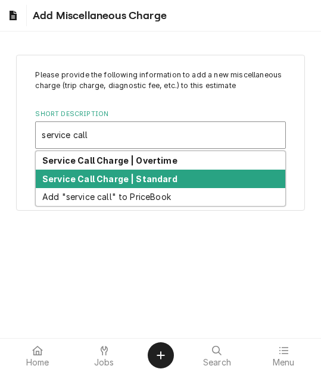
click at [101, 175] on strong "Service Call Charge | Standard" at bounding box center [109, 179] width 135 height 10
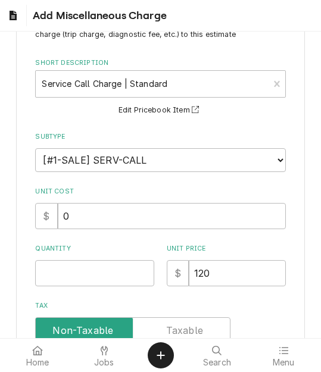
scroll to position [119, 0]
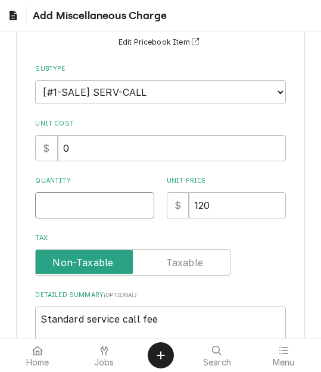
click at [61, 218] on input "Quantity" at bounding box center [94, 205] width 119 height 26
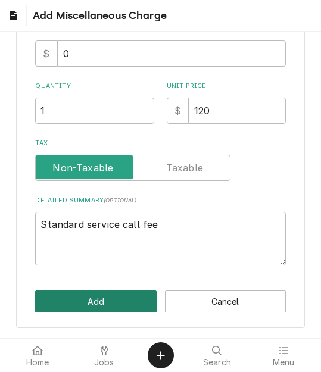
click at [79, 297] on button "Add" at bounding box center [95, 302] width 121 height 22
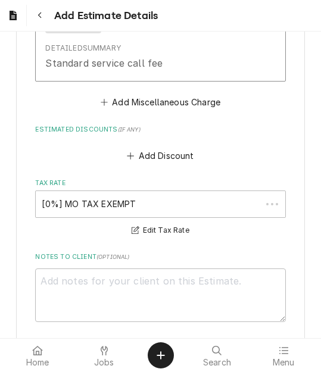
scroll to position [2805, 0]
click at [136, 105] on button "Add Miscellaneous Charge" at bounding box center [160, 102] width 124 height 17
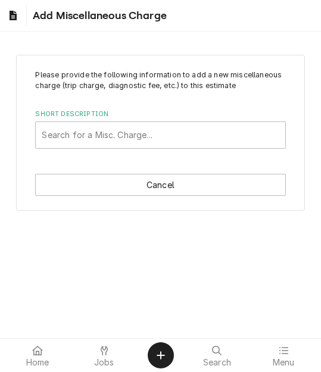
click at [99, 139] on div "Short Description" at bounding box center [160, 134] width 237 height 21
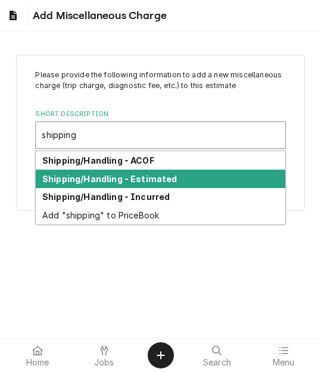
click at [107, 177] on strong "Shipping/Handling - Estimated" at bounding box center [109, 179] width 135 height 10
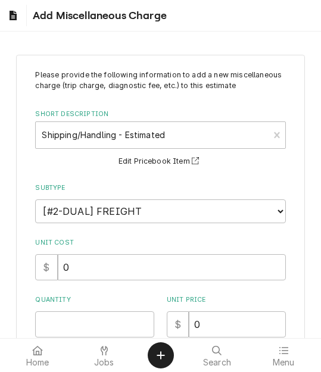
scroll to position [119, 0]
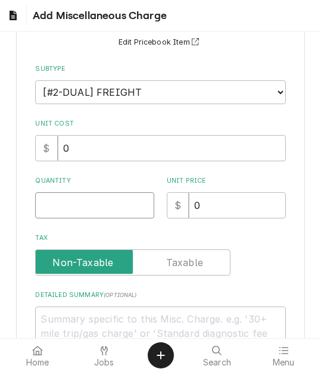
click at [54, 218] on input "Quantity" at bounding box center [94, 205] width 119 height 26
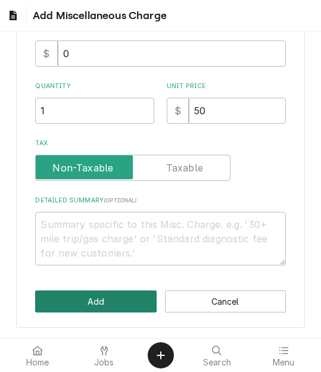
click at [86, 294] on button "Add" at bounding box center [95, 302] width 121 height 22
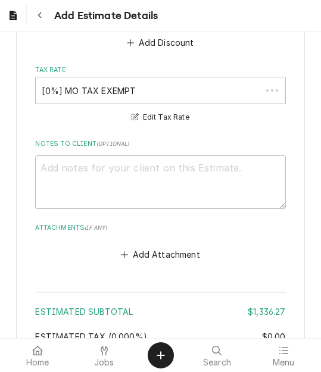
scroll to position [3087, 0]
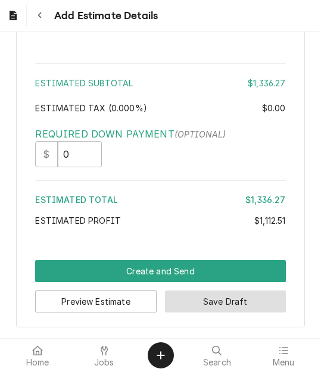
click at [208, 310] on button "Save Draft" at bounding box center [225, 302] width 121 height 22
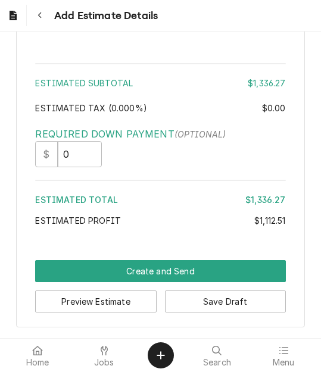
scroll to position [3310, 0]
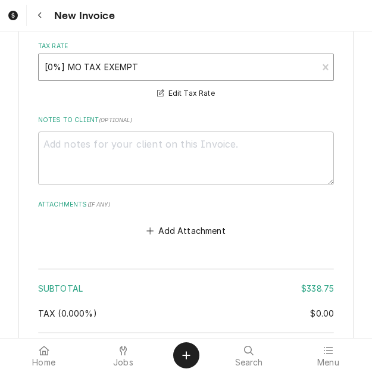
scroll to position [3038, 0]
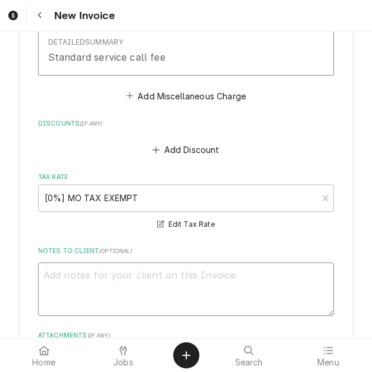
click at [107, 294] on textarea "Notes to Client ( optional )" at bounding box center [186, 290] width 296 height 54
type textarea "x"
type textarea "q"
type textarea "x"
type textarea "qu"
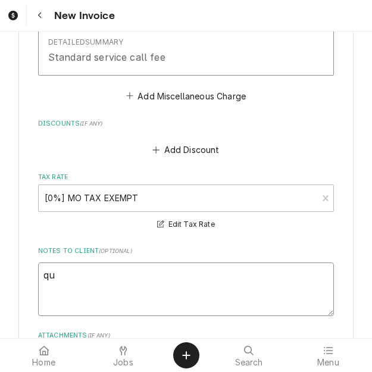
type textarea "x"
type textarea "quot"
type textarea "x"
type textarea "quote"
type textarea "x"
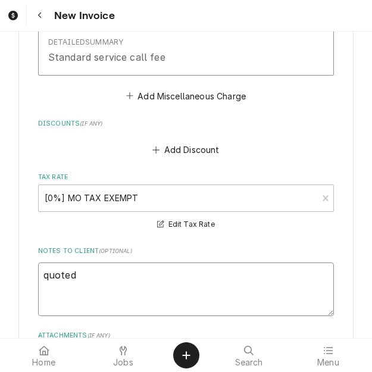
type textarea "quoted"
type textarea "x"
type textarea "quoted o"
type textarea "x"
type textarea "quoted on"
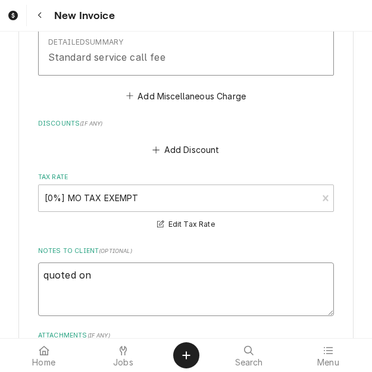
type textarea "x"
type textarea "quoted on"
type textarea "x"
type textarea "quoted on 4"
type textarea "x"
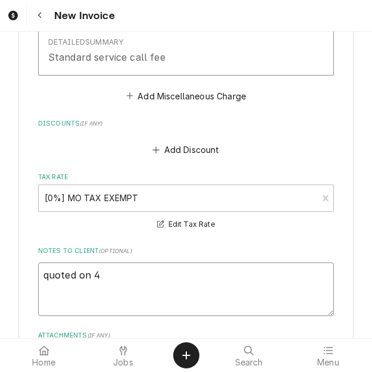
type textarea "quoted on 4"
click at [137, 283] on textarea "quoted on 4" at bounding box center [186, 290] width 296 height 54
type textarea "x"
type textarea "quoted on 40"
type textarea "x"
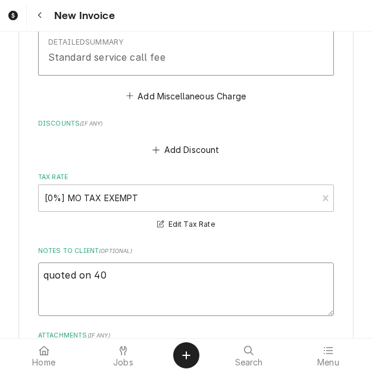
type textarea "quoted on 400"
type textarea "x"
type textarea "quoted on 4006"
type textarea "x"
type textarea "quoted on 40067"
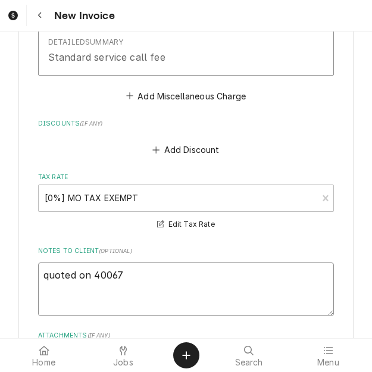
type textarea "x"
type textarea "quoted on 400677"
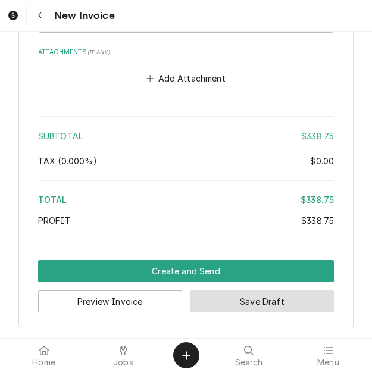
click at [227, 304] on button "Save Draft" at bounding box center [263, 302] width 144 height 22
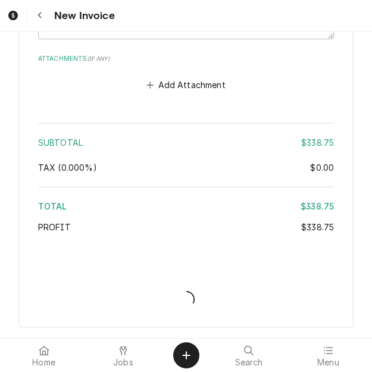
type textarea "x"
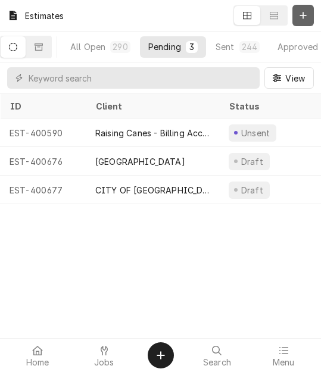
click at [296, 15] on button "Dynamic Content Wrapper" at bounding box center [302, 15] width 21 height 21
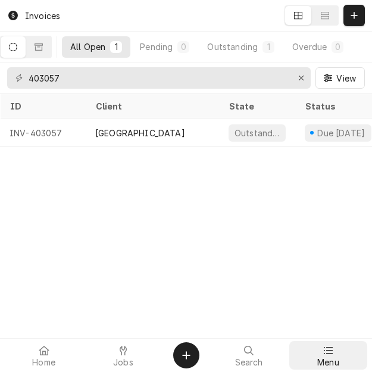
click at [327, 351] on icon at bounding box center [328, 351] width 10 height 10
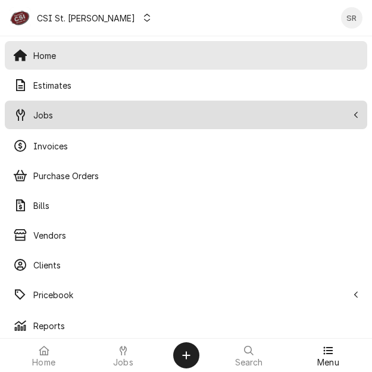
click at [50, 115] on span "Jobs" at bounding box center [190, 115] width 314 height 13
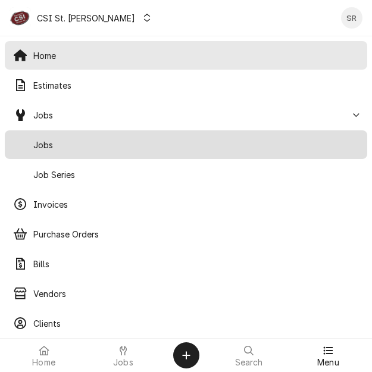
click at [52, 139] on span "Jobs" at bounding box center [196, 145] width 326 height 13
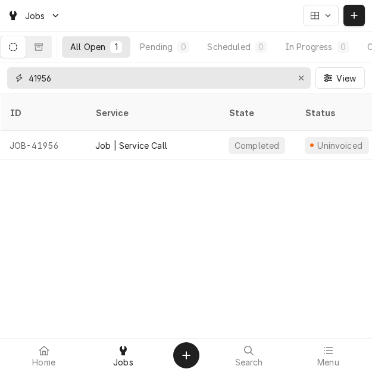
drag, startPoint x: 56, startPoint y: 82, endPoint x: 18, endPoint y: 76, distance: 38.6
click at [18, 76] on div "41956" at bounding box center [159, 77] width 304 height 21
type input "42310"
click at [125, 139] on div "Job | Service Call" at bounding box center [131, 145] width 72 height 13
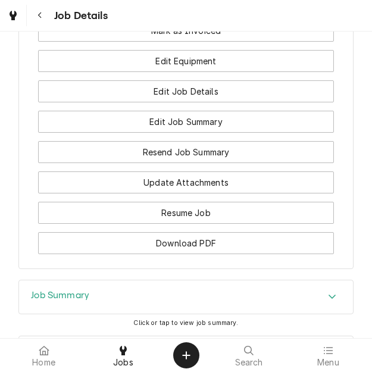
scroll to position [1547, 0]
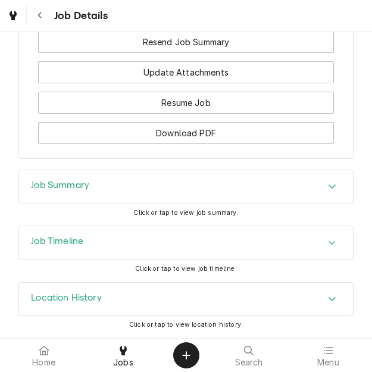
click at [124, 177] on div "Job Summary" at bounding box center [186, 186] width 334 height 33
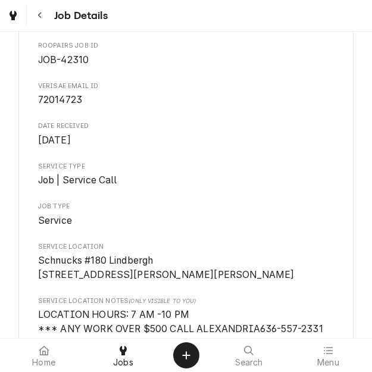
scroll to position [0, 0]
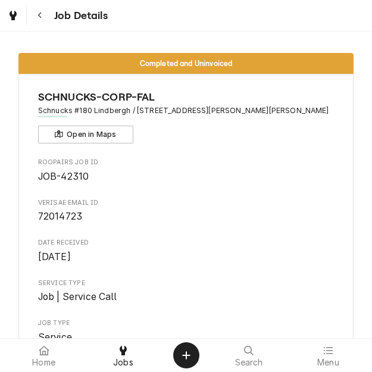
click at [58, 216] on span "72014723" at bounding box center [60, 216] width 44 height 11
copy span "72014723"
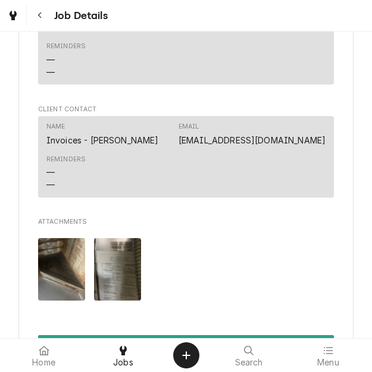
scroll to position [1131, 0]
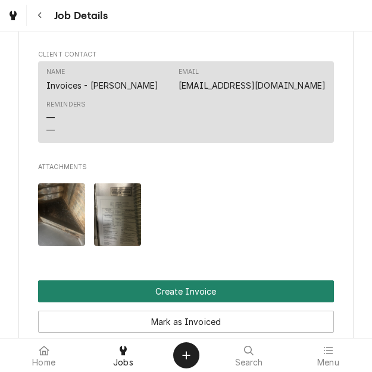
drag, startPoint x: 171, startPoint y: 298, endPoint x: 195, endPoint y: 126, distance: 173.7
click at [170, 298] on button "Create Invoice" at bounding box center [186, 291] width 296 height 22
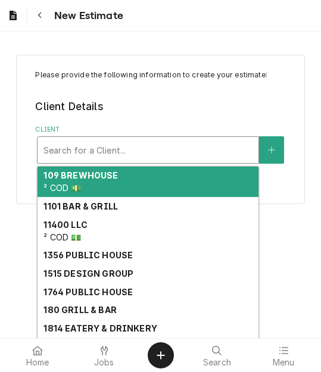
click at [108, 150] on div "Client" at bounding box center [147, 149] width 209 height 21
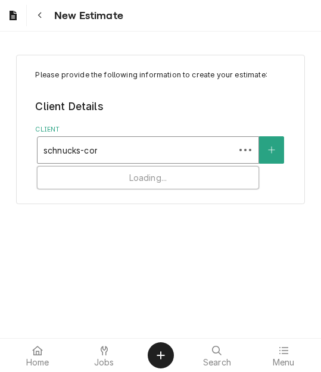
type input "schnucks-corp"
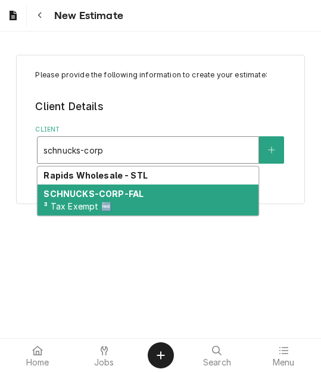
click at [93, 193] on strong "SCHNUCKS-CORP-FAL" at bounding box center [93, 194] width 100 height 10
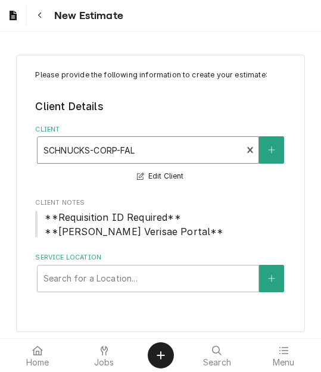
scroll to position [5, 0]
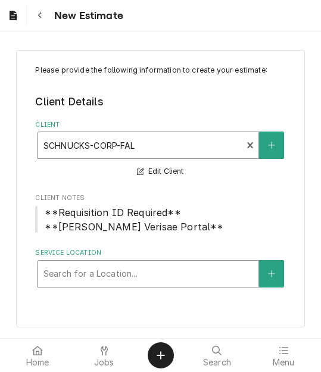
click at [95, 260] on div "Search for a Location..." at bounding box center [148, 273] width 222 height 27
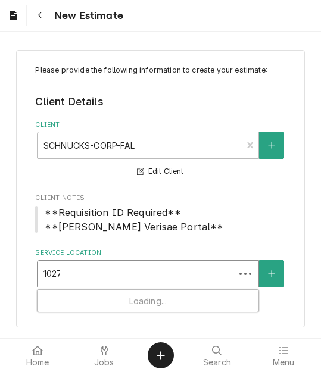
type input "10275"
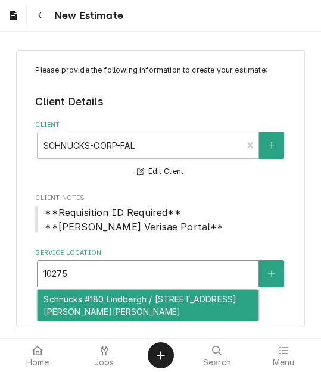
click at [91, 316] on div "Schnucks #180 Lindbergh / [STREET_ADDRESS][PERSON_NAME][PERSON_NAME]" at bounding box center [148, 305] width 221 height 31
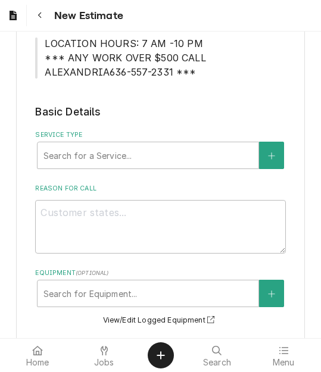
scroll to position [302, 0]
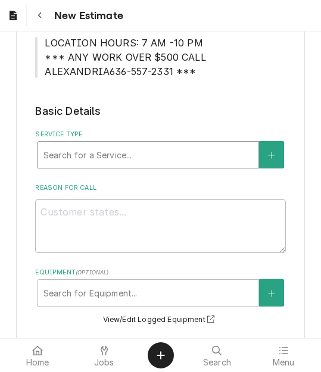
click at [98, 163] on div "Service Type" at bounding box center [147, 154] width 209 height 21
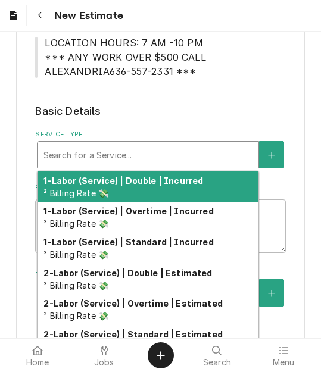
type textarea "x"
type input "s"
type textarea "x"
type input "se"
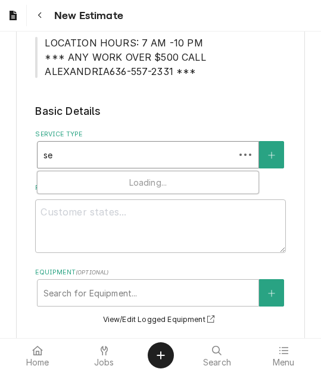
type textarea "x"
type input "ser"
type textarea "x"
type input "serv"
type textarea "x"
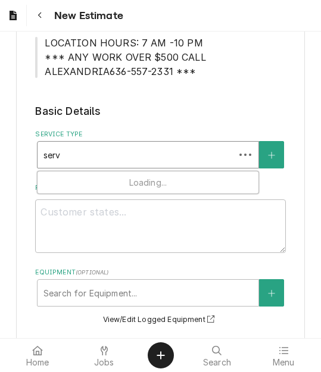
type input "servi"
type textarea "x"
type input "servic"
type textarea "x"
type input "service"
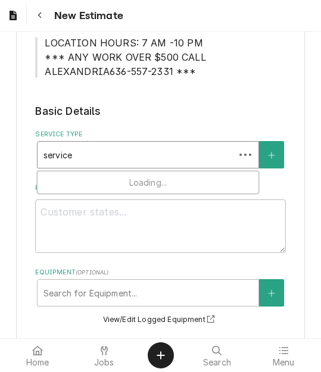
type textarea "x"
type input "service"
type textarea "x"
type input "service c"
type textarea "x"
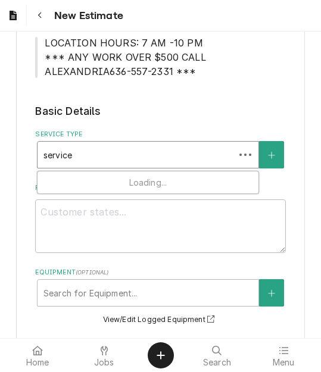
type input "service ca"
type textarea "x"
type input "service cal"
type textarea "x"
type input "service call"
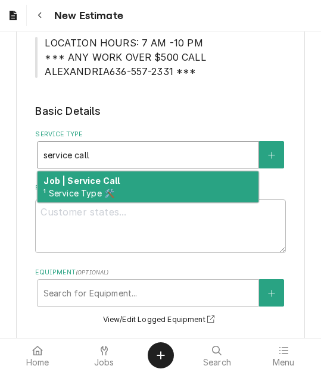
click at [93, 179] on strong "Job | Service Call" at bounding box center [81, 181] width 76 height 10
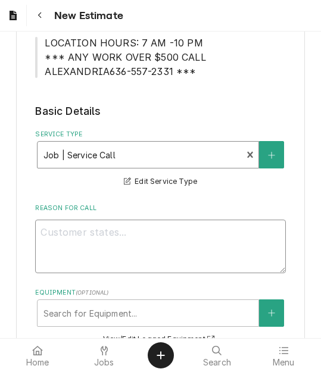
click at [133, 248] on textarea "Reason For Call" at bounding box center [160, 247] width 250 height 54
type textarea "x"
type textarea "Q"
type textarea "x"
type textarea "Qu"
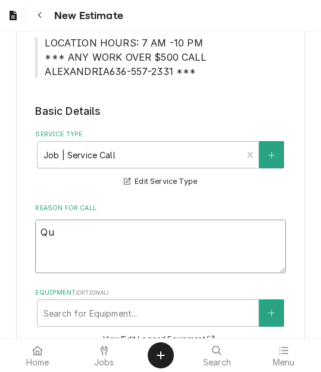
type textarea "x"
type textarea "Quo"
type textarea "x"
type textarea "Quot"
type textarea "x"
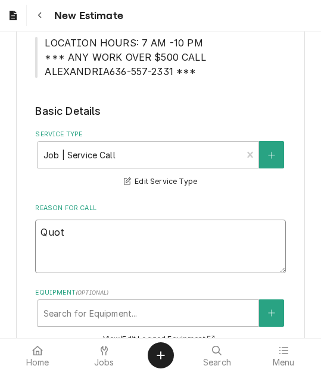
type textarea "Quote"
type textarea "x"
type textarea "Quote"
type textarea "x"
type textarea "Quote t"
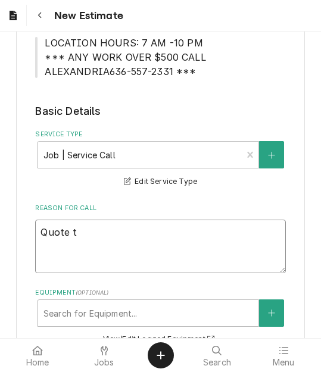
type textarea "x"
type textarea "Quote to"
type textarea "x"
type textarea "Quote to"
type textarea "x"
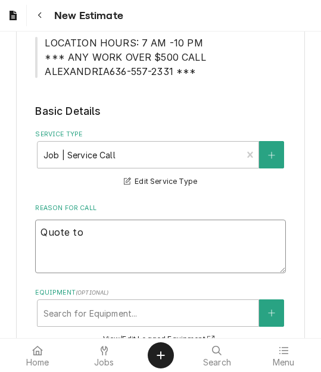
type textarea "Quote to c"
type textarea "x"
type textarea "Quote to cl"
type textarea "x"
type textarea "Quote to cle"
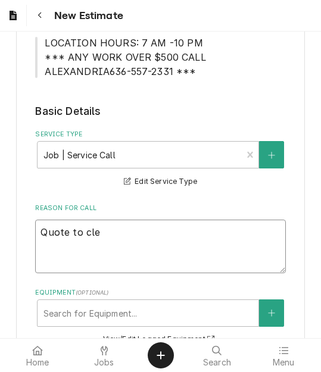
type textarea "x"
type textarea "Quote to clea"
type textarea "x"
type textarea "Quote to clean"
type textarea "x"
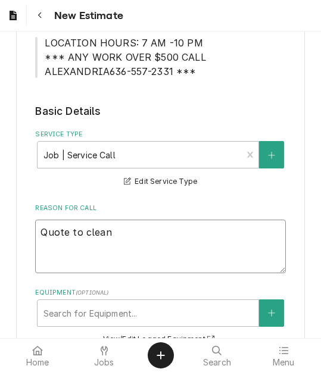
type textarea "Quote to clean"
type textarea "x"
type textarea "Quote to clean o"
type textarea "x"
type textarea "Quote to clean ou"
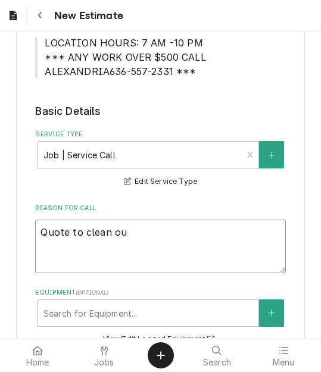
type textarea "x"
type textarea "Quote to clean out"
type textarea "x"
type textarea "Quote to clean out a"
type textarea "x"
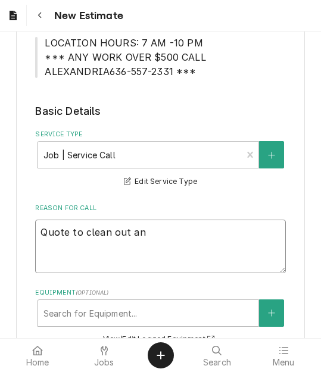
type textarea "Quote to clean out and"
type textarea "x"
type textarea "Quote to clean out and"
type textarea "x"
type textarea "Quote to clean out and r"
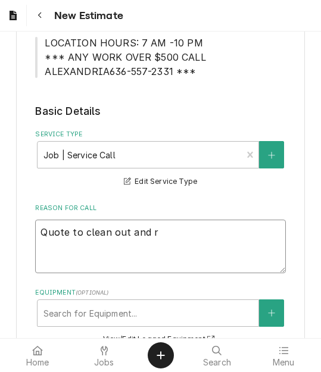
type textarea "x"
type textarea "Quote to clean out and re"
type textarea "x"
type textarea "Quote to clean out and rep"
type textarea "x"
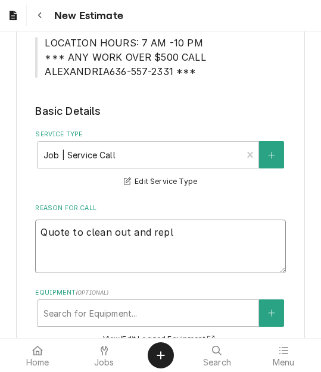
type textarea "Quote to clean out and repla"
type textarea "x"
type textarea "Quote to clean out and replac"
type textarea "x"
type textarea "Quote to clean out and replace"
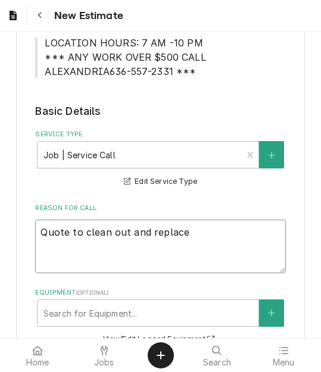
type textarea "x"
type textarea "Quote to clean out and replace d"
type textarea "x"
type textarea "Quote to clean out and replace dr"
type textarea "x"
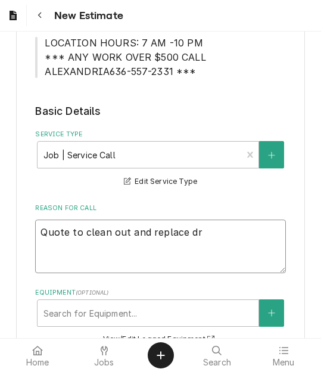
type textarea "Quote to clean out and replace dra"
type textarea "x"
type textarea "Quote to clean out and replace drai"
type textarea "x"
type textarea "Quote to clean out and replace drain"
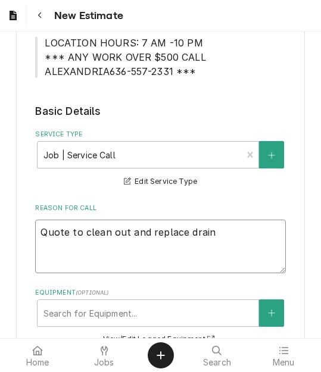
type textarea "x"
type textarea "Quote to clean out and replace drain"
type textarea "x"
type textarea "Quote to clean out and replace drain p"
type textarea "x"
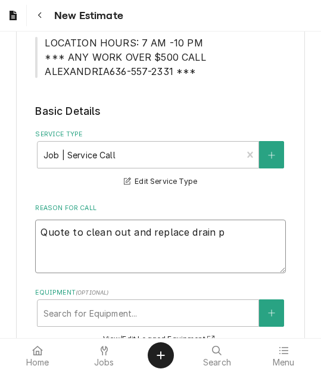
type textarea "Quote to clean out and replace drain pi"
type textarea "x"
type textarea "Quote to clean out and replace drain pip"
type textarea "x"
type textarea "Quote to clean out and replace drain pipi"
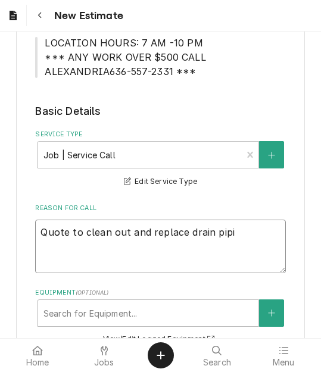
type textarea "x"
type textarea "Quote to clean out and replace drain pipin"
type textarea "x"
type textarea "Quote to clean out and replace drain pipin"
type textarea "x"
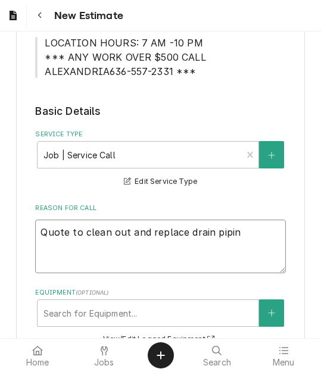
type textarea "Quote to clean out and replace drain pipin g"
type textarea "x"
type textarea "Quote to clean out and replace drain pipin go"
type textarea "x"
type textarea "Quote to clean out and replace drain pipin gon"
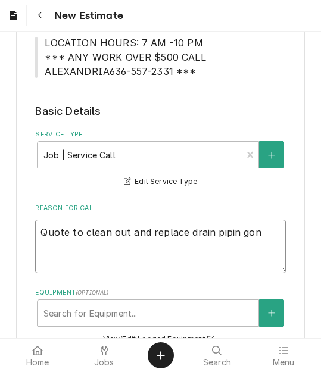
type textarea "x"
type textarea "Quote to clean out and replace drain pipin gon"
type textarea "x"
type textarea "Quote to clean out and replace drain pipin gon"
type textarea "x"
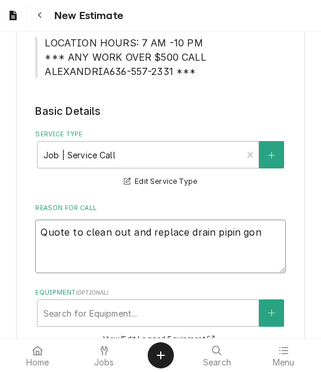
type textarea "Quote to clean out and replace drain pipin go"
type textarea "x"
type textarea "Quote to clean out and replace drain pipin g"
type textarea "x"
type textarea "Quote to clean out and replace drain pipin"
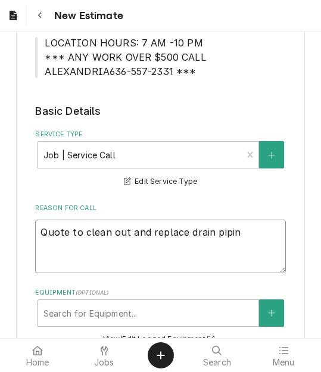
type textarea "x"
type textarea "Quote to clean out and replace drain pipin"
type textarea "x"
type textarea "Quote to clean out and replace drain piping"
type textarea "x"
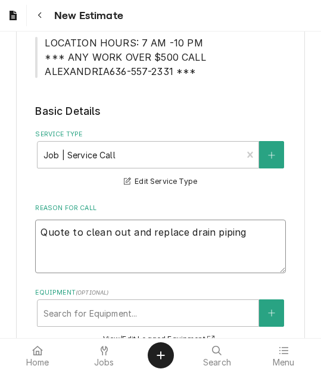
type textarea "Quote to clean out and replace drain piping"
type textarea "x"
type textarea "Quote to clean out and replace drain piping o"
type textarea "x"
type textarea "Quote to clean out and replace drain piping on"
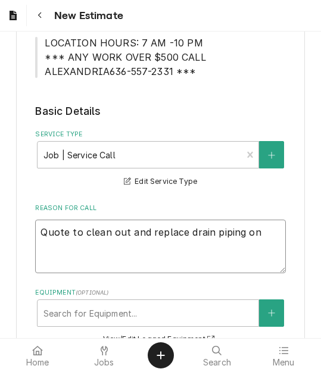
type textarea "x"
type textarea "Quote to clean out and replace drain piping on"
type textarea "x"
type textarea "Quote to clean out and replace drain piping on"
type textarea "x"
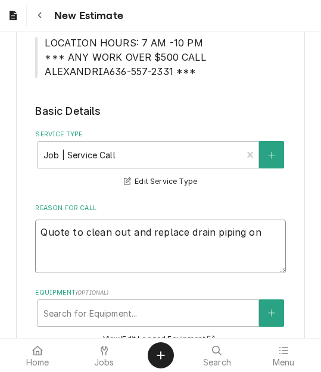
type textarea "Quote to clean out and replace drain piping o"
type textarea "x"
type textarea "Quote to clean out and replace drain piping"
type textarea "x"
type textarea "Quote to clean out and replace drain piping"
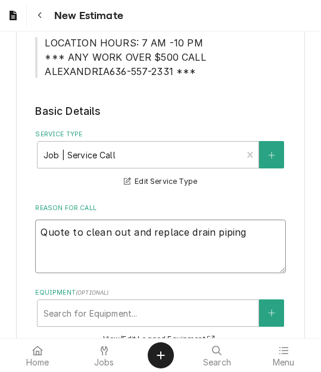
type textarea "x"
type textarea "Quote to clean out and replace drain pipingf"
type textarea "x"
type textarea "Quote to clean out and replace drain piping"
type textarea "x"
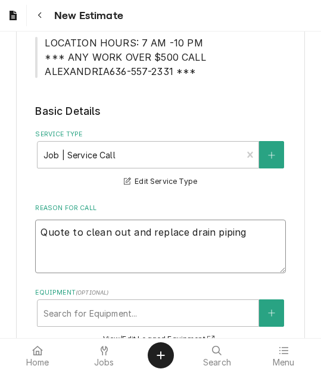
type textarea "Quote to clean out and replace drain piping f"
type textarea "x"
type textarea "Quote to clean out and replace drain piping fo"
type textarea "x"
type textarea "Quote to clean out and replace drain piping for"
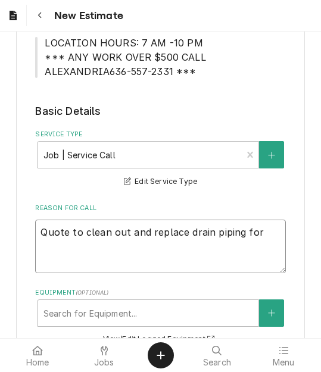
type textarea "x"
type textarea "Quote to clean out and replace drain piping for"
type textarea "x"
type textarea "Quote to clean out and replace drain piping for B"
type textarea "x"
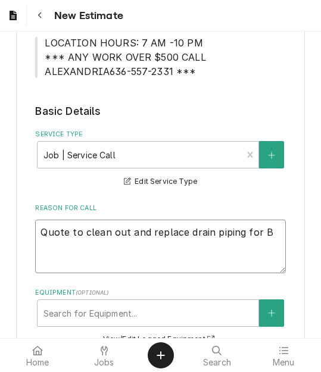
type textarea "Quote to clean out and replace drain piping for Ba"
type textarea "x"
type textarea "Quote to clean out and replace drain piping for Bax"
type textarea "x"
type textarea "Quote to clean out and replace drain piping for Baxt"
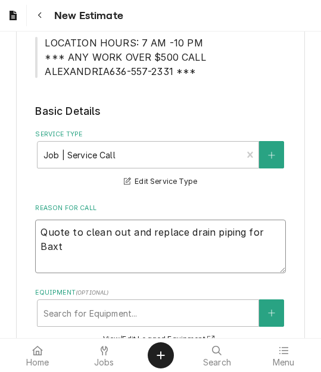
type textarea "x"
type textarea "Quote to clean out and replace drain piping for Baxte"
type textarea "x"
type textarea "Quote to clean out and replace drain piping for Baxter"
type textarea "x"
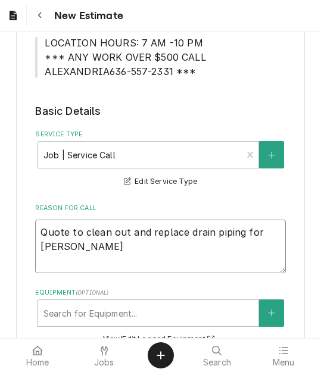
type textarea "Quote to clean out and replace drain piping for Baxter"
type textarea "x"
type textarea "Quote to clean out and replace drain piping for Baxter O"
type textarea "x"
type textarea "Quote to clean out and replace drain piping for Baxter Ov"
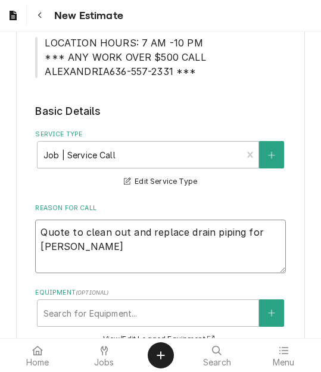
type textarea "x"
type textarea "Quote to clean out and replace drain piping for Baxter Ove"
type textarea "x"
type textarea "Quote to clean out and replace drain piping for Baxter Oven"
type textarea "x"
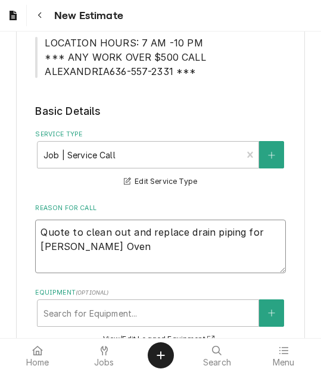
type textarea "Quote to clean out and replace drain piping for Baxter Oven"
type textarea "x"
type textarea "Quote to clean out and replace drain piping for Baxter Oven /"
type textarea "x"
type textarea "Quote to clean out and replace drain piping for Baxter Oven /"
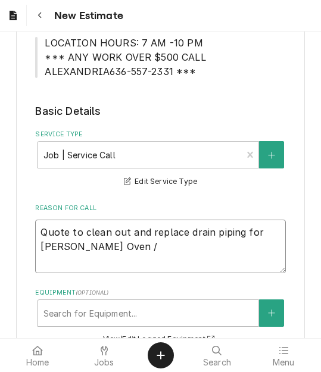
type textarea "x"
type textarea "Quote to clean out and replace drain piping for Baxter Oven / M"
type textarea "x"
type textarea "Quote to clean out and replace drain piping for Baxter Oven / Mo"
type textarea "x"
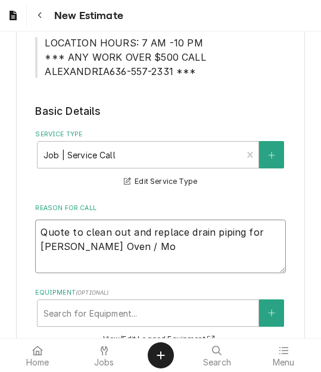
type textarea "Quote to clean out and replace drain piping for Baxter Oven / Mod"
type textarea "x"
type textarea "Quote to clean out and replace drain piping for Baxter Oven / Mode"
type textarea "x"
type textarea "Quote to clean out and replace drain piping for Baxter Oven / Model"
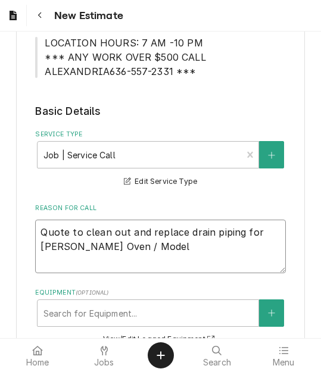
type textarea "x"
type textarea "Quote to clean out and replace drain piping for Baxter Oven / Model:"
type textarea "x"
type textarea "Quote to clean out and replace drain piping for Baxter Oven / Model:"
type textarea "x"
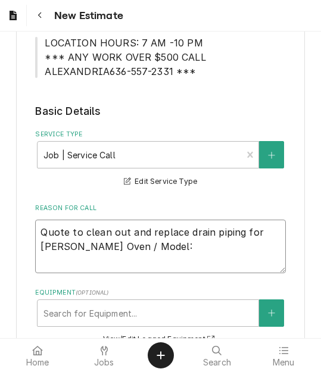
type textarea "Quote to clean out and replace drain piping for Baxter Oven / Model: O"
type textarea "x"
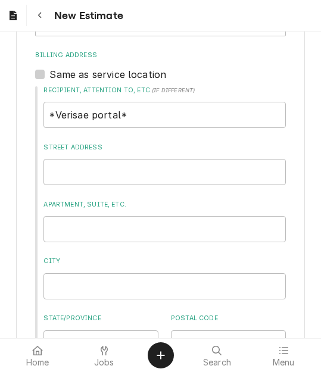
scroll to position [429, 0]
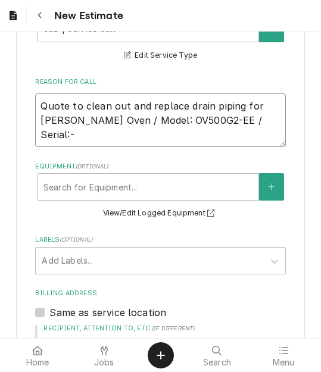
click at [258, 125] on textarea "Quote to clean out and replace drain piping for Baxter Oven / Model: OV500G2-EE…" at bounding box center [160, 120] width 250 height 54
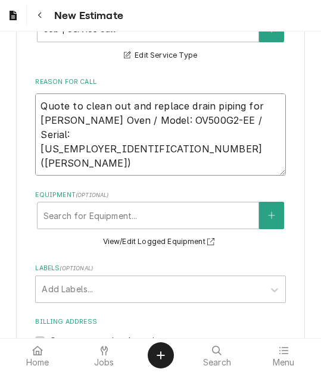
click at [121, 164] on textarea "Quote to clean out and replace drain piping for Baxter Oven / Model: OV500G2-EE…" at bounding box center [160, 134] width 250 height 82
drag, startPoint x: 76, startPoint y: 133, endPoint x: 17, endPoint y: 93, distance: 70.8
click at [17, 93] on div "Please provide the following information to create your estimate: Client Detail…" at bounding box center [160, 229] width 289 height 1207
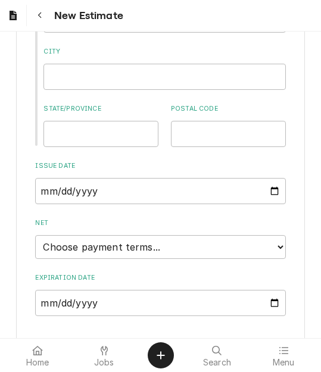
scroll to position [934, 0]
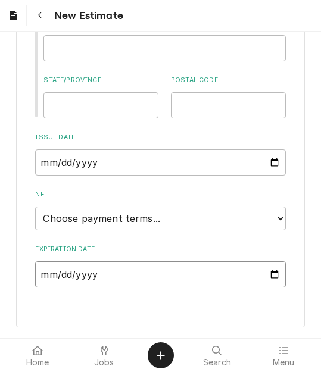
click at [263, 277] on input "Expiration Date" at bounding box center [160, 274] width 250 height 26
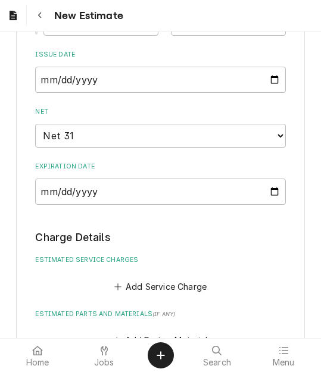
scroll to position [1117, 0]
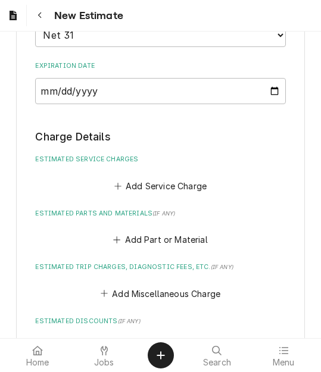
click at [137, 195] on fieldset "Charge Details Estimated Service Charges Add Service Charge Estimated Parts and…" at bounding box center [160, 348] width 250 height 439
click at [122, 182] on button "Add Service Charge" at bounding box center [160, 185] width 96 height 17
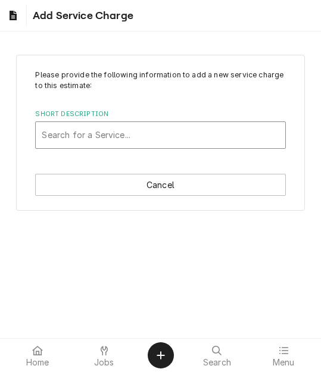
click at [92, 135] on div "Short Description" at bounding box center [160, 134] width 237 height 21
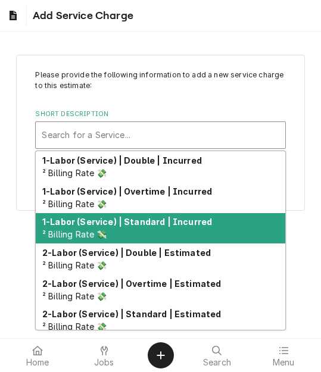
click at [117, 228] on div "1-Labor (Service) | Standard | Incurred ² Billing Rate 💸" at bounding box center [160, 228] width 249 height 31
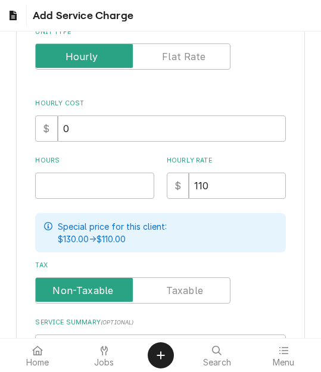
scroll to position [238, 0]
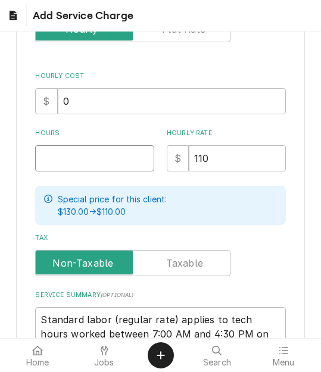
click at [67, 166] on input "Hours" at bounding box center [94, 158] width 119 height 26
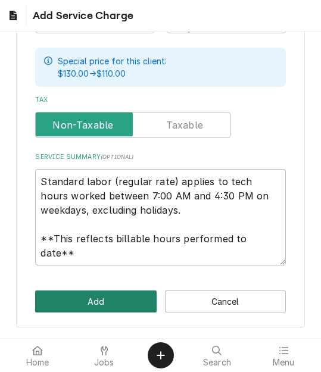
click at [97, 294] on button "Add" at bounding box center [95, 302] width 121 height 22
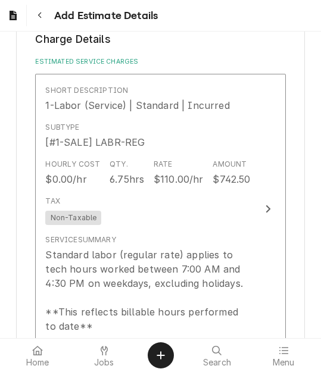
scroll to position [1341, 0]
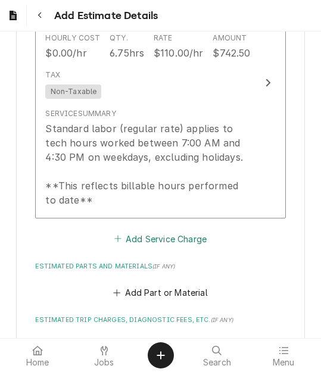
click at [146, 243] on button "Add Service Charge" at bounding box center [160, 238] width 96 height 17
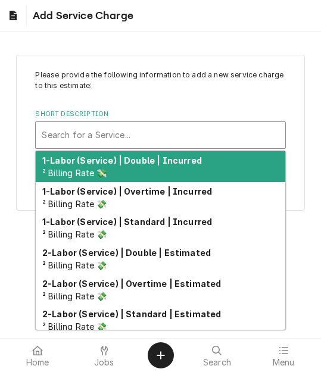
click at [130, 139] on div "Short Description" at bounding box center [160, 134] width 237 height 21
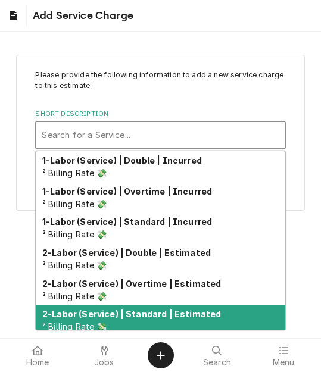
click at [142, 312] on strong "2-Labor (Service) | Standard | Estimated" at bounding box center [131, 314] width 179 height 10
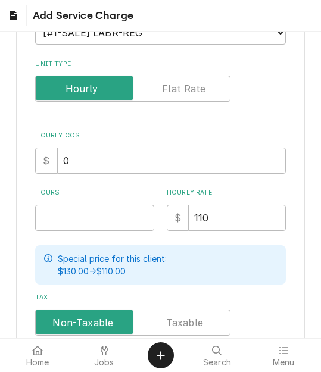
scroll to position [238, 0]
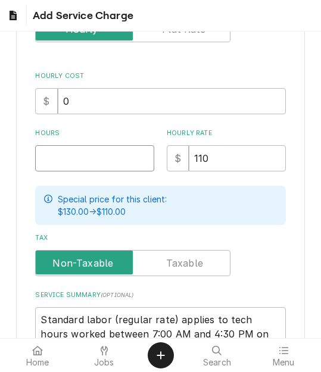
click at [58, 163] on input "Hours" at bounding box center [94, 158] width 119 height 26
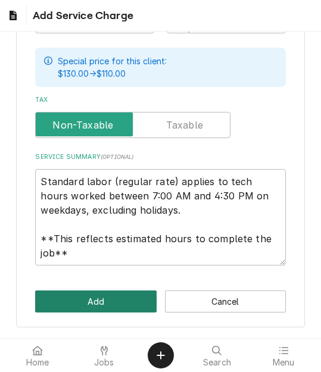
click at [85, 291] on button "Add" at bounding box center [95, 302] width 121 height 22
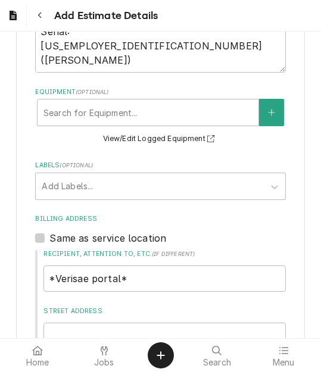
scroll to position [411, 0]
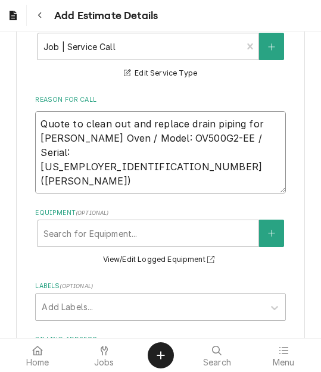
click at [122, 152] on textarea "Quote to clean out and replace drain piping for Baxter Oven / Model: OV500G2-EE…" at bounding box center [160, 152] width 250 height 82
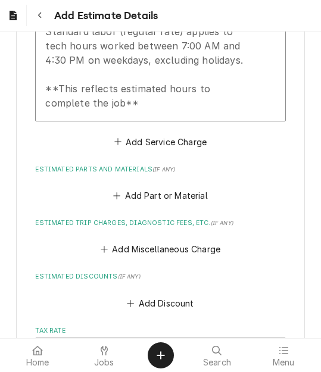
scroll to position [1721, 0]
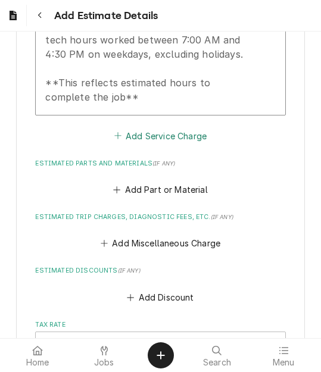
click at [138, 136] on button "Add Service Charge" at bounding box center [160, 135] width 96 height 17
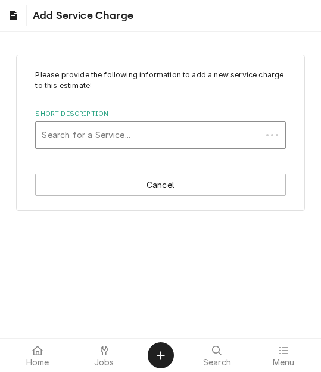
click at [106, 139] on div "Short Description" at bounding box center [148, 134] width 213 height 21
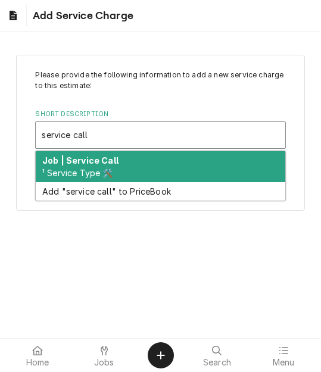
click at [100, 166] on div "Job | Service Call ¹ Service Type 🛠️" at bounding box center [160, 166] width 249 height 31
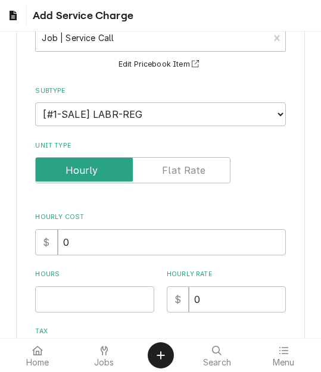
scroll to position [238, 0]
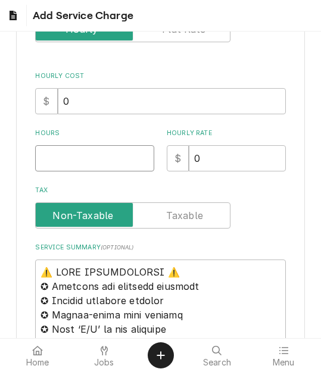
click at [74, 161] on input "Hours" at bounding box center [94, 158] width 119 height 26
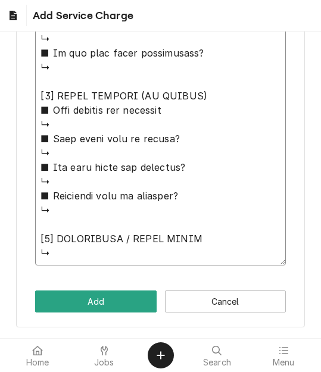
drag, startPoint x: 39, startPoint y: 157, endPoint x: 143, endPoint y: 323, distance: 196.3
click at [134, 371] on html "Add Service Charge Please provide the following information to add a new servic…" at bounding box center [160, 186] width 321 height 372
paste textarea "Quote to clean out and replace drain piping for Baxter Oven / Model: OV500G2-EE…"
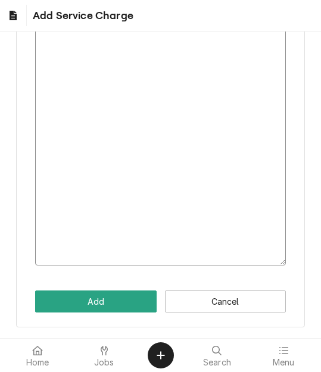
scroll to position [257, 0]
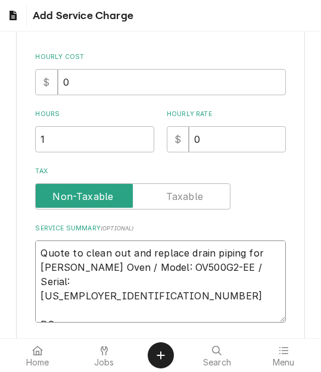
click at [88, 318] on textarea "Quote to clean out and replace drain piping for Baxter Oven / Model: OV500G2-EE…" at bounding box center [160, 282] width 250 height 82
paste textarea "72014723"
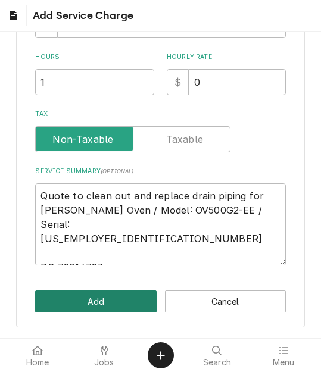
click at [86, 304] on button "Add" at bounding box center [95, 302] width 121 height 22
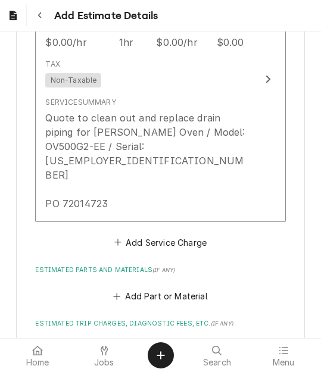
scroll to position [2019, 0]
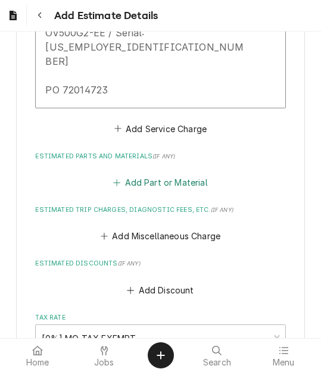
click at [133, 174] on button "Add Part or Material" at bounding box center [160, 182] width 98 height 17
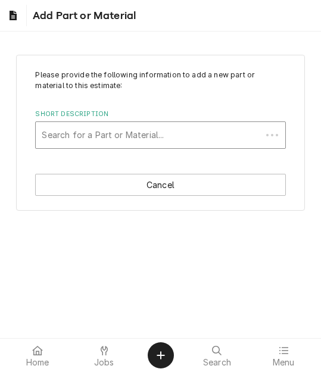
click at [113, 122] on div "Search for a Part or Material..." at bounding box center [148, 135] width 225 height 26
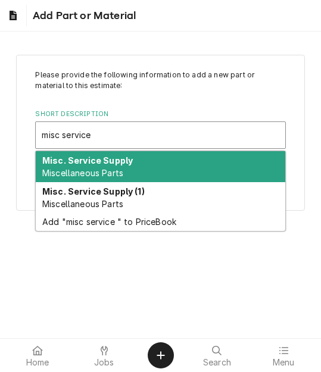
click at [96, 172] on span "Miscellaneous Parts" at bounding box center [82, 173] width 81 height 10
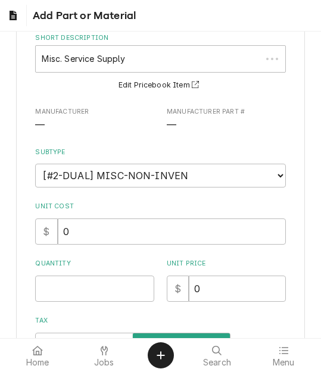
scroll to position [238, 0]
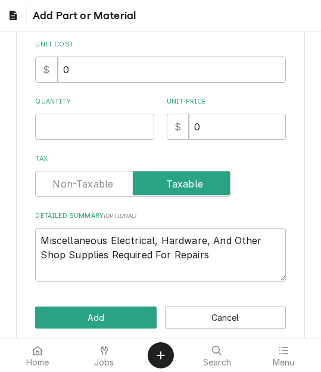
click at [66, 143] on div "Please provide the following information to add a new part or material to this …" at bounding box center [160, 57] width 250 height 450
click at [64, 129] on input "Quantity" at bounding box center [94, 127] width 119 height 26
drag, startPoint x: 207, startPoint y: 257, endPoint x: -51, endPoint y: 221, distance: 259.7
click at [0, 221] on html "Add Part or Material Please provide the following information to add a new part…" at bounding box center [160, 186] width 321 height 372
click at [209, 261] on textarea "Miscellaneous Electrical, Hardware, And Other Shop Supplies Required For Repairs" at bounding box center [160, 255] width 250 height 54
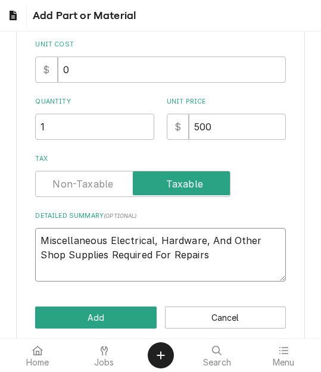
drag, startPoint x: 211, startPoint y: 256, endPoint x: 110, endPoint y: 239, distance: 102.0
click at [110, 239] on textarea "Miscellaneous Electrical, Hardware, And Other Shop Supplies Required For Repairs" at bounding box center [160, 255] width 250 height 54
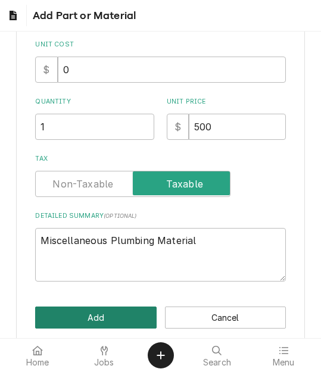
click at [100, 321] on button "Add" at bounding box center [95, 318] width 121 height 22
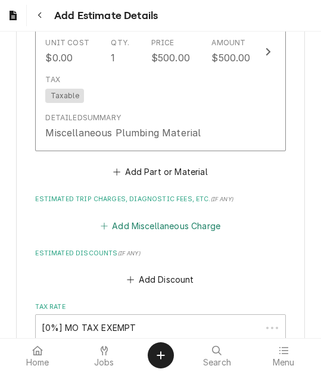
drag, startPoint x: 151, startPoint y: 208, endPoint x: 130, endPoint y: 195, distance: 24.1
click at [132, 217] on button "Add Miscellaneous Charge" at bounding box center [160, 225] width 124 height 17
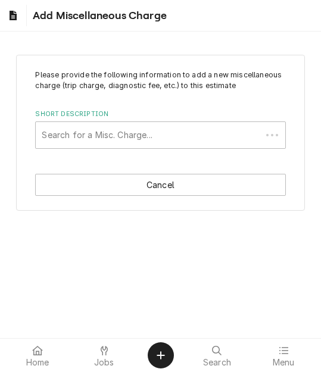
click at [114, 139] on div "Short Description" at bounding box center [148, 134] width 213 height 21
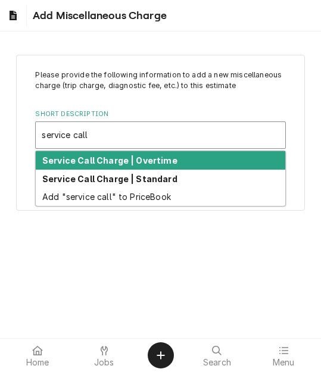
click at [114, 178] on strong "Service Call Charge | Standard" at bounding box center [109, 179] width 135 height 10
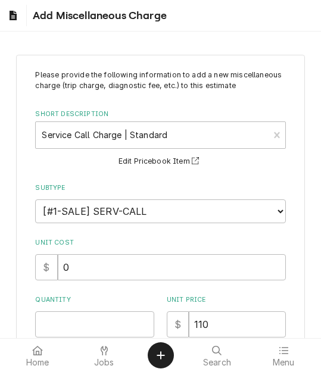
scroll to position [119, 0]
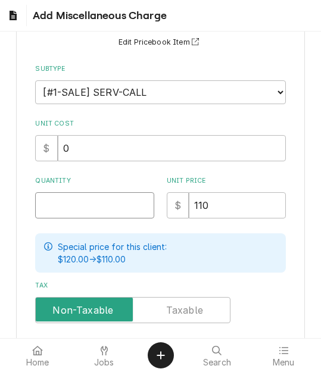
click at [63, 218] on input "Quantity" at bounding box center [94, 205] width 119 height 26
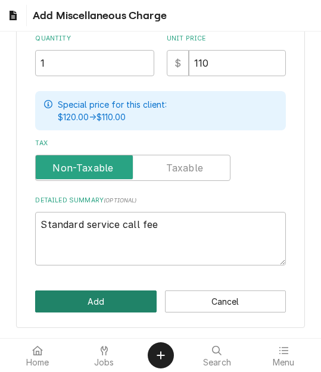
click at [80, 296] on button "Add" at bounding box center [95, 302] width 121 height 22
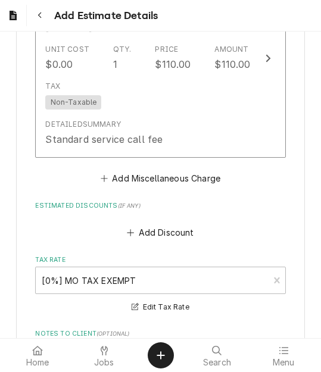
scroll to position [2525, 0]
click at [155, 170] on button "Add Miscellaneous Charge" at bounding box center [160, 178] width 124 height 17
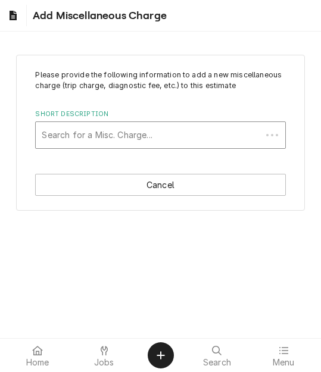
click at [102, 142] on div "Short Description" at bounding box center [148, 134] width 213 height 21
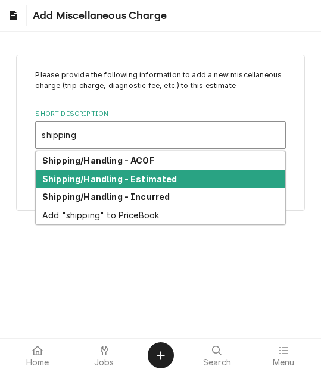
click at [105, 172] on div "Shipping/Handling - Estimated" at bounding box center [160, 179] width 249 height 18
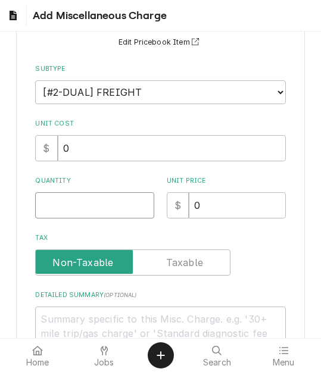
click at [78, 216] on input "Quantity" at bounding box center [94, 205] width 119 height 26
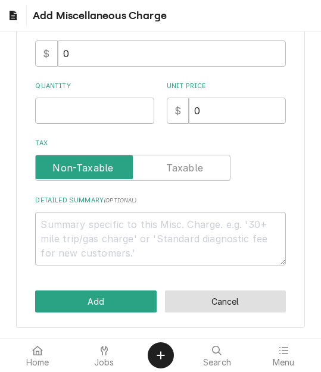
click at [204, 304] on button "Cancel" at bounding box center [225, 302] width 121 height 22
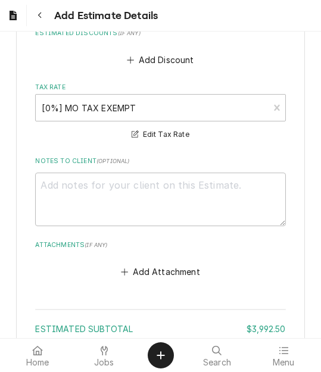
scroll to position [2914, 0]
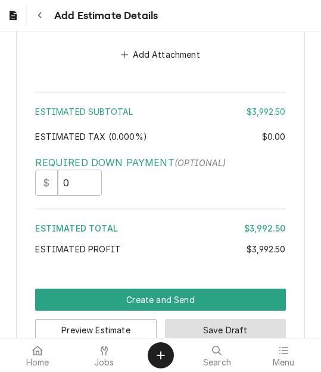
drag, startPoint x: 227, startPoint y: 290, endPoint x: 225, endPoint y: 298, distance: 7.9
click at [227, 311] on div "Preview Estimate Save Draft" at bounding box center [160, 326] width 250 height 30
click at [225, 319] on button "Save Draft" at bounding box center [225, 330] width 121 height 22
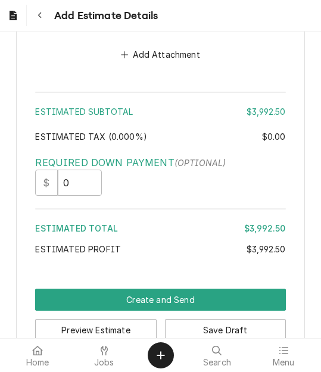
scroll to position [2908, 0]
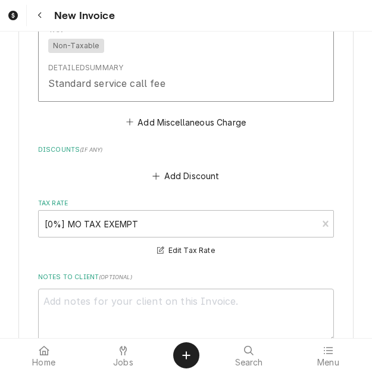
scroll to position [3036, 0]
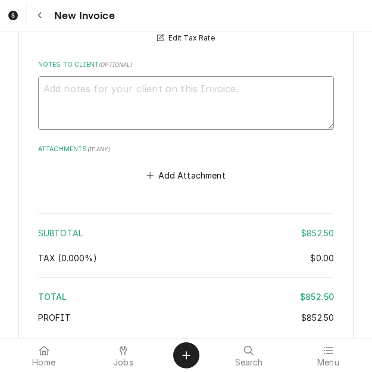
click at [129, 118] on textarea "Notes to Client ( optional )" at bounding box center [186, 103] width 296 height 54
type textarea "x"
type textarea "qu"
type textarea "x"
type textarea "quo"
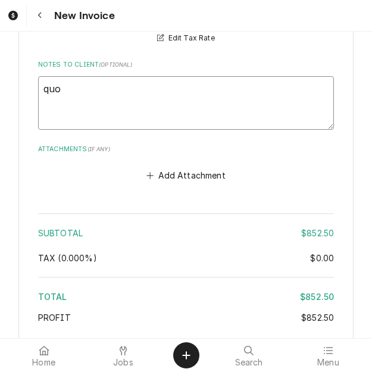
type textarea "x"
type textarea "quot"
type textarea "x"
type textarea "quote"
type textarea "x"
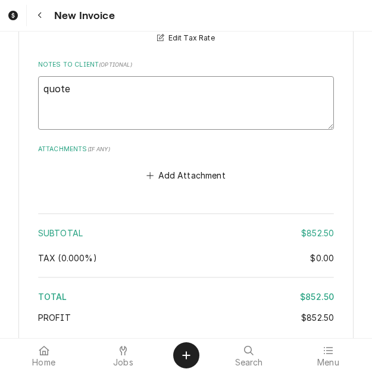
type textarea "quoted"
type textarea "x"
type textarea "quoted"
type textarea "x"
type textarea "quoted o"
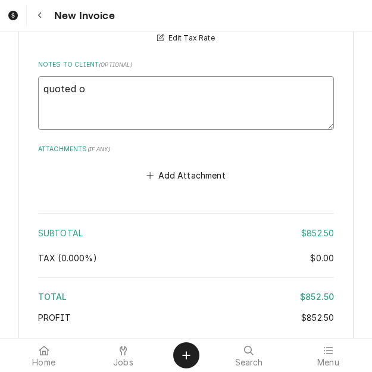
type textarea "x"
type textarea "quoted on"
type textarea "x"
type textarea "quoted on"
click at [130, 95] on textarea "quoted on" at bounding box center [186, 103] width 296 height 54
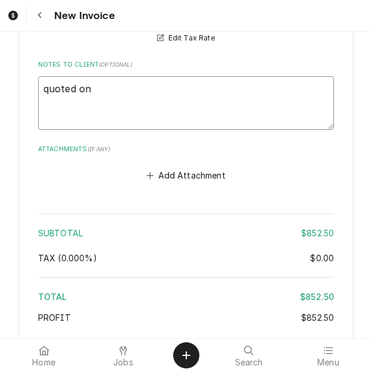
type textarea "x"
type textarea "quoted on 4"
type textarea "x"
type textarea "quoted on 40"
type textarea "x"
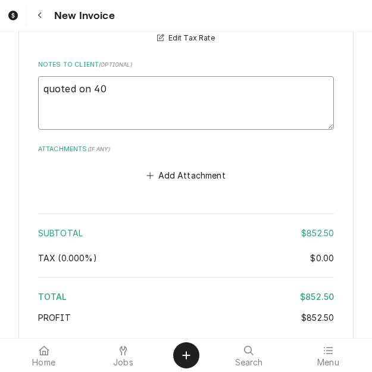
type textarea "quoted on 400"
type textarea "x"
type textarea "quoted on 4006"
type textarea "x"
type textarea "quoted on 40067"
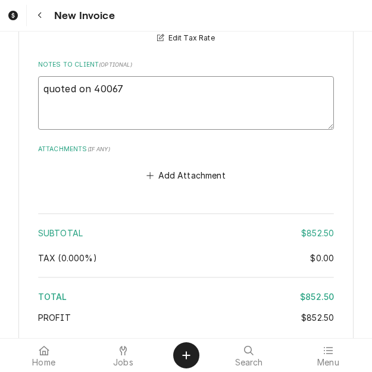
type textarea "x"
type textarea "quoted on 400678"
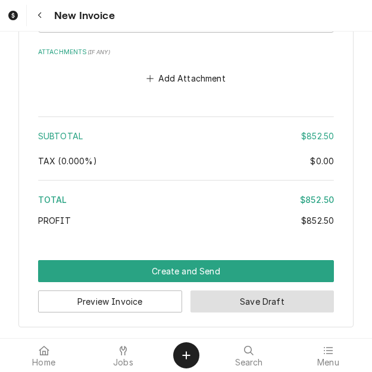
click at [228, 302] on button "Save Draft" at bounding box center [263, 302] width 144 height 22
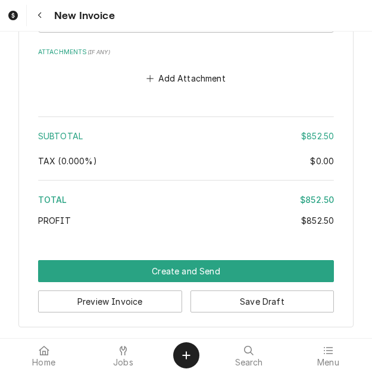
scroll to position [3127, 0]
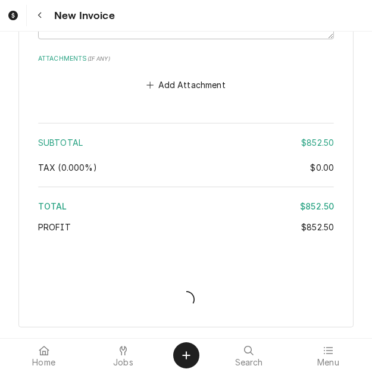
type textarea "x"
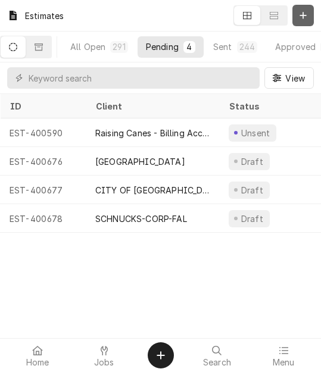
click at [309, 16] on button "Dynamic Content Wrapper" at bounding box center [302, 15] width 21 height 21
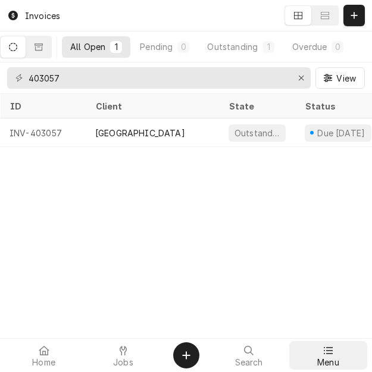
click at [324, 346] on icon at bounding box center [328, 351] width 10 height 10
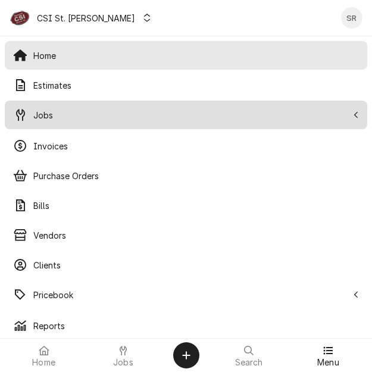
click at [43, 116] on span "Jobs" at bounding box center [190, 115] width 314 height 13
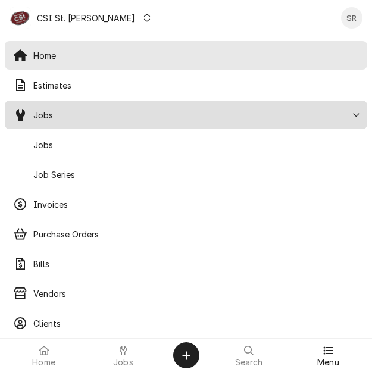
click at [52, 142] on span "Jobs" at bounding box center [196, 145] width 326 height 13
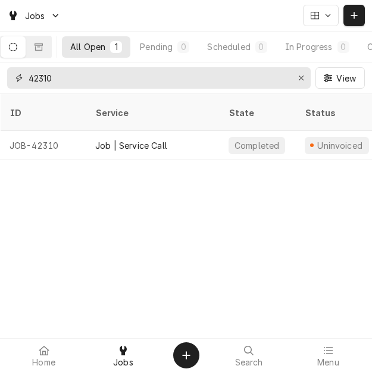
drag, startPoint x: 60, startPoint y: 72, endPoint x: 0, endPoint y: 76, distance: 60.2
click at [0, 76] on div "42310 View" at bounding box center [186, 78] width 372 height 31
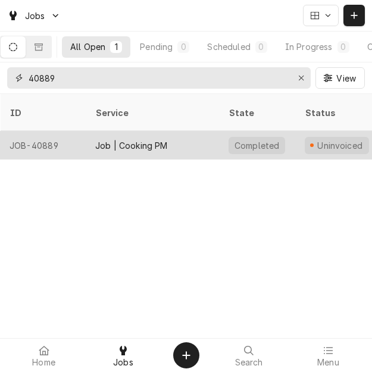
type input "40889"
click at [139, 139] on div "Job | Cooking PM" at bounding box center [131, 145] width 73 height 13
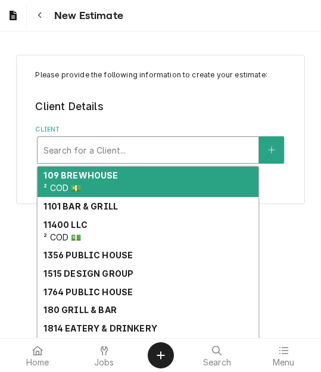
click at [99, 148] on div "Client" at bounding box center [147, 149] width 209 height 21
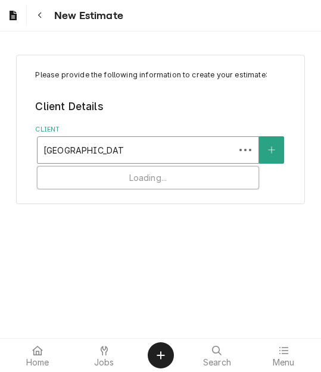
type input "st [PERSON_NAME] convention"
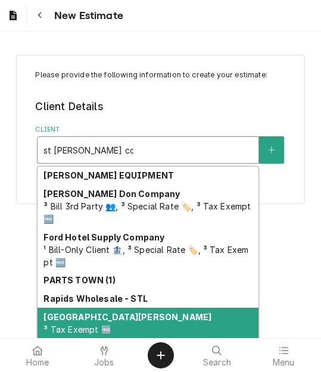
click at [115, 320] on strong "[GEOGRAPHIC_DATA][PERSON_NAME]" at bounding box center [127, 317] width 168 height 10
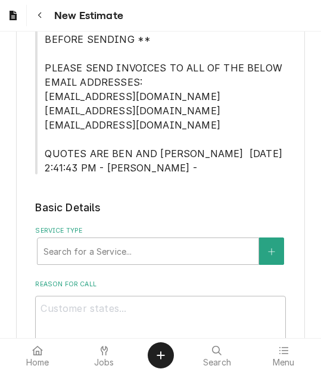
scroll to position [595, 0]
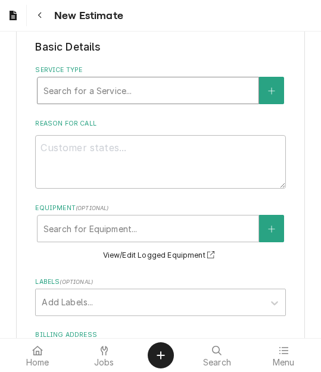
click at [107, 101] on div "Service Type" at bounding box center [147, 90] width 209 height 21
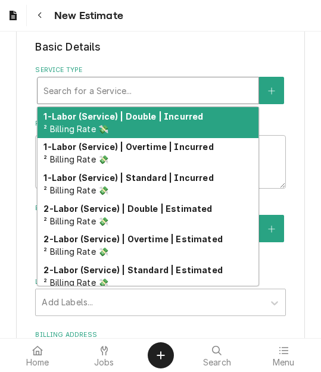
type textarea "x"
type input "s"
type textarea "x"
type input "se"
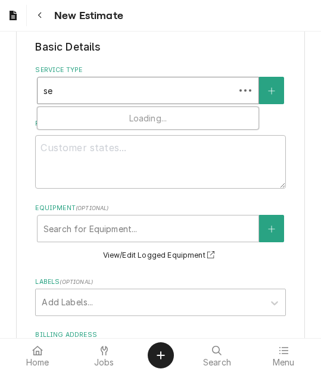
type textarea "x"
type input "ser"
type textarea "x"
type input "serv"
type textarea "x"
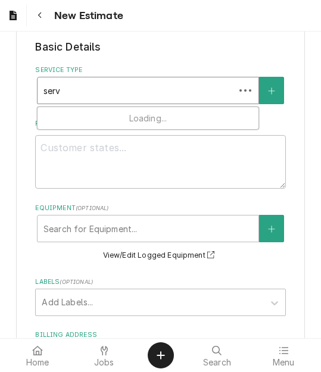
type input "servi"
type textarea "x"
type input "servic"
type textarea "x"
type input "service"
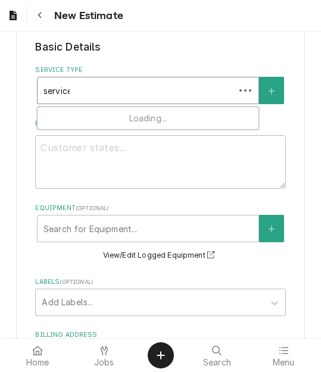
type textarea "x"
type input "service"
type textarea "x"
type input "service c"
type textarea "x"
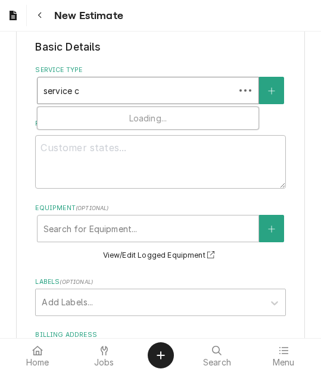
type input "service ca"
type textarea "x"
type input "service cal"
type textarea "x"
type input "service call"
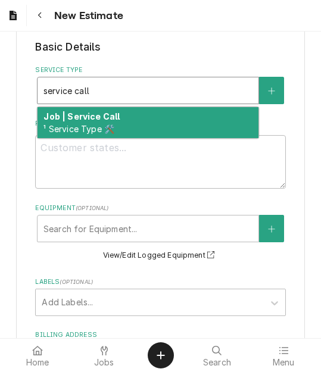
click at [104, 111] on strong "Job | Service Call" at bounding box center [81, 116] width 76 height 10
click at [99, 154] on div "Reason For Call" at bounding box center [160, 154] width 250 height 70
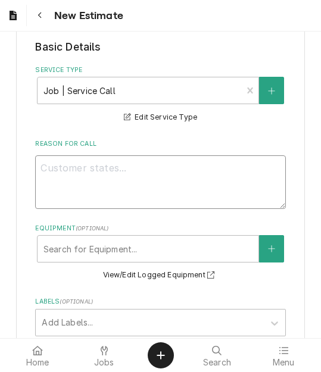
type textarea "x"
type textarea "Q"
type textarea "x"
type textarea "Qu"
type textarea "x"
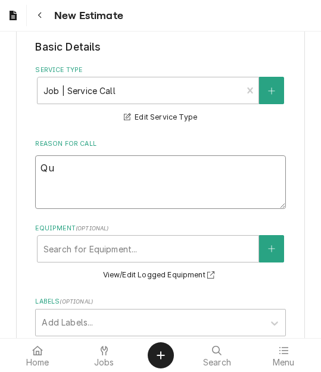
type textarea "Quo"
type textarea "x"
type textarea "Quot"
type textarea "x"
type textarea "Quote"
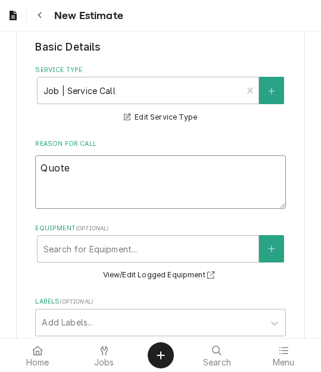
type textarea "x"
type textarea "Quote"
type textarea "x"
type textarea "Quote o"
type textarea "x"
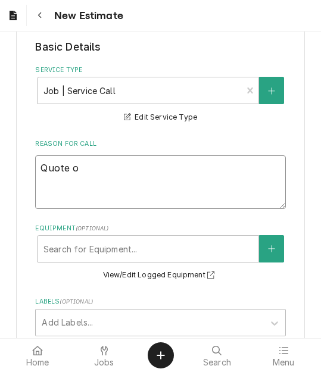
type textarea "Quote on"
type textarea "x"
type textarea "Quote on"
type textarea "x"
type textarea "Quote on r"
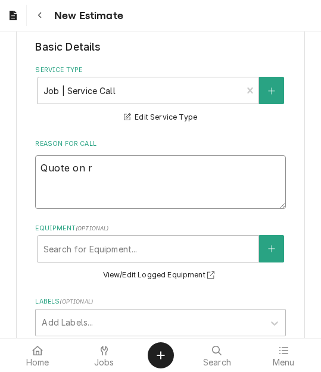
type textarea "x"
type textarea "Quote on re"
type textarea "x"
type textarea "Quote on rec"
type textarea "x"
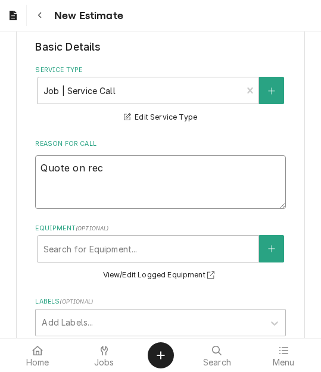
type textarea "Quote on reco"
type textarea "x"
type textarea "Quote on recom"
type textarea "x"
type textarea "Quote on recomm"
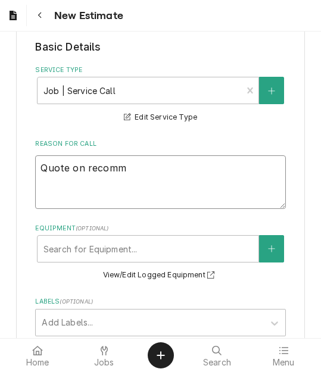
type textarea "x"
type textarea "Quote on recomme"
type textarea "x"
type textarea "Quote on recommen"
type textarea "x"
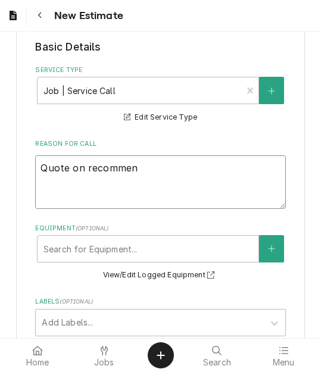
type textarea "Quote on recommend"
type textarea "x"
type textarea "Quote on recommende"
type textarea "x"
type textarea "Quote on recommended"
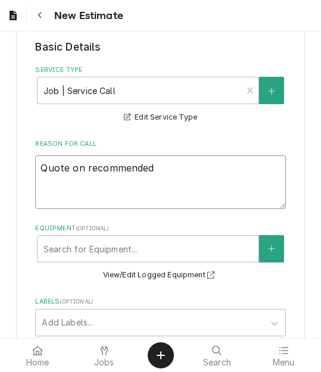
type textarea "x"
type textarea "Quote on recommended r"
type textarea "x"
type textarea "Quote on recommended re"
type textarea "x"
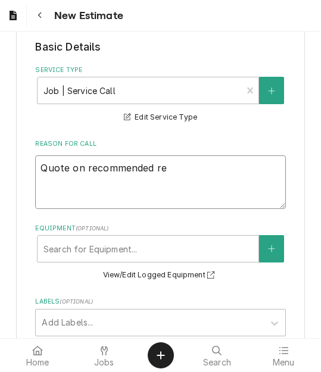
type textarea "Quote on recommended rep"
type textarea "x"
type textarea "Quote on recommended repa"
type textarea "x"
type textarea "Quote on recommended repai"
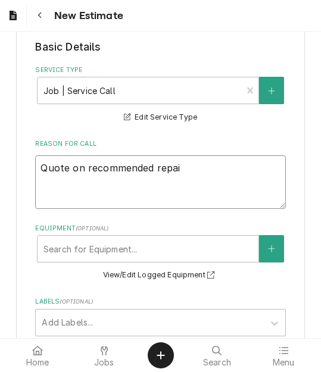
type textarea "x"
type textarea "Quote on recommended repair"
type textarea "x"
type textarea "Quote on recommended repairs"
type textarea "x"
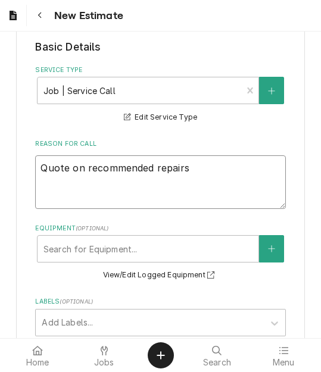
type textarea "Quote on recommended repairs f"
type textarea "x"
type textarea "Quote on recommended repairs fo"
type textarea "x"
type textarea "Quote on recommended repairs fou"
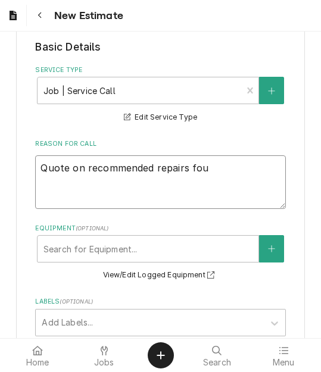
type textarea "x"
type textarea "Quote on recommended repairs foun"
type textarea "x"
type textarea "Quote on recommended repairs found"
type textarea "x"
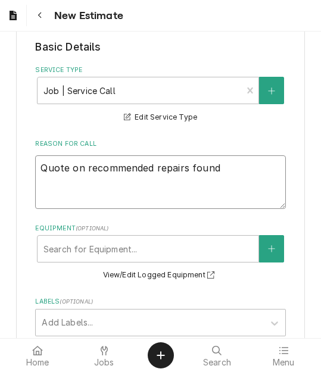
type textarea "Quote on recommended repairs found d"
type textarea "x"
type textarea "Quote on recommended repairs found du"
type textarea "x"
type textarea "Quote on recommended repairs found dur"
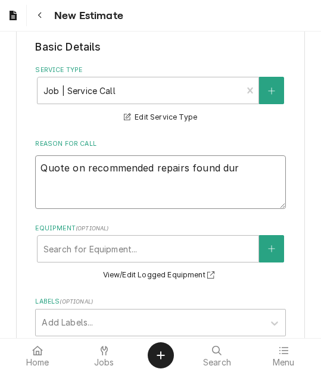
type textarea "x"
type textarea "Quote on recommended repairs found duri"
type textarea "x"
type textarea "Quote on recommended repairs found durin"
type textarea "x"
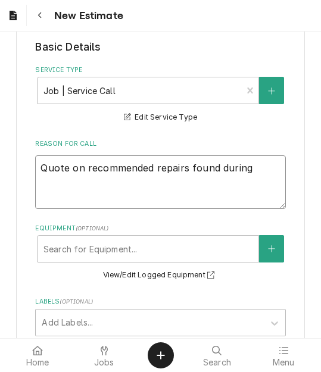
type textarea "Quote on recommended repairs found during"
type textarea "x"
type textarea "Quote on recommended repairs found during ma"
type textarea "x"
type textarea "Quote on recommended repairs found during mai"
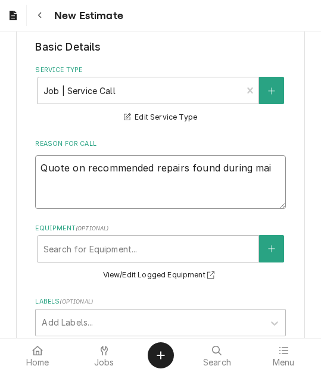
type textarea "x"
type textarea "Quote on recommended repairs found during maint"
type textarea "x"
type textarea "Quote on recommended repairs found during mainten"
type textarea "x"
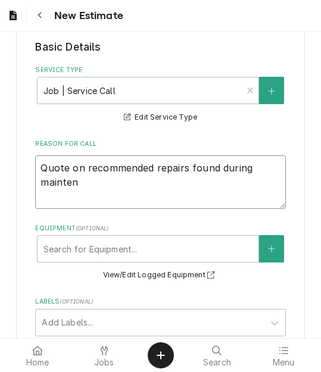
type textarea "Quote on recommended repairs found during maintena"
type textarea "x"
type textarea "Quote on recommended repairs found during maintenan"
type textarea "x"
type textarea "Quote on recommended repairs found during maintenanc"
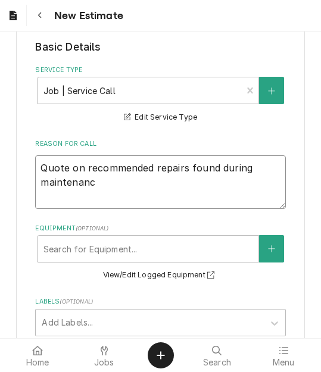
type textarea "x"
type textarea "Quote on recommended repairs found during maintenance"
type textarea "x"
type textarea "Quote on recommended repairs found during maintenance"
type textarea "x"
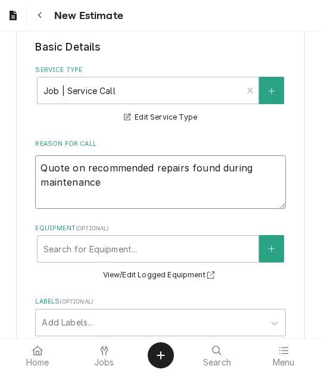
type textarea "Quote on recommended repairs found during maintenance"
type textarea "x"
type textarea "Quote on recommended repairs found during maintenance"
type textarea "x"
type textarea "Quote on recommended repairs found during maintenance"
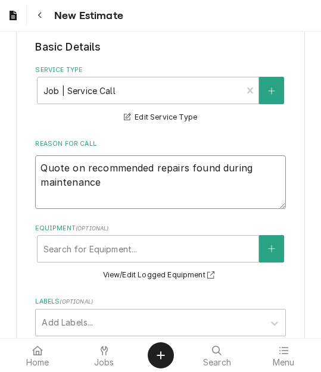
type textarea "x"
type textarea "Quote on recommended repairs found during maintenance."
type textarea "x"
type textarea "Quote on recommended repairs found during maintenance."
type textarea "x"
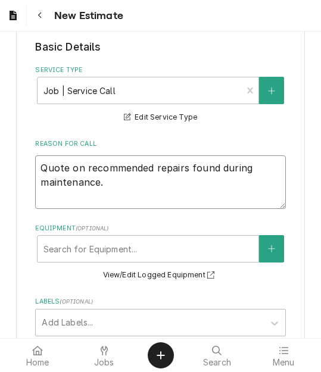
type textarea "Quote on recommended repairs found during maintenance. T"
type textarea "x"
type textarea "Quote on recommended repairs found during maintenance. To"
type textarea "x"
type textarea "Quote on recommended repairs found during maintenance. To"
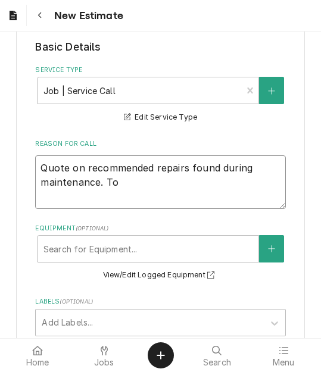
type textarea "x"
type textarea "Quote on recommended repairs found during maintenance. To"
click at [171, 191] on textarea "Quote on recommended repairs found during maintenance. To" at bounding box center [160, 182] width 250 height 54
type textarea "x"
type textarea "Quote on recommended repairs found during maintenance. To r"
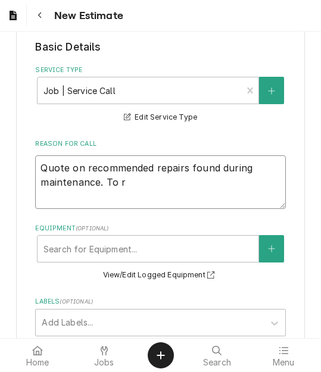
type textarea "x"
type textarea "Quote on recommended repairs found during maintenance. To rep"
type textarea "x"
type textarea "Quote on recommended repairs found during maintenance. To repl"
type textarea "x"
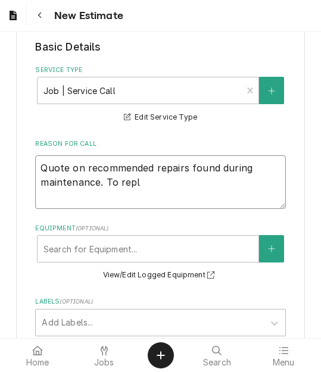
type textarea "Quote on recommended repairs found during maintenance. To repla"
type textarea "x"
type textarea "Quote on recommended repairs found during maintenance. To replac"
type textarea "x"
type textarea "Quote on recommended repairs found during maintenance. To replace"
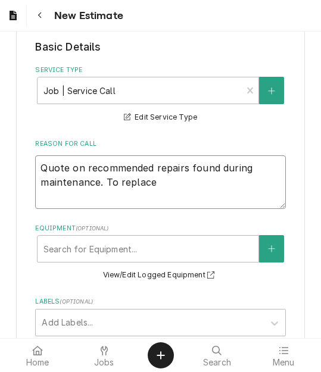
type textarea "x"
type textarea "Quote on recommended repairs found during maintenance. To replace t"
type textarea "x"
type textarea "Quote on recommended repairs found during maintenance. To replace to"
type textarea "x"
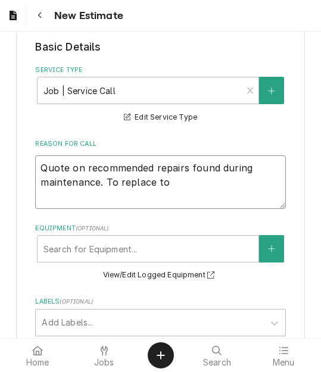
type textarea "Quote on recommended repairs found during maintenance. To replace top"
type textarea "x"
type textarea "Quote on recommended repairs found during maintenance. To replace top"
type textarea "x"
type textarea "Quote on recommended repairs found during maintenance. To replace top c"
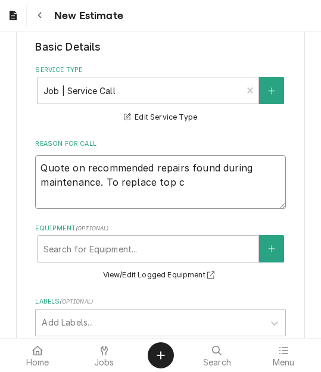
type textarea "x"
type textarea "Quote on recommended repairs found during maintenance. To replace top co"
type textarea "x"
type textarea "Quote on recommended repairs found during maintenance. To replace top cov"
type textarea "x"
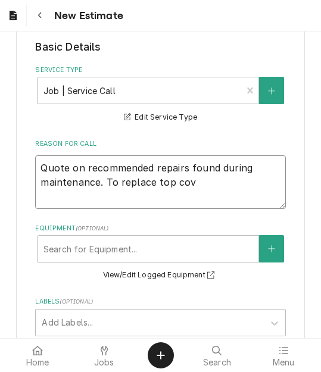
type textarea "Quote on recommended repairs found during maintenance. To replace top cove"
type textarea "x"
type textarea "Quote on recommended repairs found during maintenance. To replace top cover"
type textarea "x"
type textarea "Quote on recommended repairs found during maintenance. To replace top cover"
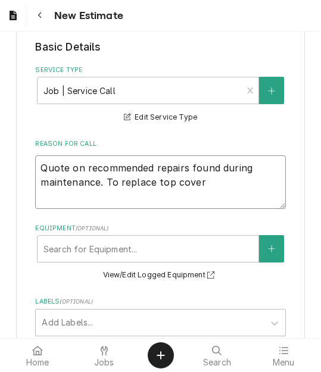
type textarea "x"
type textarea "Quote on recommended repairs found during maintenance. To replace top cover a"
type textarea "x"
type textarea "Quote on recommended repairs found during maintenance. To replace top cover as"
type textarea "x"
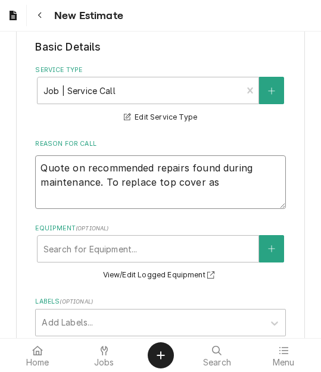
type textarea "Quote on recommended repairs found during maintenance. To replace top cover ass"
type textarea "x"
type textarea "Quote on recommended repairs found during maintenance. To replace top cover asse"
type textarea "x"
type textarea "Quote on recommended repairs found during maintenance. To replace top cover ass…"
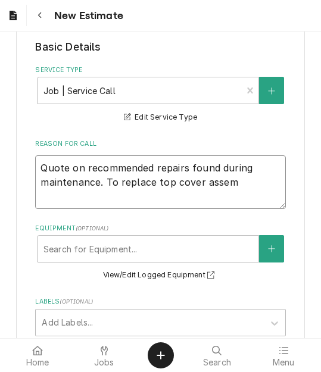
type textarea "x"
type textarea "Quote on recommended repairs found during maintenance. To replace top cover ass…"
type textarea "x"
type textarea "Quote on recommended repairs found during maintenance. To replace top cover ass…"
type textarea "x"
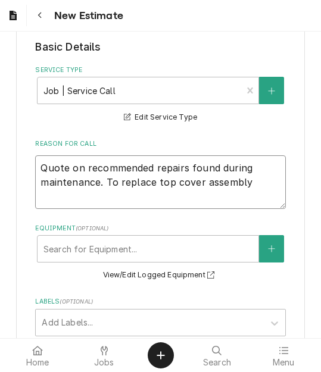
type textarea "Quote on recommended repairs found during maintenance. To replace top cover ass…"
type textarea "x"
type textarea "Quote on recommended repairs found during maintenance. To replace top cover ass…"
type textarea "x"
type textarea "Quote on recommended repairs found during maintenance. To replace top cover ass…"
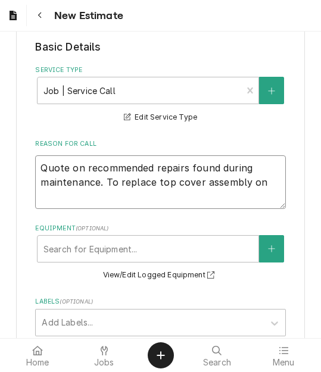
type textarea "x"
type textarea "Quote on recommended repairs found during maintenance. To replace top cover ass…"
type textarea "x"
type textarea "Quote on recommended repairs found during maintenance. To replace top cover ass…"
type textarea "x"
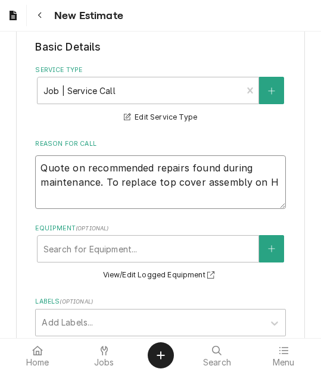
type textarea "Quote on recommended repairs found during maintenance. To replace top cover ass…"
type textarea "x"
type textarea "Quote on recommended repairs found during maintenance. To replace top cover ass…"
type textarea "x"
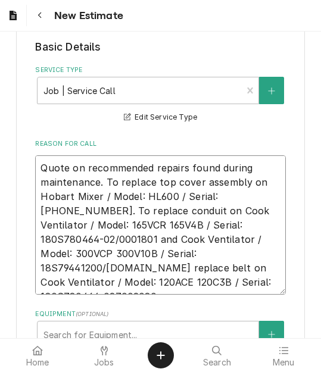
click at [258, 275] on textarea "Quote on recommended repairs found during maintenance. To replace top cover ass…" at bounding box center [160, 224] width 250 height 139
click at [255, 286] on textarea "Quote on recommended repairs found during maintenance. To replace top cover ass…" at bounding box center [160, 224] width 250 height 139
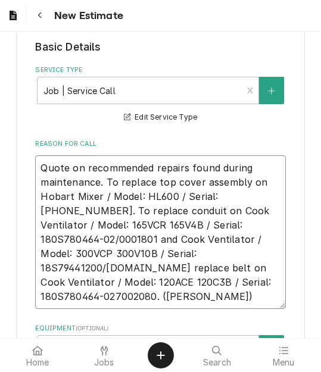
drag, startPoint x: 235, startPoint y: 285, endPoint x: 29, endPoint y: 167, distance: 237.0
click at [29, 167] on div "Please provide the following information to create your estimate: Client Detail…" at bounding box center [160, 212] width 289 height 1507
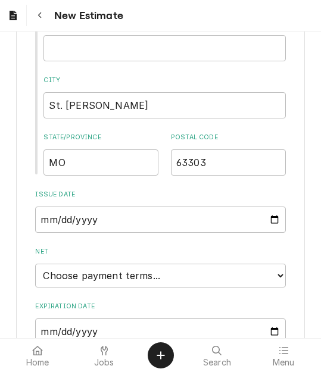
scroll to position [1234, 0]
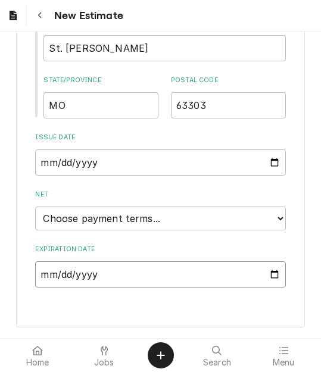
click at [267, 280] on input "Expiration Date" at bounding box center [160, 274] width 250 height 26
click at [272, 274] on input "Expiration Date" at bounding box center [160, 274] width 250 height 26
click at [270, 279] on input "Expiration Date" at bounding box center [160, 274] width 250 height 26
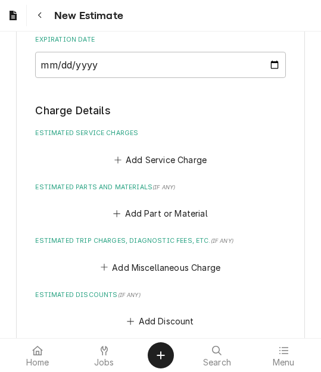
scroll to position [1476, 0]
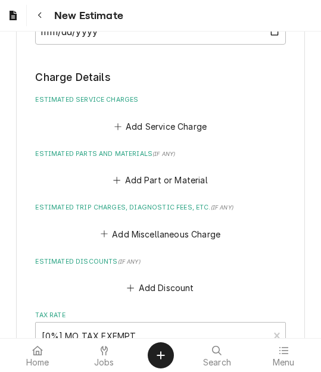
click at [146, 135] on fieldset "Charge Details Estimated Service Charges Add Service Charge Estimated Parts and…" at bounding box center [160, 289] width 250 height 439
click at [145, 126] on button "Add Service Charge" at bounding box center [160, 126] width 96 height 17
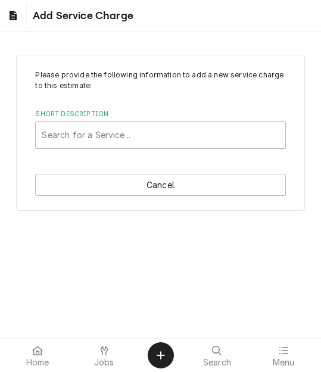
click at [109, 134] on div "Short Description" at bounding box center [160, 134] width 237 height 21
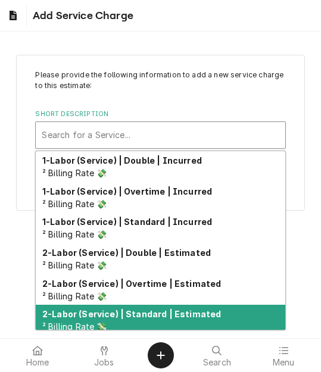
click at [143, 310] on strong "2-Labor (Service) | Standard | Estimated" at bounding box center [131, 314] width 179 height 10
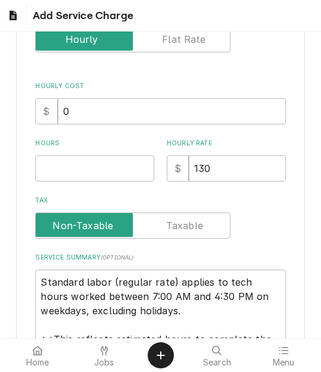
scroll to position [238, 0]
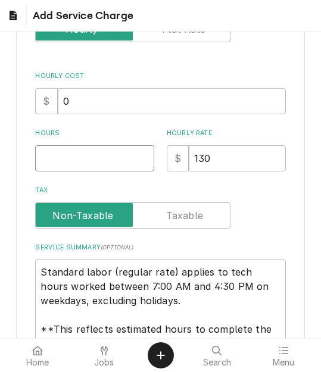
click at [55, 164] on input "Hours" at bounding box center [94, 158] width 119 height 26
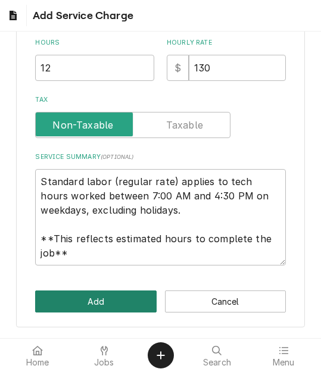
click at [96, 295] on button "Add" at bounding box center [95, 302] width 121 height 22
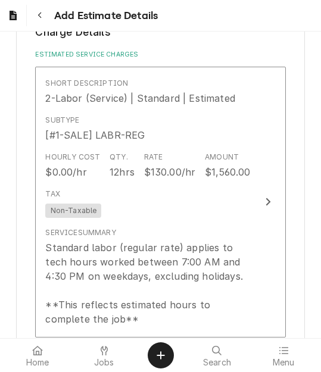
scroll to position [1760, 0]
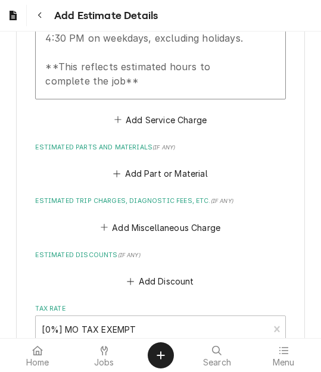
click at [165, 129] on fieldset "Charge Details Estimated Service Charges Short Description 2-Labor (Service) | …" at bounding box center [160, 144] width 250 height 716
click at [148, 124] on button "Add Service Charge" at bounding box center [160, 119] width 96 height 17
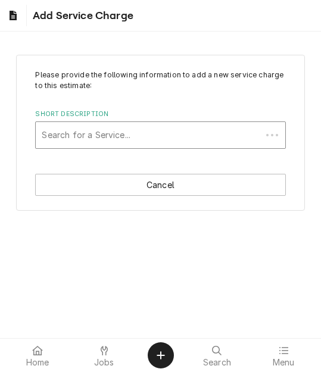
click at [101, 126] on div "Short Description" at bounding box center [148, 134] width 213 height 21
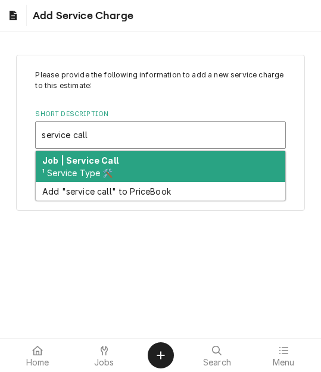
click at [128, 158] on div "Job | Service Call ¹ Service Type 🛠️" at bounding box center [160, 166] width 249 height 31
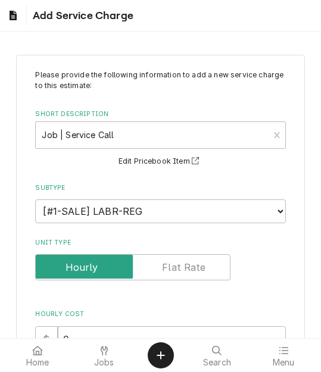
scroll to position [238, 0]
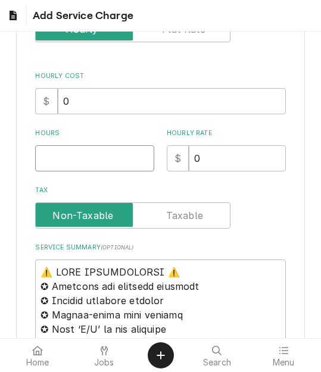
click at [67, 167] on input "Hours" at bounding box center [94, 158] width 119 height 26
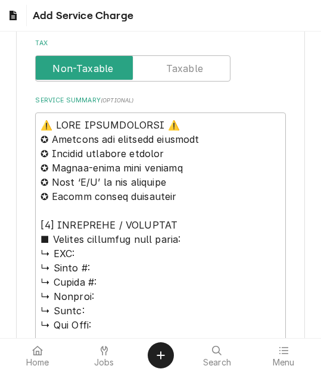
scroll to position [417, 0]
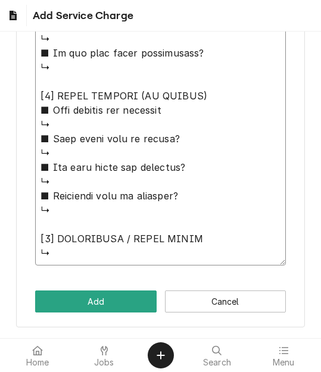
drag, startPoint x: 40, startPoint y: 90, endPoint x: 173, endPoint y: 342, distance: 285.2
click at [173, 342] on body "Add Service Charge Please provide the following information to add a new servic…" at bounding box center [160, 186] width 321 height 372
paste textarea "Quote on recommended repairs found during maintenance. To replace top cover ass…"
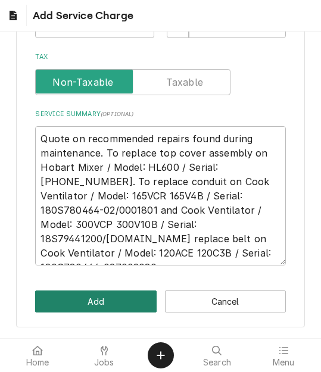
click at [115, 295] on button "Add" at bounding box center [95, 302] width 121 height 22
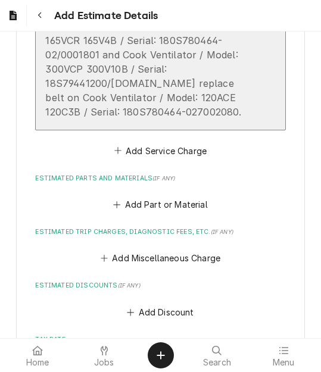
scroll to position [2080, 0]
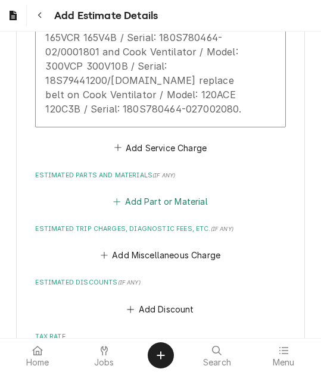
click at [145, 202] on button "Add Part or Material" at bounding box center [160, 201] width 98 height 17
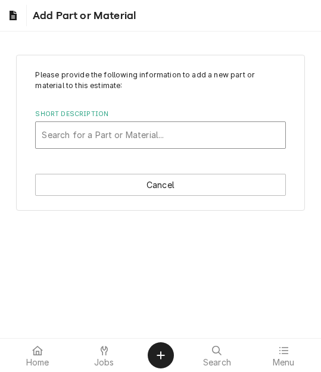
click at [132, 140] on div "Short Description" at bounding box center [160, 134] width 237 height 21
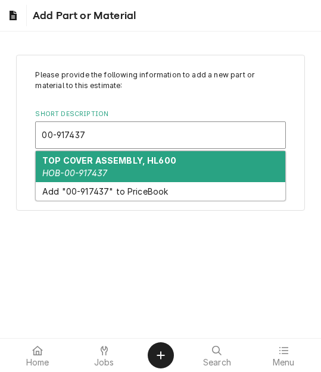
click at [113, 163] on strong "TOP COVER ASSEMBLY, HL600" at bounding box center [109, 160] width 134 height 10
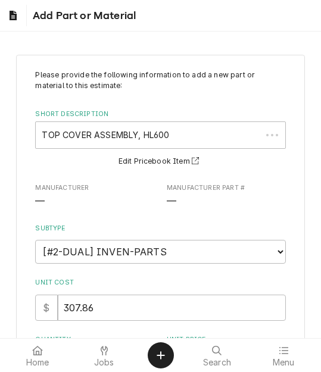
scroll to position [119, 0]
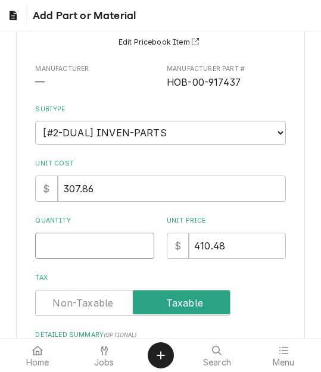
click at [61, 241] on input "Quantity" at bounding box center [94, 246] width 119 height 26
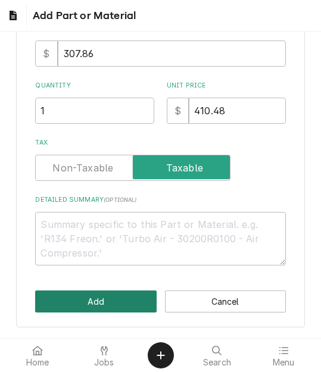
click at [83, 302] on button "Add" at bounding box center [95, 302] width 121 height 22
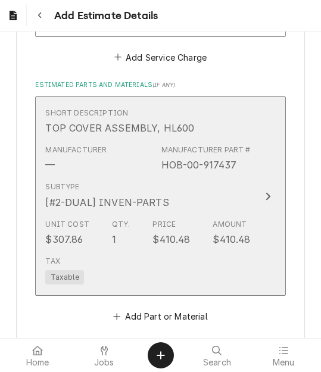
scroll to position [2200, 0]
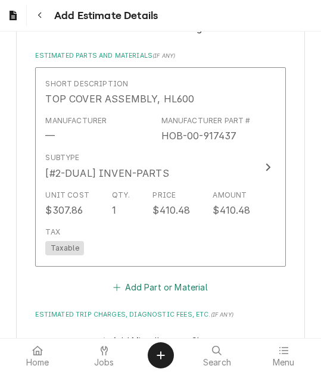
click at [155, 283] on button "Add Part or Material" at bounding box center [160, 287] width 98 height 17
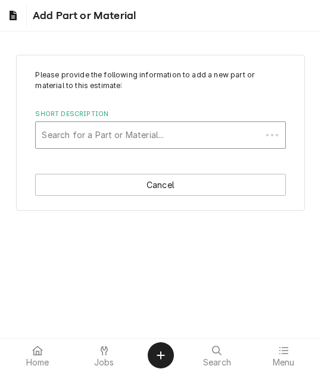
click at [129, 130] on div "Short Description" at bounding box center [148, 134] width 213 height 21
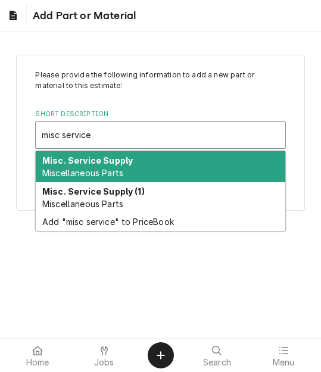
click at [124, 163] on strong "Misc. Service Supply" at bounding box center [87, 160] width 90 height 10
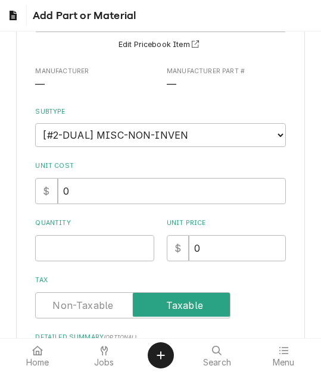
scroll to position [119, 0]
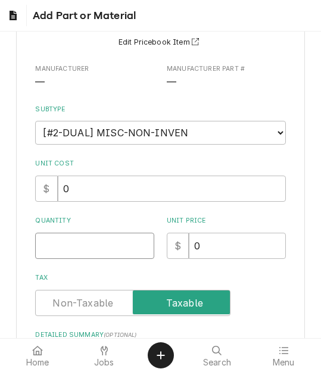
click at [81, 243] on input "Quantity" at bounding box center [94, 246] width 119 height 26
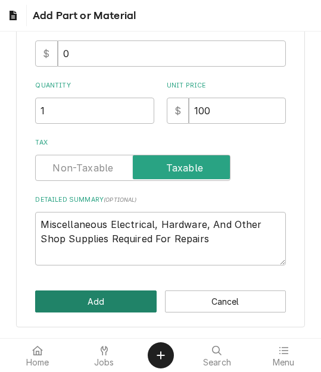
click at [80, 296] on button "Add" at bounding box center [95, 302] width 121 height 22
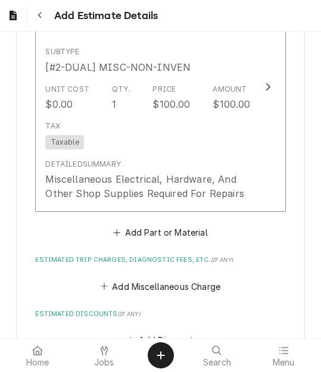
scroll to position [2512, 0]
click at [156, 235] on button "Add Part or Material" at bounding box center [160, 232] width 98 height 17
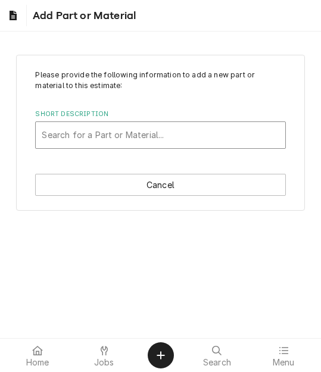
click at [138, 138] on div "Short Description" at bounding box center [160, 134] width 237 height 21
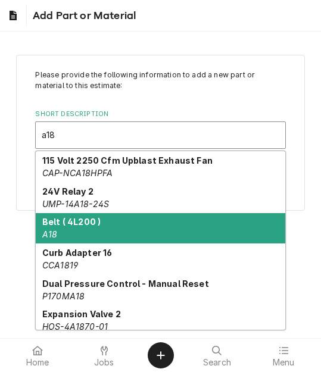
click at [82, 223] on strong "Belt ( 4L200 )" at bounding box center [71, 222] width 58 height 10
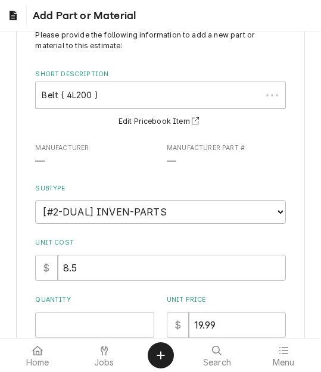
scroll to position [119, 0]
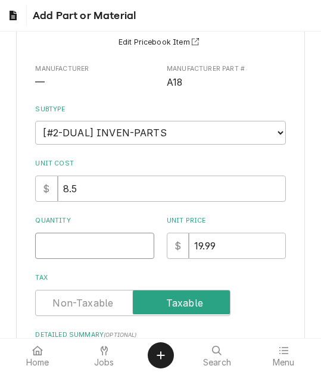
click at [77, 239] on input "Quantity" at bounding box center [94, 246] width 119 height 26
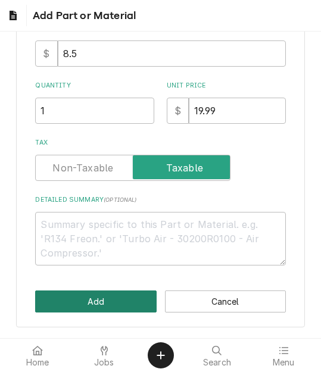
click at [94, 293] on button "Add" at bounding box center [95, 302] width 121 height 22
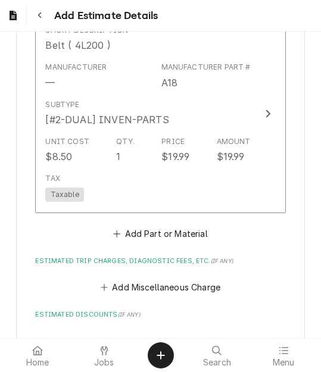
scroll to position [2779, 0]
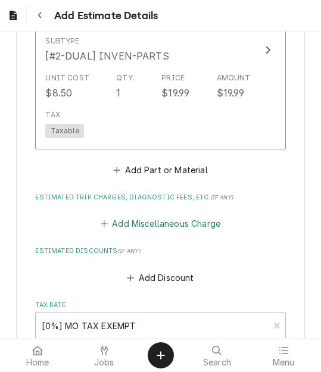
click at [144, 221] on button "Add Miscellaneous Charge" at bounding box center [160, 224] width 124 height 17
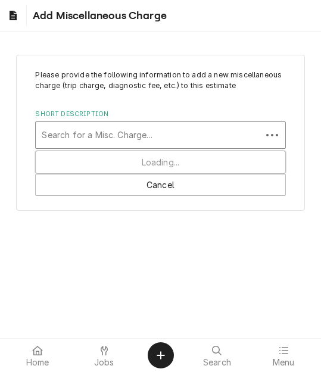
click at [106, 137] on div "Short Description" at bounding box center [148, 134] width 213 height 21
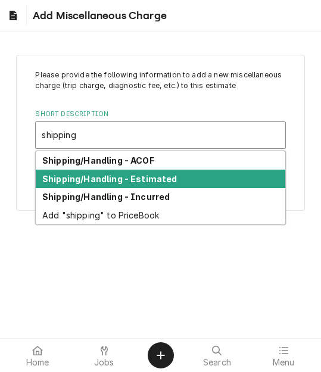
click at [110, 177] on strong "Shipping/Handling - Estimated" at bounding box center [109, 179] width 135 height 10
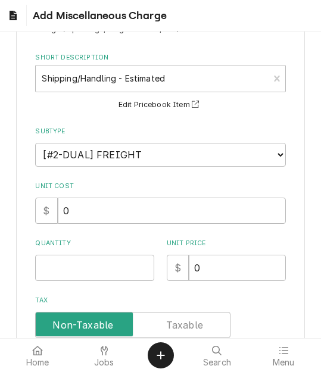
scroll to position [119, 0]
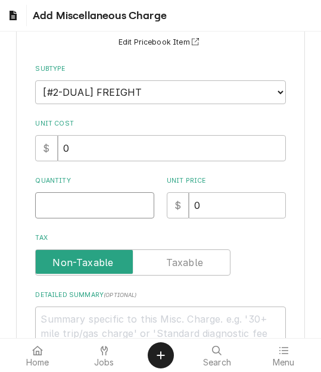
click at [73, 217] on input "Quantity" at bounding box center [94, 205] width 119 height 26
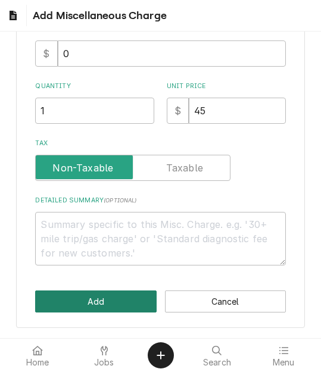
click at [98, 297] on button "Add" at bounding box center [95, 302] width 121 height 22
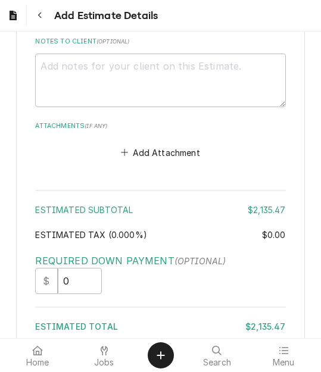
scroll to position [3411, 0]
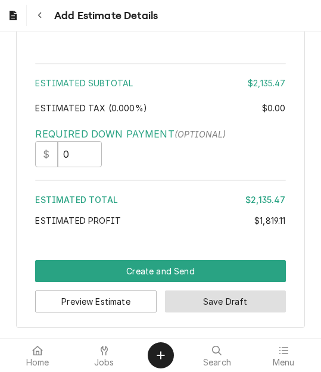
click at [185, 303] on button "Save Draft" at bounding box center [225, 302] width 121 height 22
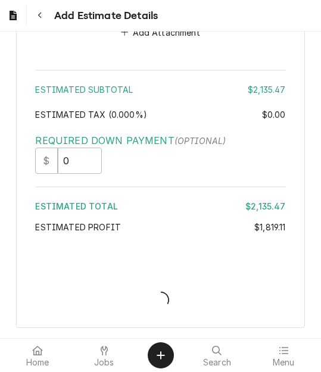
scroll to position [3405, 0]
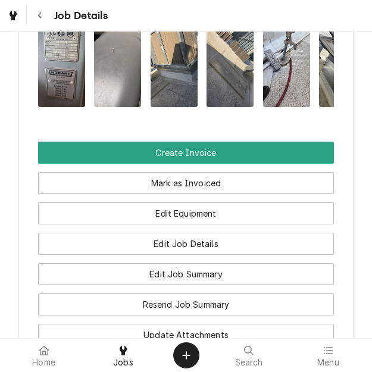
scroll to position [1727, 0]
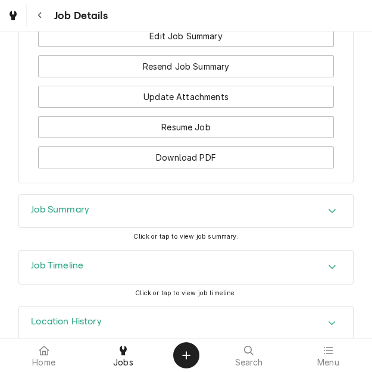
click at [71, 205] on h3 "Job Summary" at bounding box center [60, 209] width 58 height 11
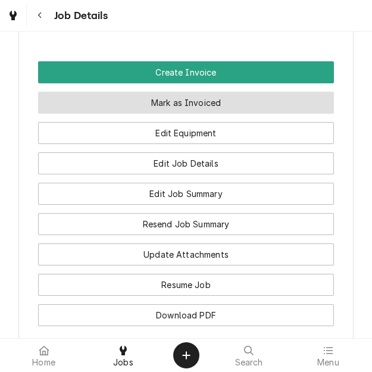
scroll to position [1548, 0]
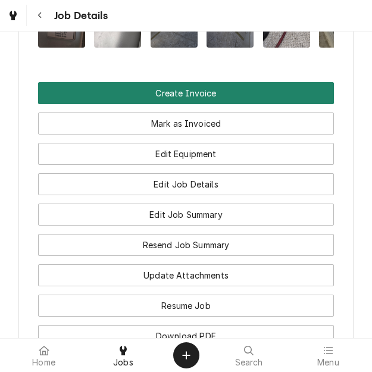
click at [182, 84] on button "Create Invoice" at bounding box center [186, 93] width 296 height 22
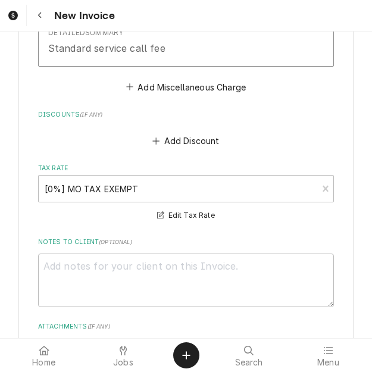
scroll to position [6430, 0]
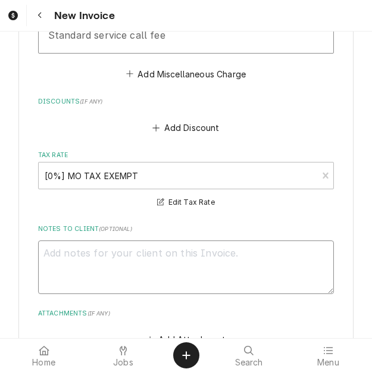
click at [120, 264] on textarea "Notes to Client ( optional )" at bounding box center [186, 268] width 296 height 54
type textarea "x"
type textarea "q"
type textarea "x"
type textarea "qu"
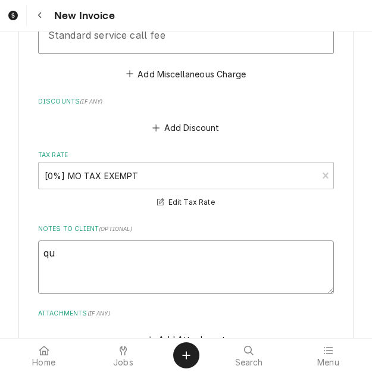
type textarea "x"
type textarea "quo"
type textarea "x"
type textarea "quot"
type textarea "x"
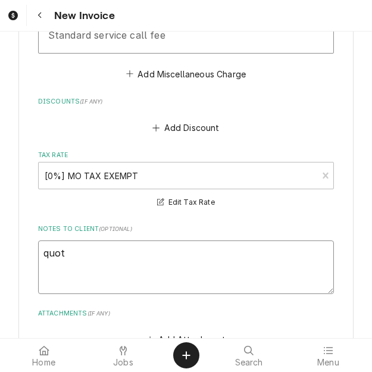
type textarea "quote"
type textarea "x"
type textarea "quote"
type textarea "x"
type textarea "quote"
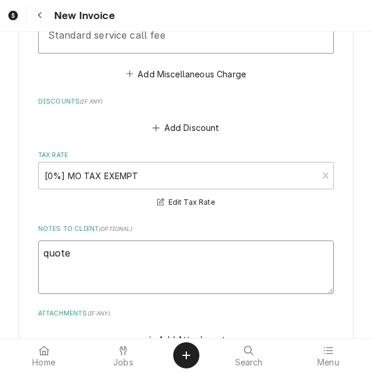
type textarea "x"
type textarea "quoted"
type textarea "x"
type textarea "quoted o"
type textarea "x"
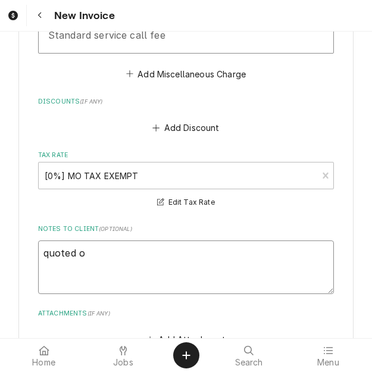
type textarea "quoted on"
type textarea "x"
type textarea "quoted on"
type textarea "x"
type textarea "quoted on 4"
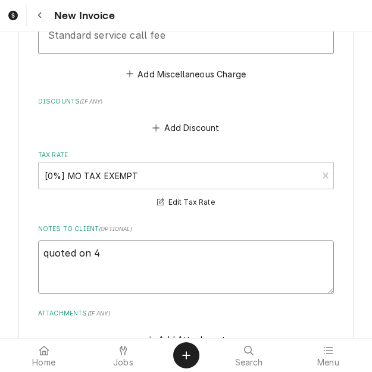
type textarea "x"
type textarea "quoted on 40"
type textarea "x"
type textarea "quoted on 400"
type textarea "x"
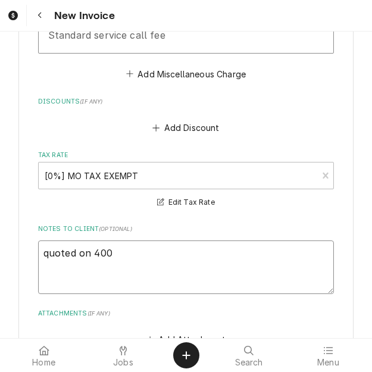
type textarea "quoted on 4006"
type textarea "x"
type textarea "quoted on 40067"
type textarea "x"
type textarea "quoted on 400679"
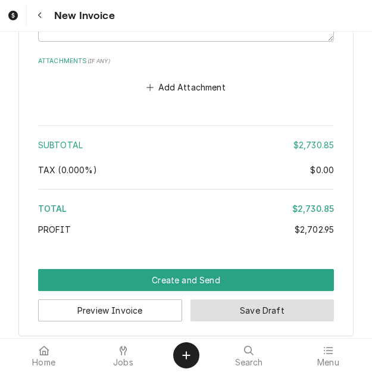
click at [227, 310] on button "Save Draft" at bounding box center [263, 310] width 144 height 22
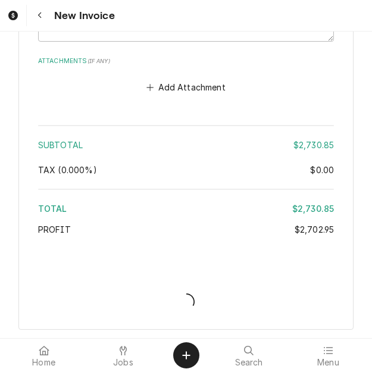
scroll to position [6676, 0]
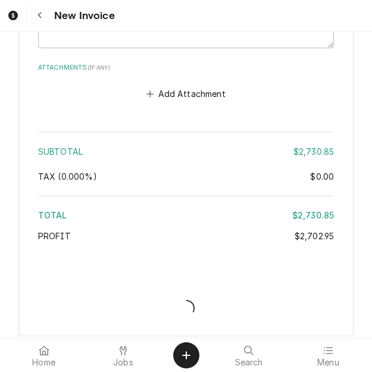
type textarea "x"
